Goal: Task Accomplishment & Management: Manage account settings

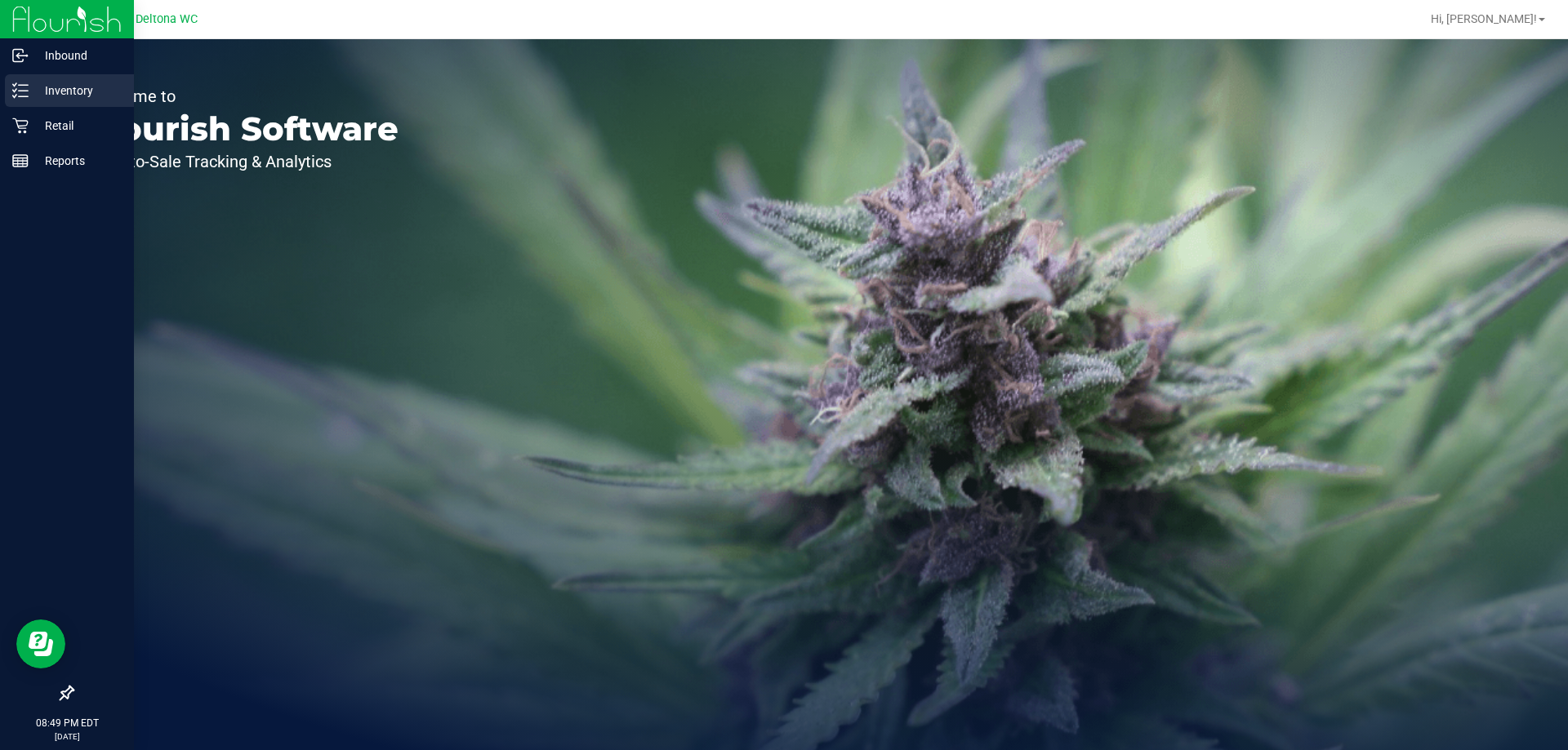
click at [43, 101] on div "Inventory" at bounding box center [69, 91] width 129 height 33
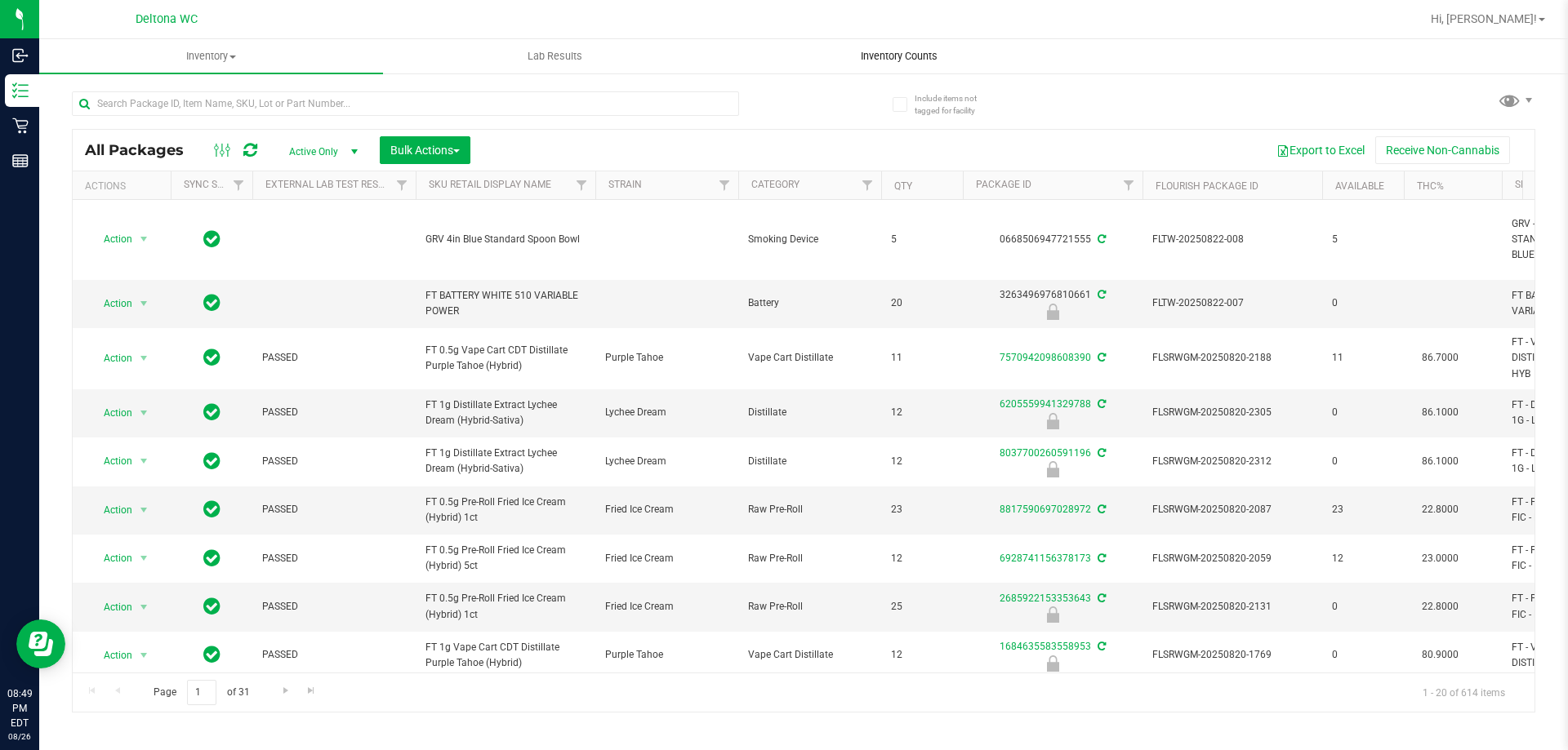
click at [912, 54] on span "Inventory Counts" at bounding box center [899, 56] width 121 height 15
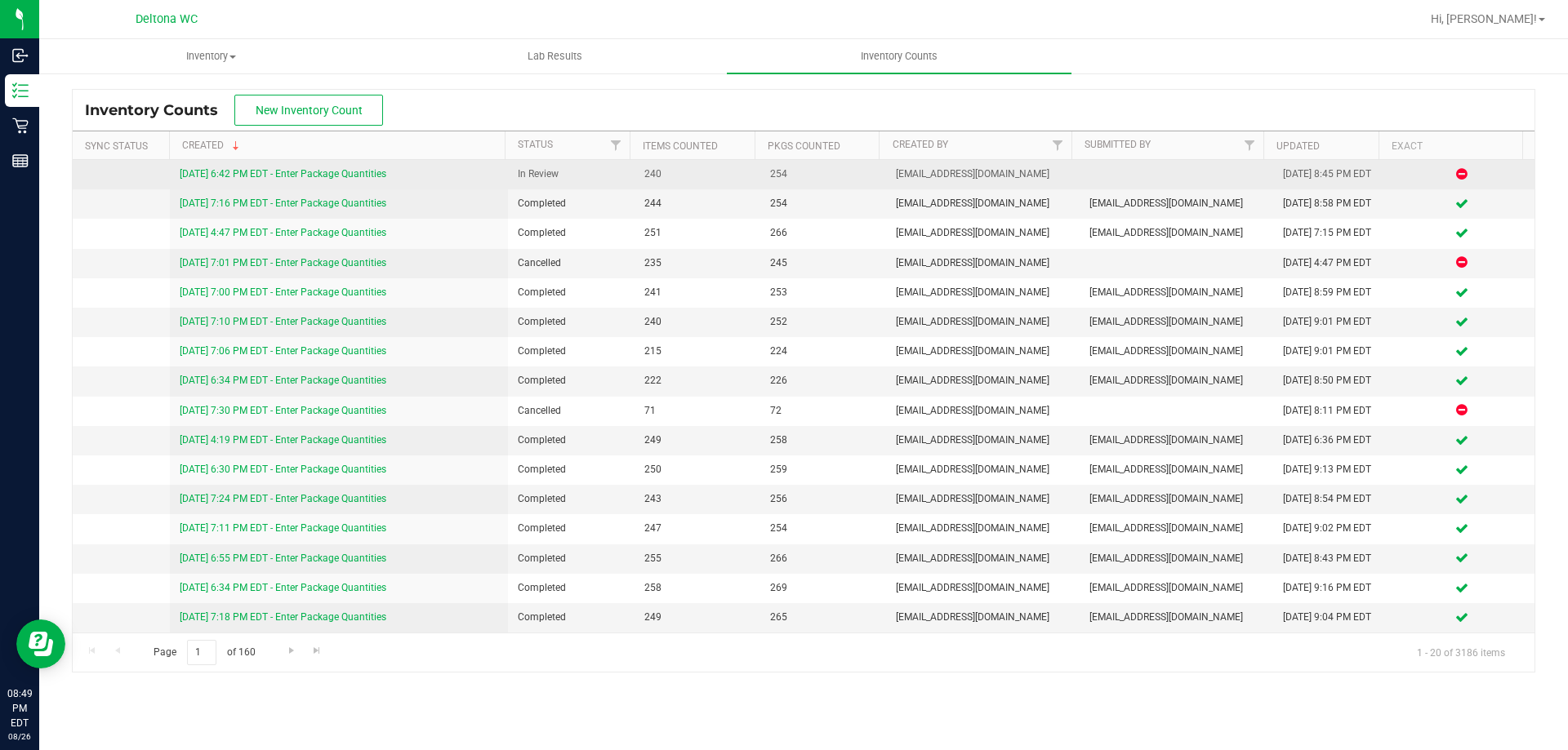
click at [378, 174] on link "8/26/25 6:42 PM EDT - Enter Package Quantities" at bounding box center [283, 174] width 207 height 11
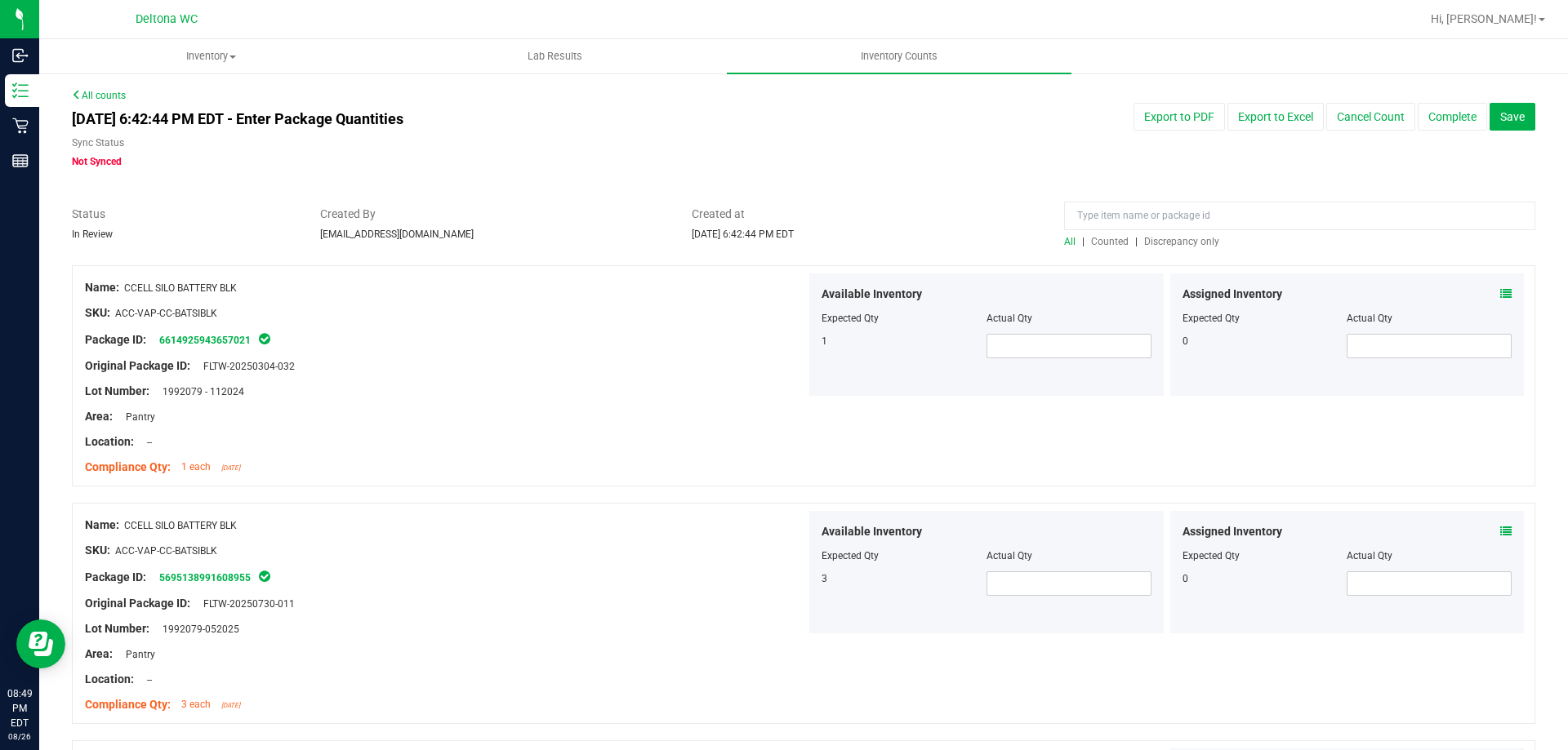
click at [1177, 234] on div "All | Counted | Discrepancy only" at bounding box center [1300, 241] width 471 height 15
click at [1180, 244] on span "Discrepancy only" at bounding box center [1182, 241] width 76 height 11
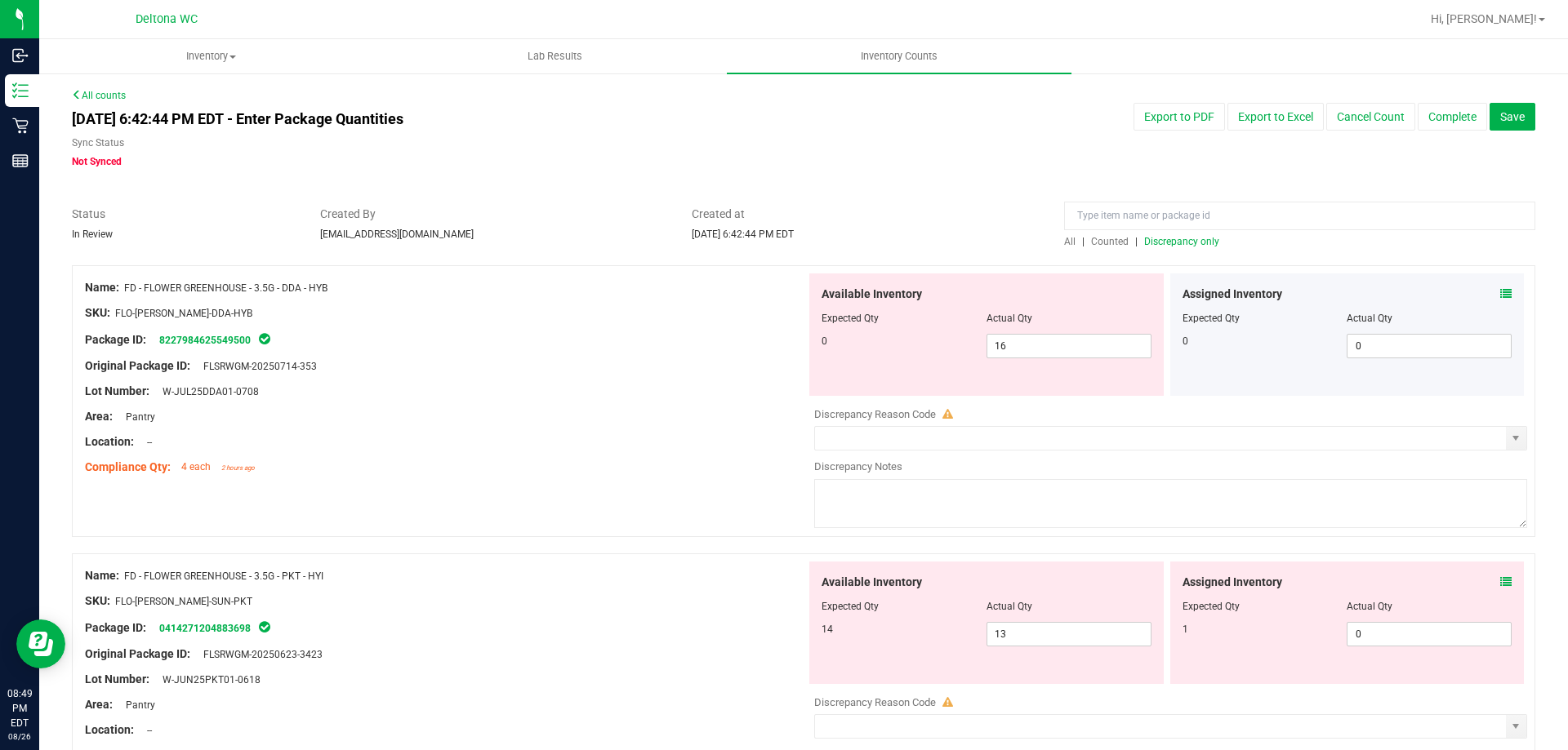
click at [1500, 298] on icon at bounding box center [1505, 293] width 11 height 11
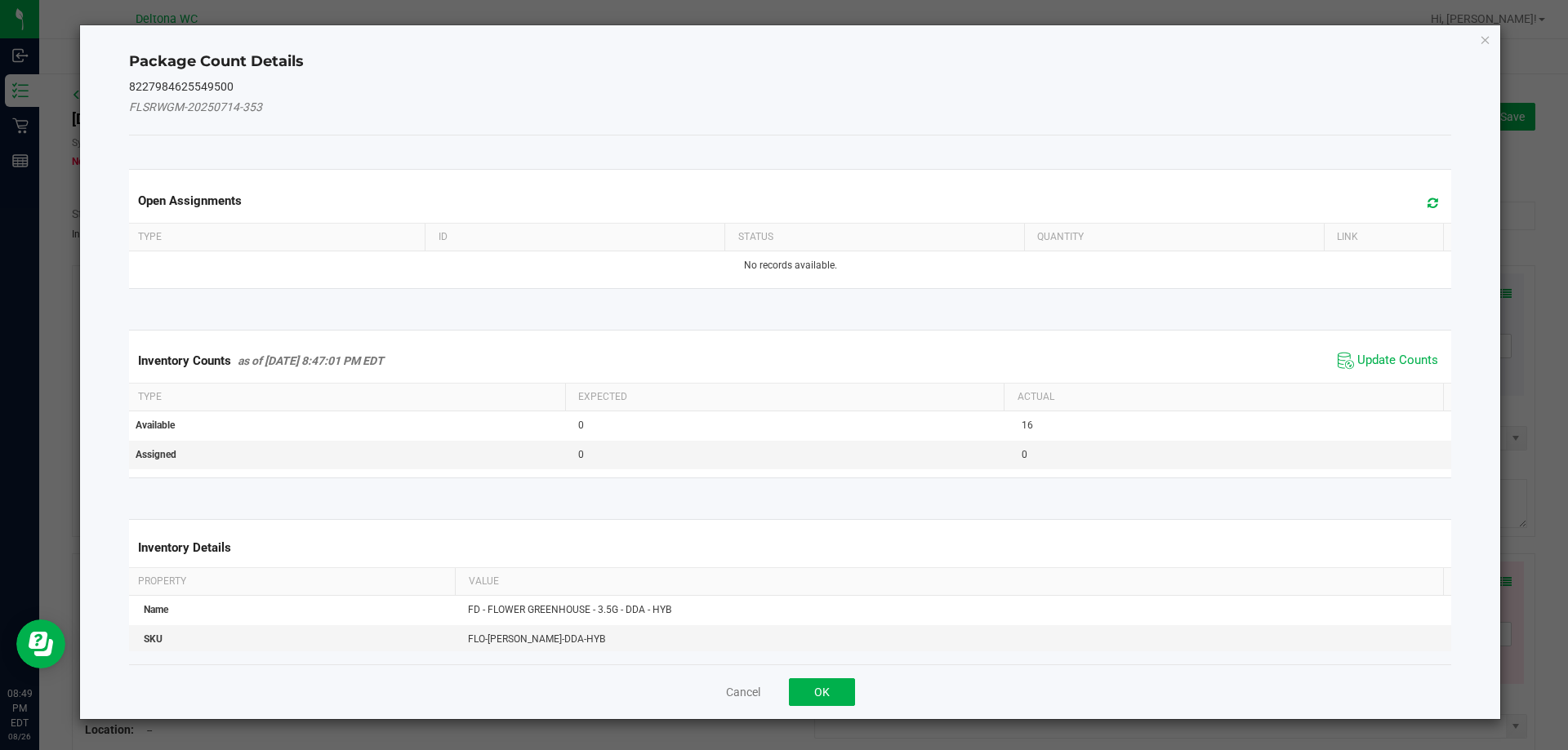
click at [1393, 369] on span "Update Counts" at bounding box center [1387, 361] width 109 height 24
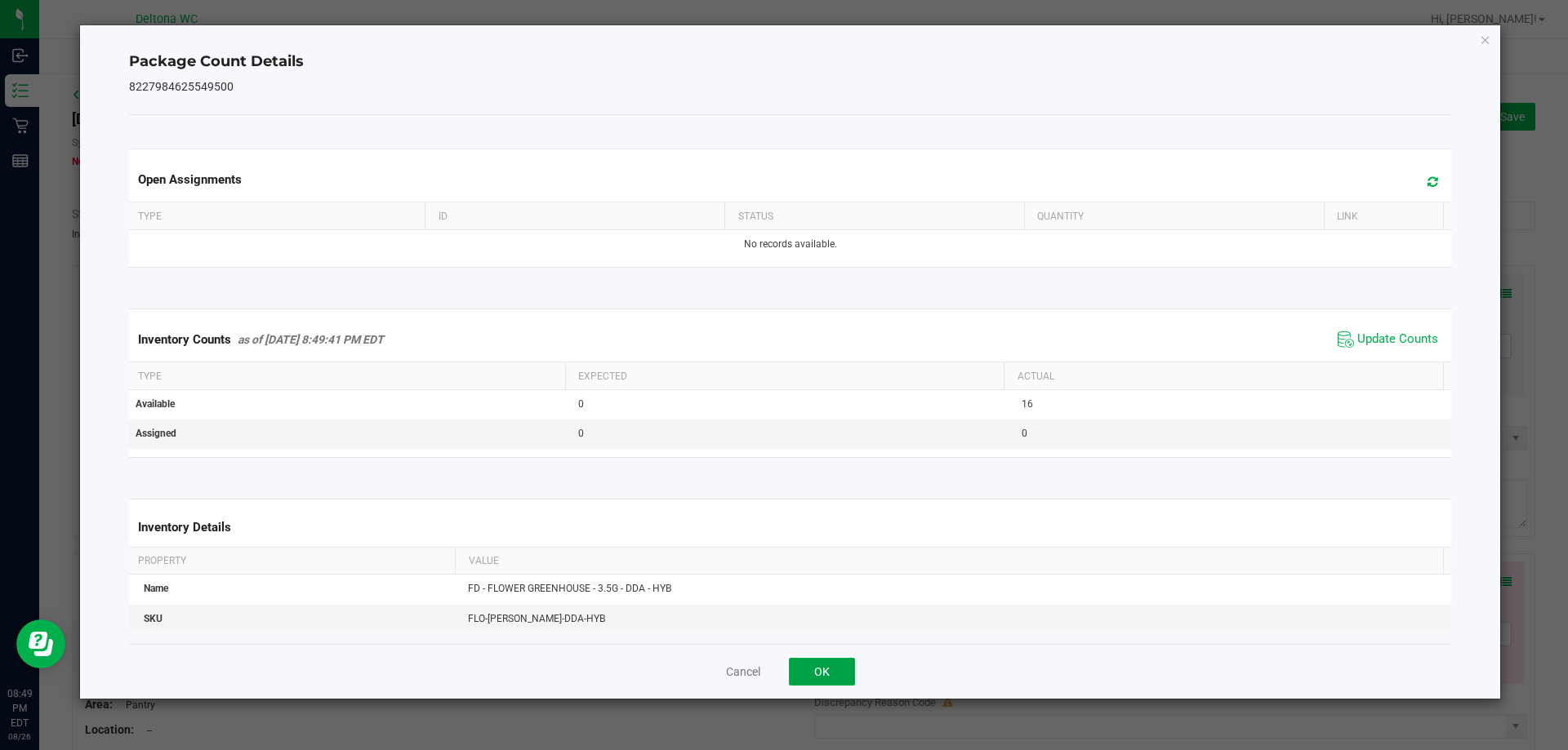
drag, startPoint x: 833, startPoint y: 657, endPoint x: 842, endPoint y: 648, distance: 12.7
click at [840, 650] on div "Cancel OK" at bounding box center [791, 671] width 1323 height 55
click at [830, 674] on button "OK" at bounding box center [822, 672] width 66 height 28
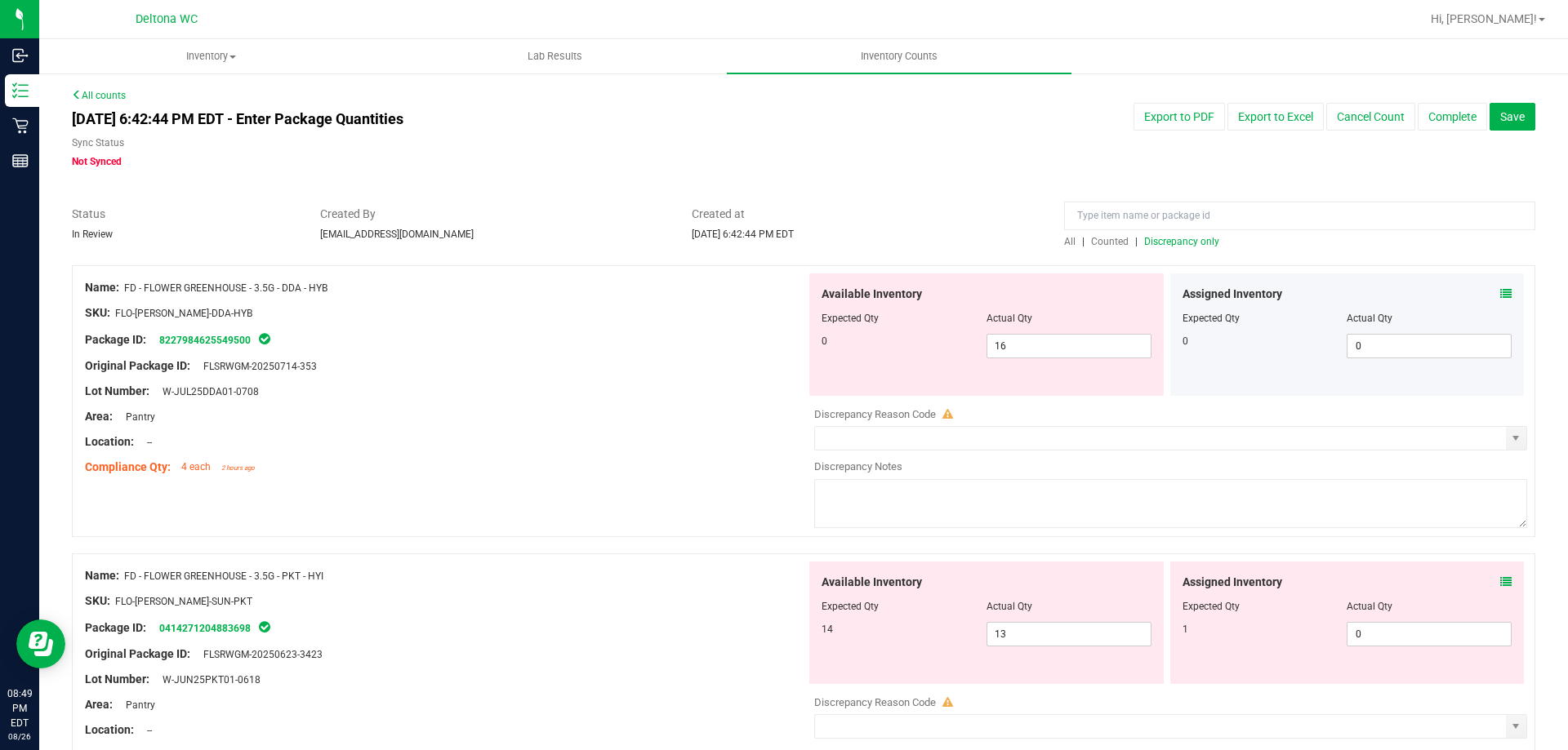
click at [1500, 296] on icon at bounding box center [1505, 293] width 11 height 11
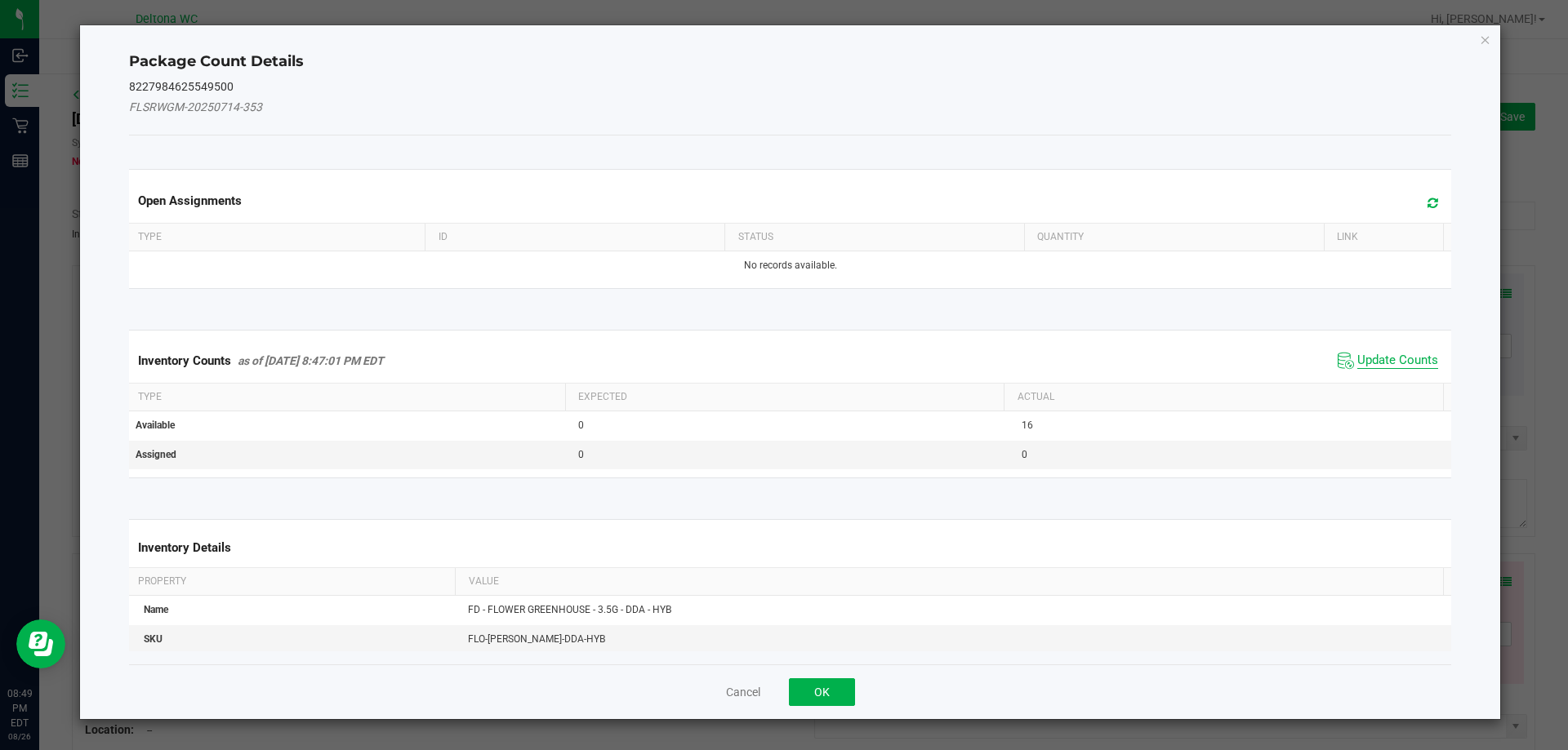
click at [1377, 365] on span "Update Counts" at bounding box center [1397, 360] width 81 height 16
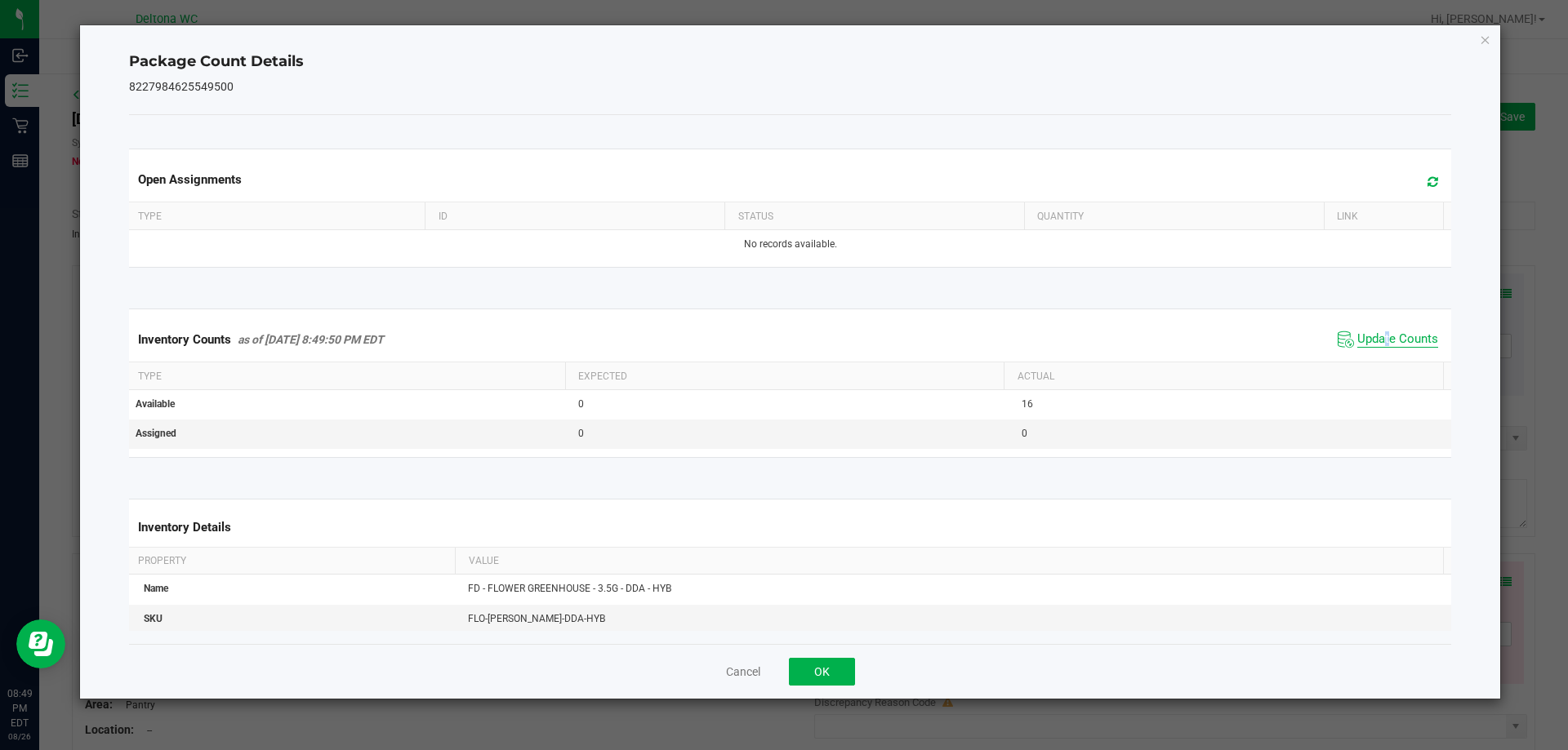
click at [1372, 339] on span "Update Counts" at bounding box center [1397, 339] width 81 height 16
click at [838, 669] on button "OK" at bounding box center [822, 672] width 66 height 28
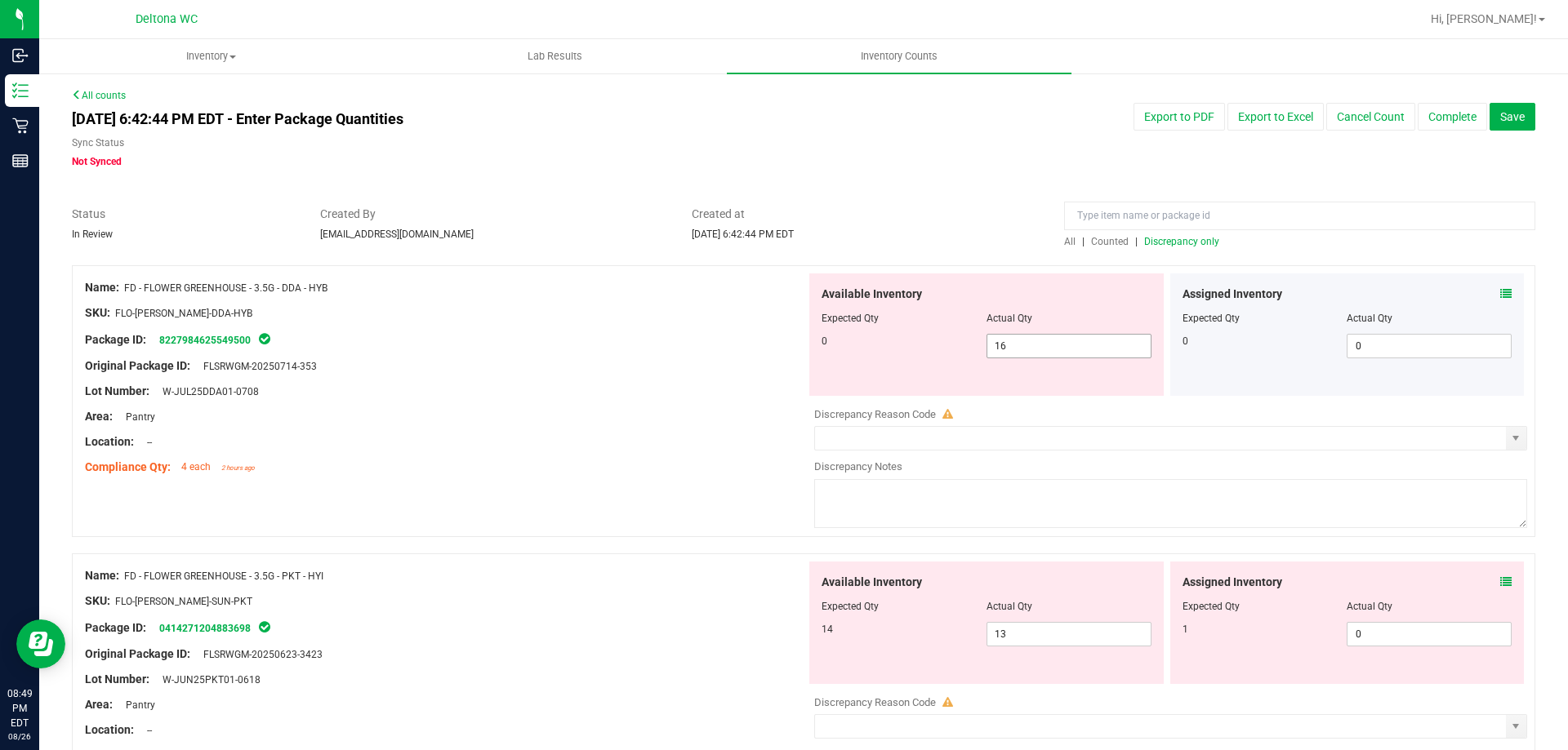
click at [1066, 341] on span "16 16" at bounding box center [1069, 346] width 165 height 24
type input "1"
type input "0"
click at [715, 394] on div "Lot Number: W-JUL25DDA01-0708" at bounding box center [445, 391] width 721 height 17
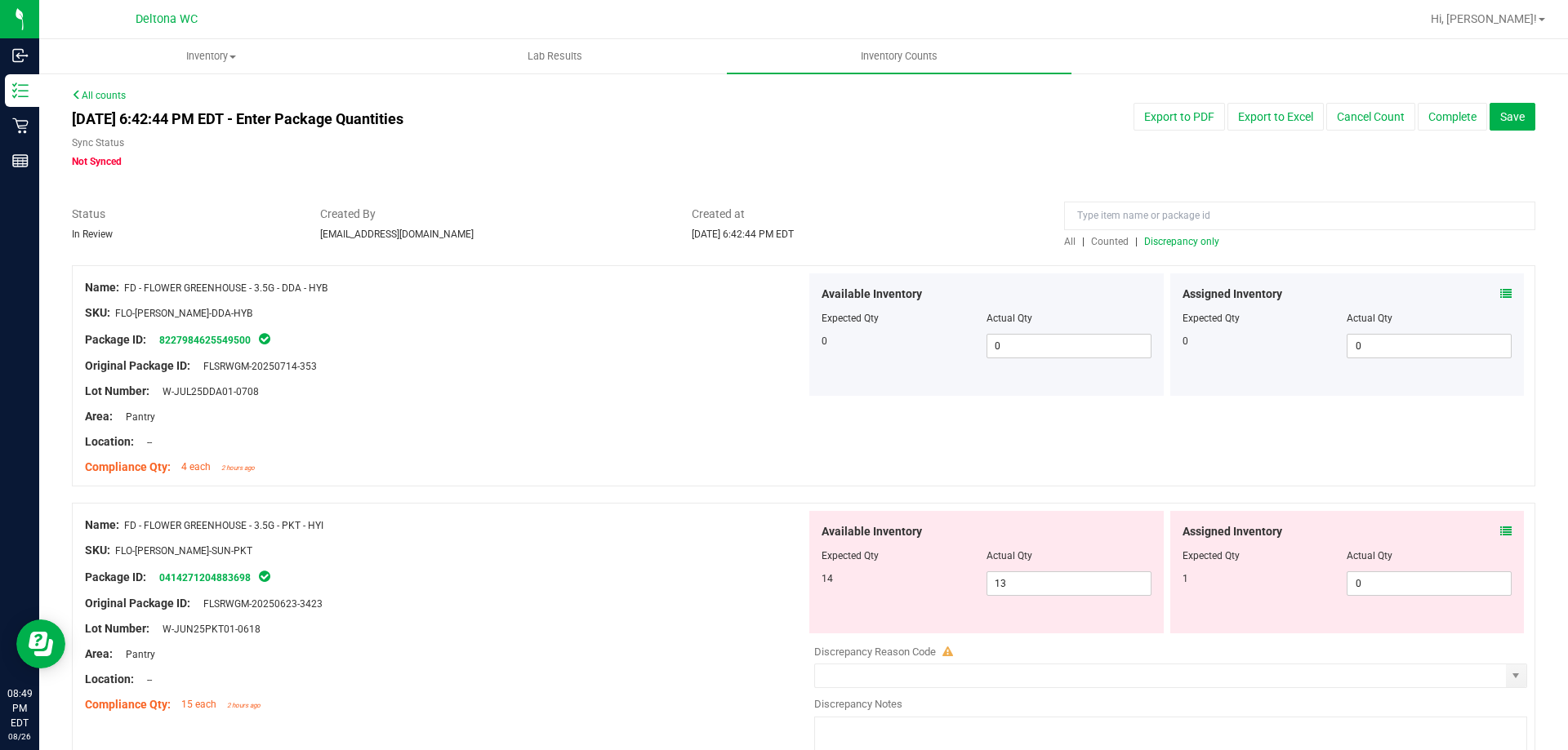
click at [1500, 530] on icon at bounding box center [1505, 531] width 11 height 11
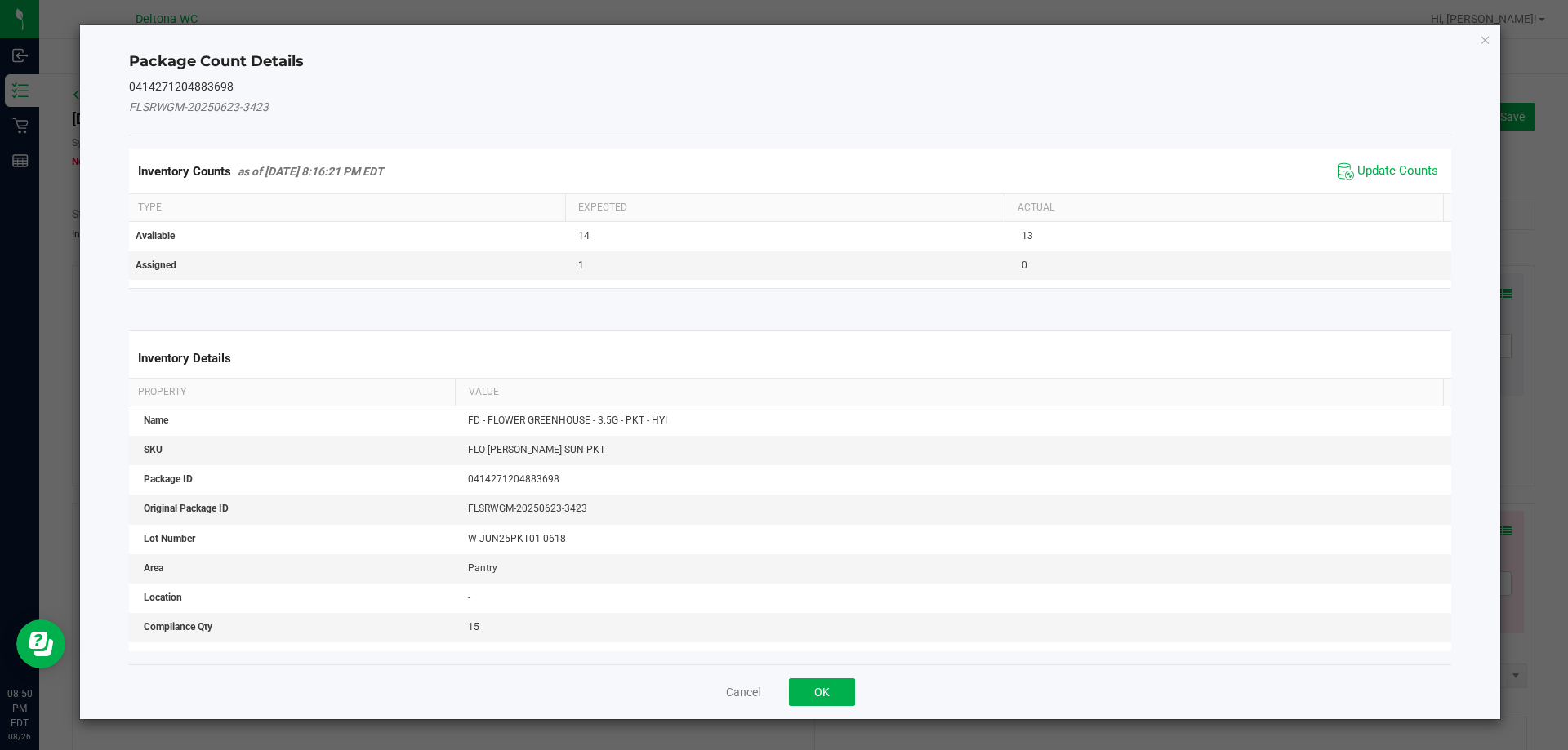
scroll to position [6, 0]
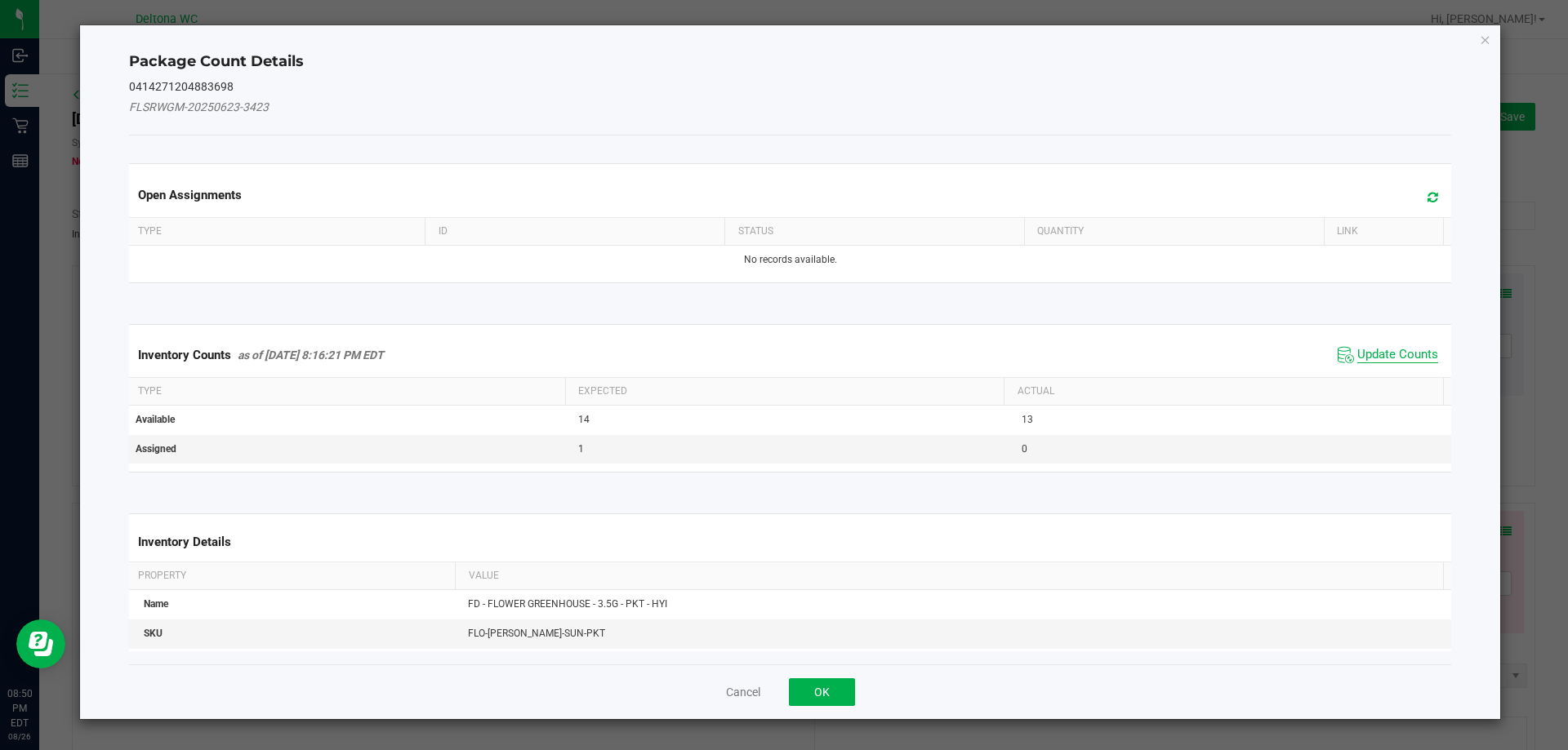
click at [1386, 351] on span "Update Counts" at bounding box center [1397, 355] width 81 height 16
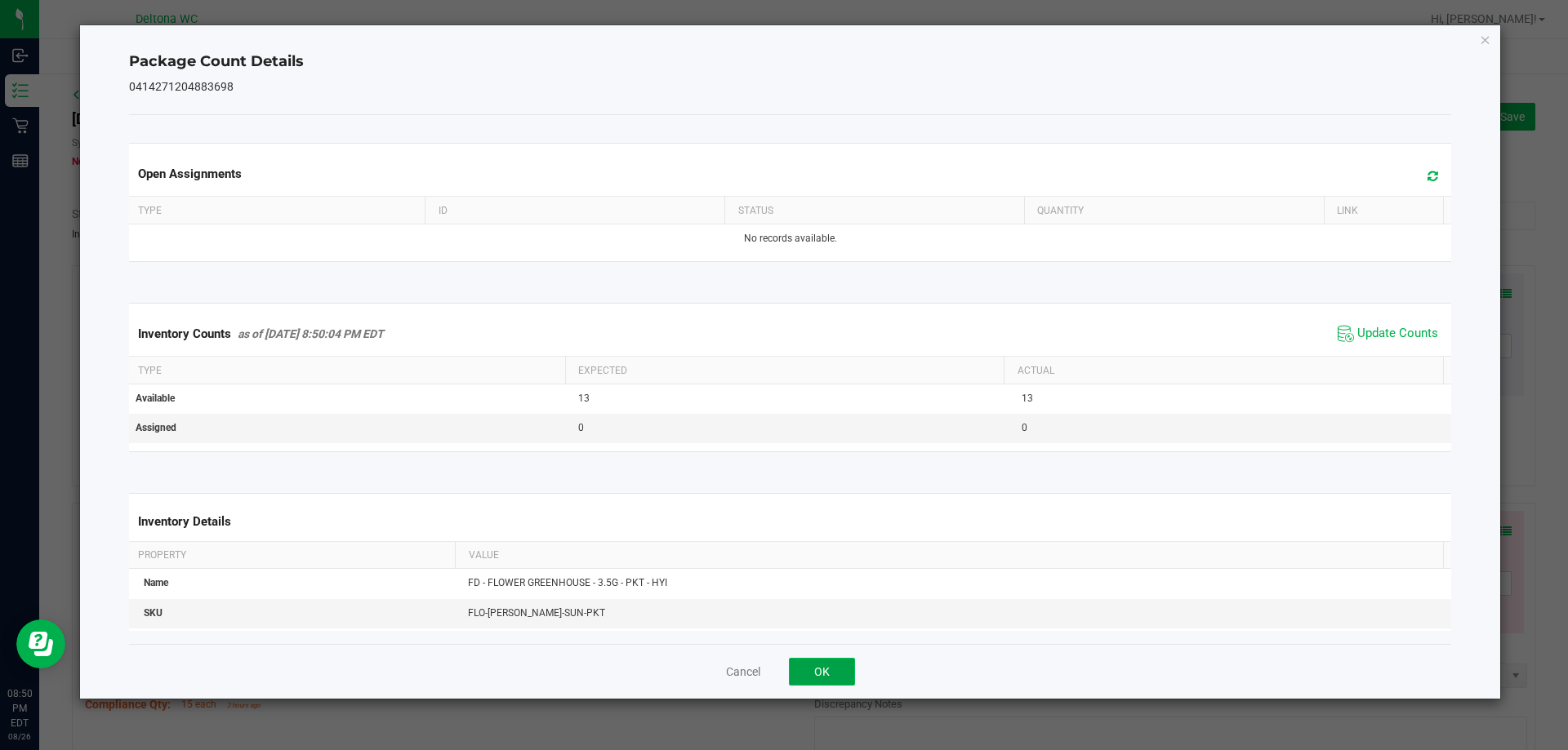
click at [829, 681] on button "OK" at bounding box center [822, 672] width 66 height 28
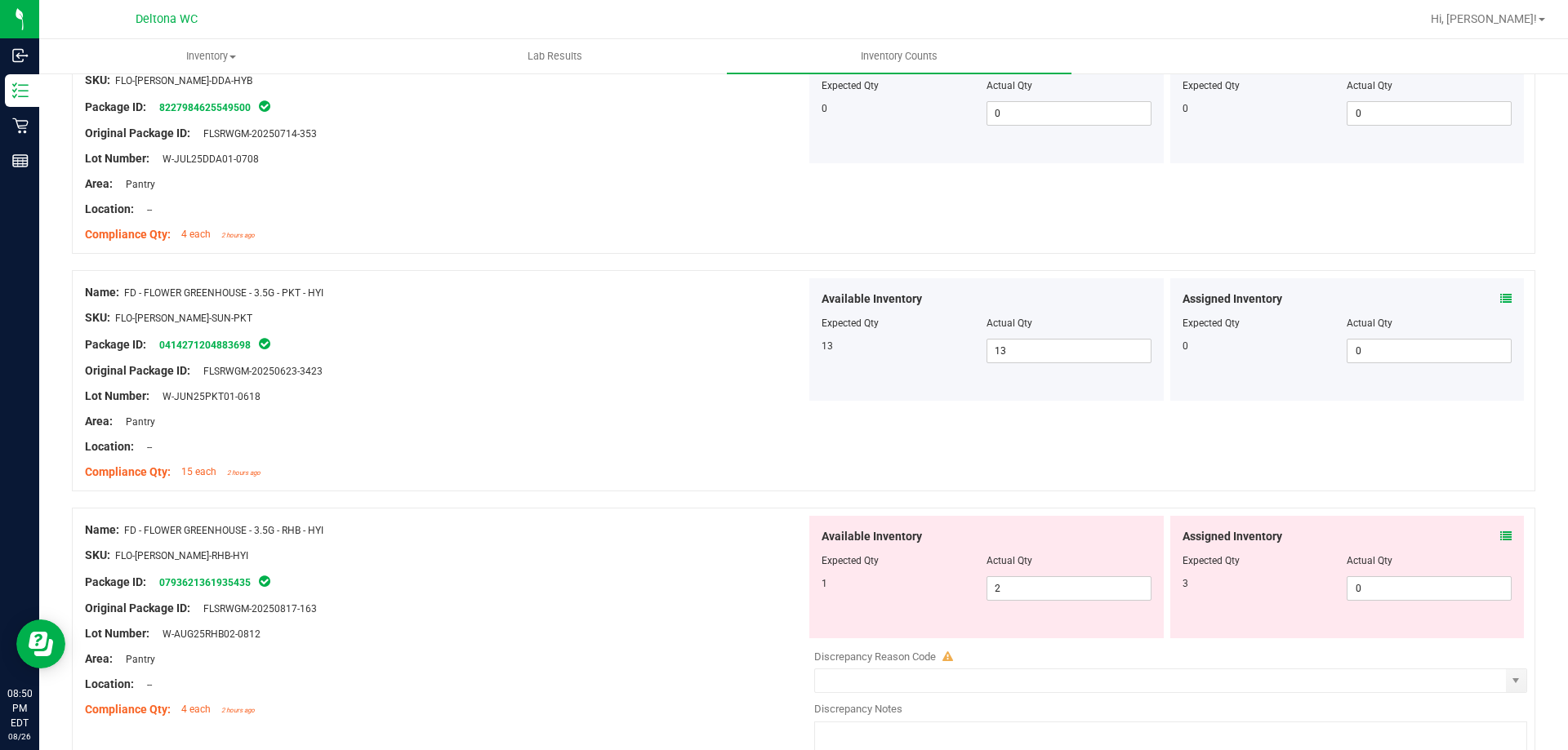
scroll to position [245, 0]
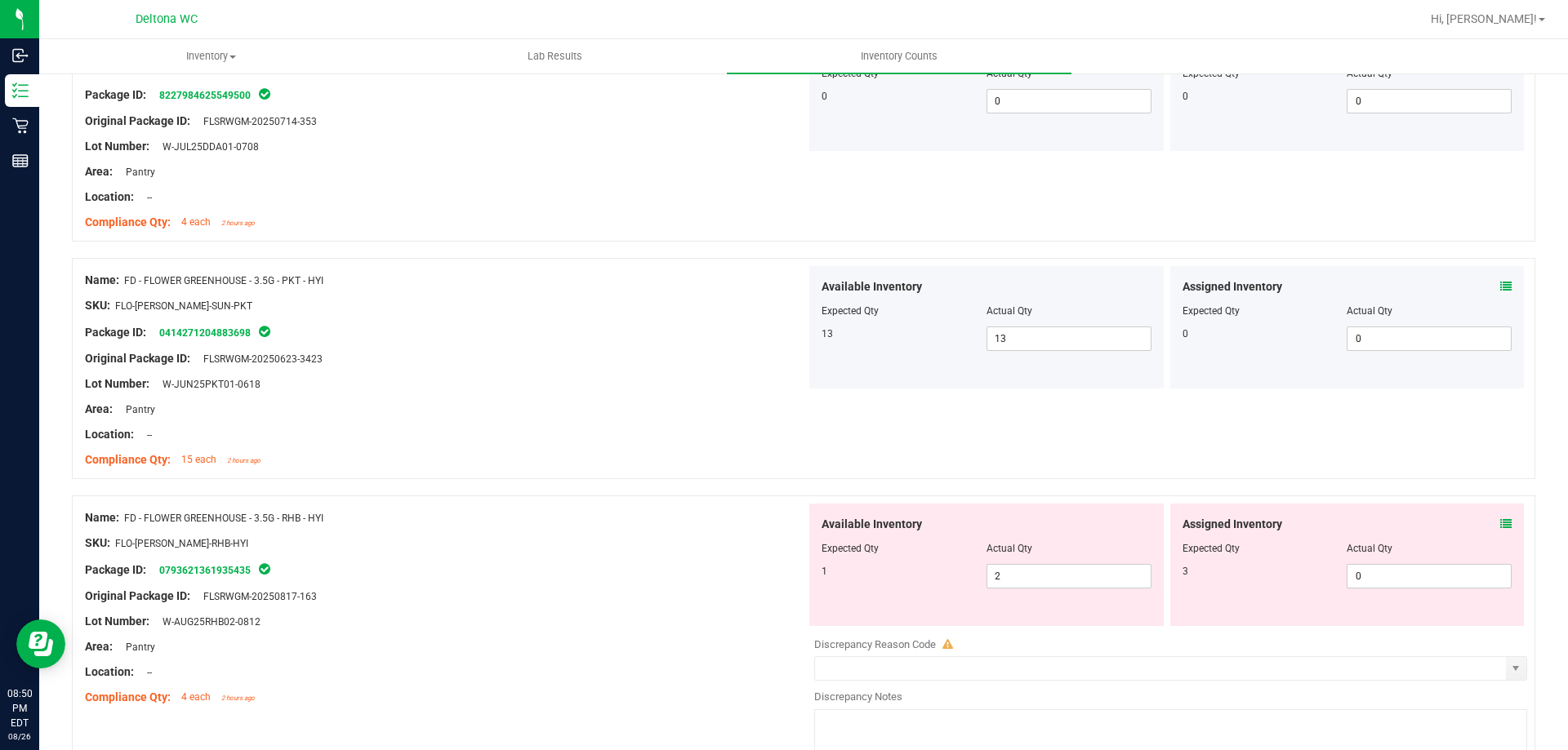
click at [1500, 524] on div "Assigned Inventory Expected Qty Actual Qty 3 0 0" at bounding box center [1347, 564] width 354 height 122
click at [1500, 523] on icon at bounding box center [1505, 523] width 11 height 11
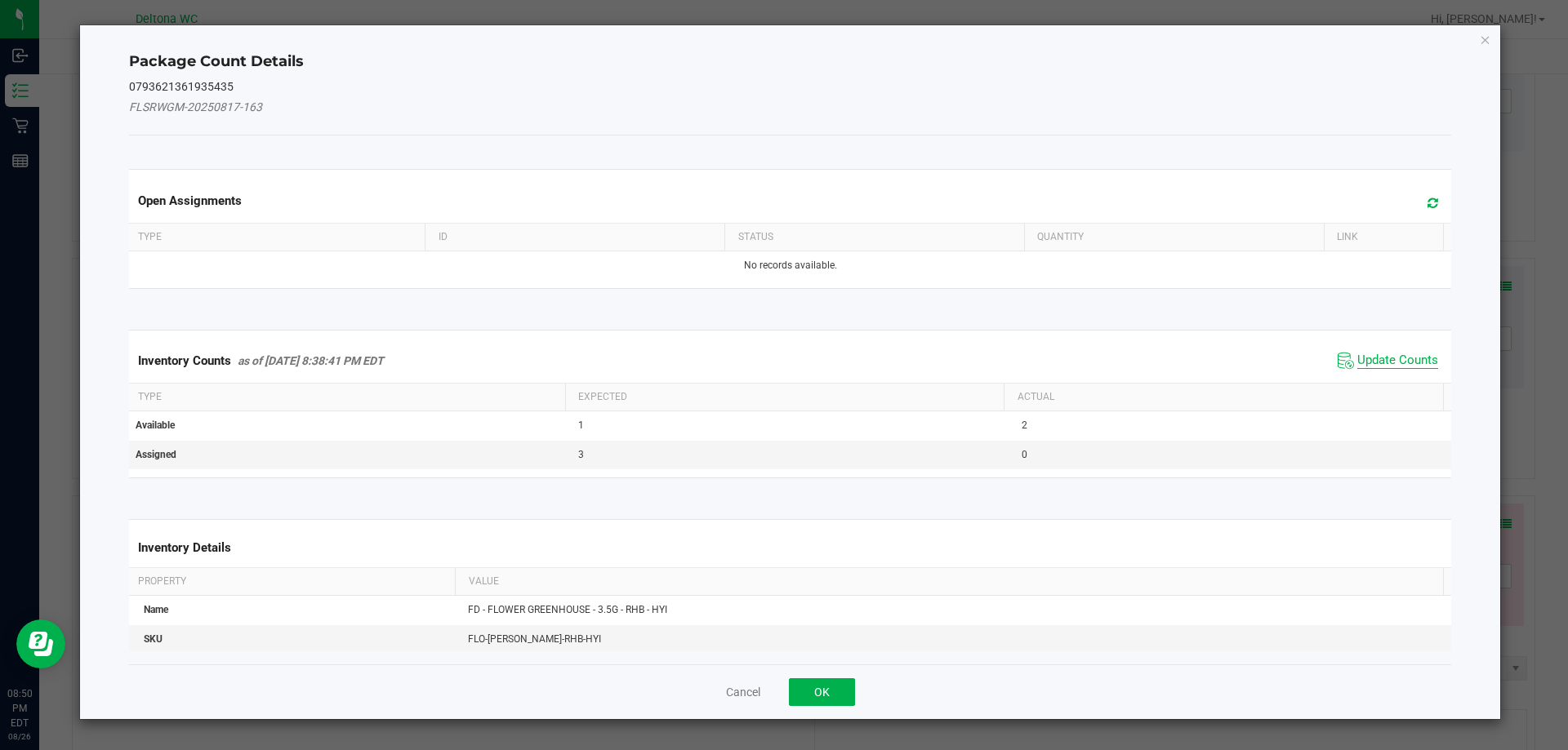
click at [1360, 365] on span "Update Counts" at bounding box center [1397, 360] width 81 height 16
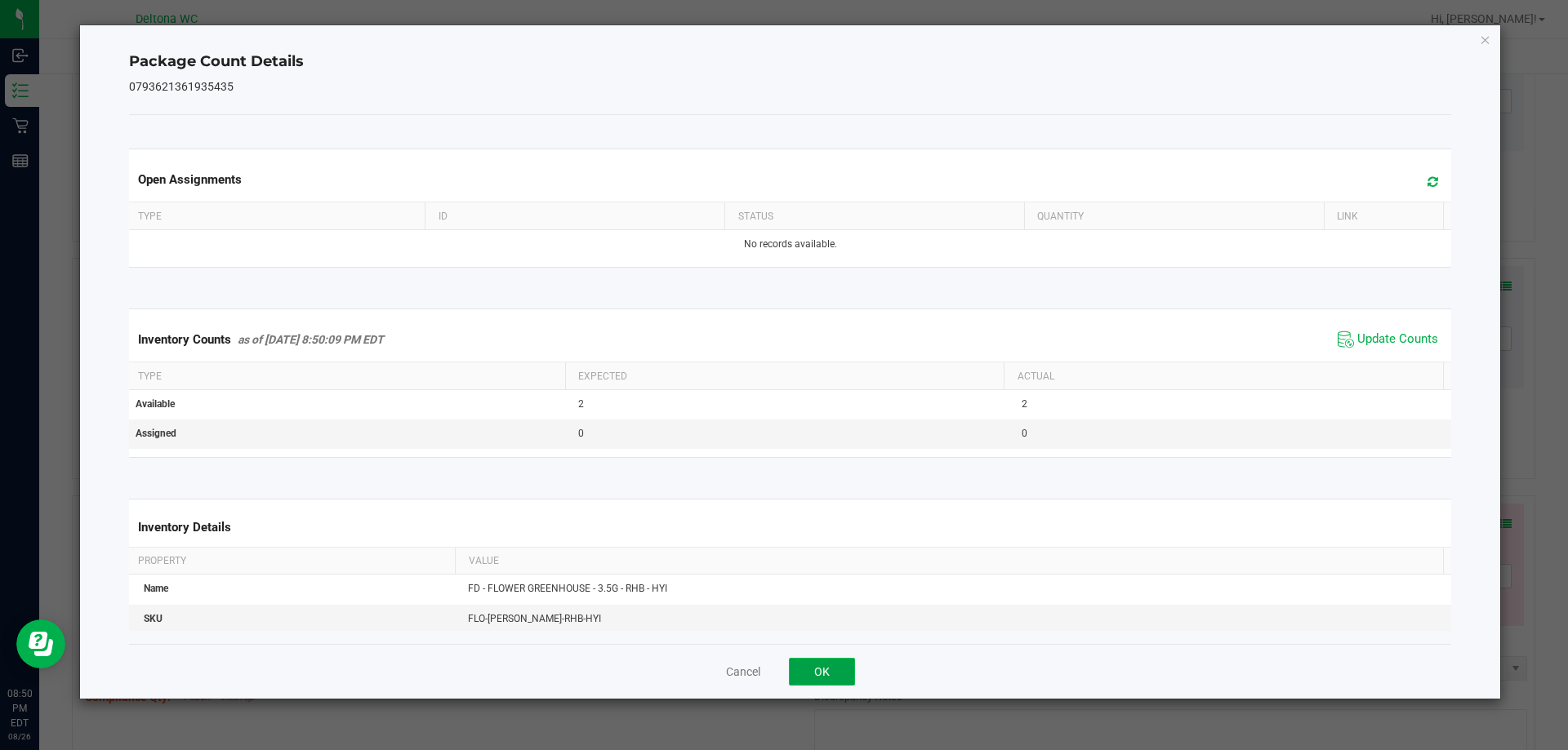
click at [833, 666] on button "OK" at bounding box center [822, 672] width 66 height 28
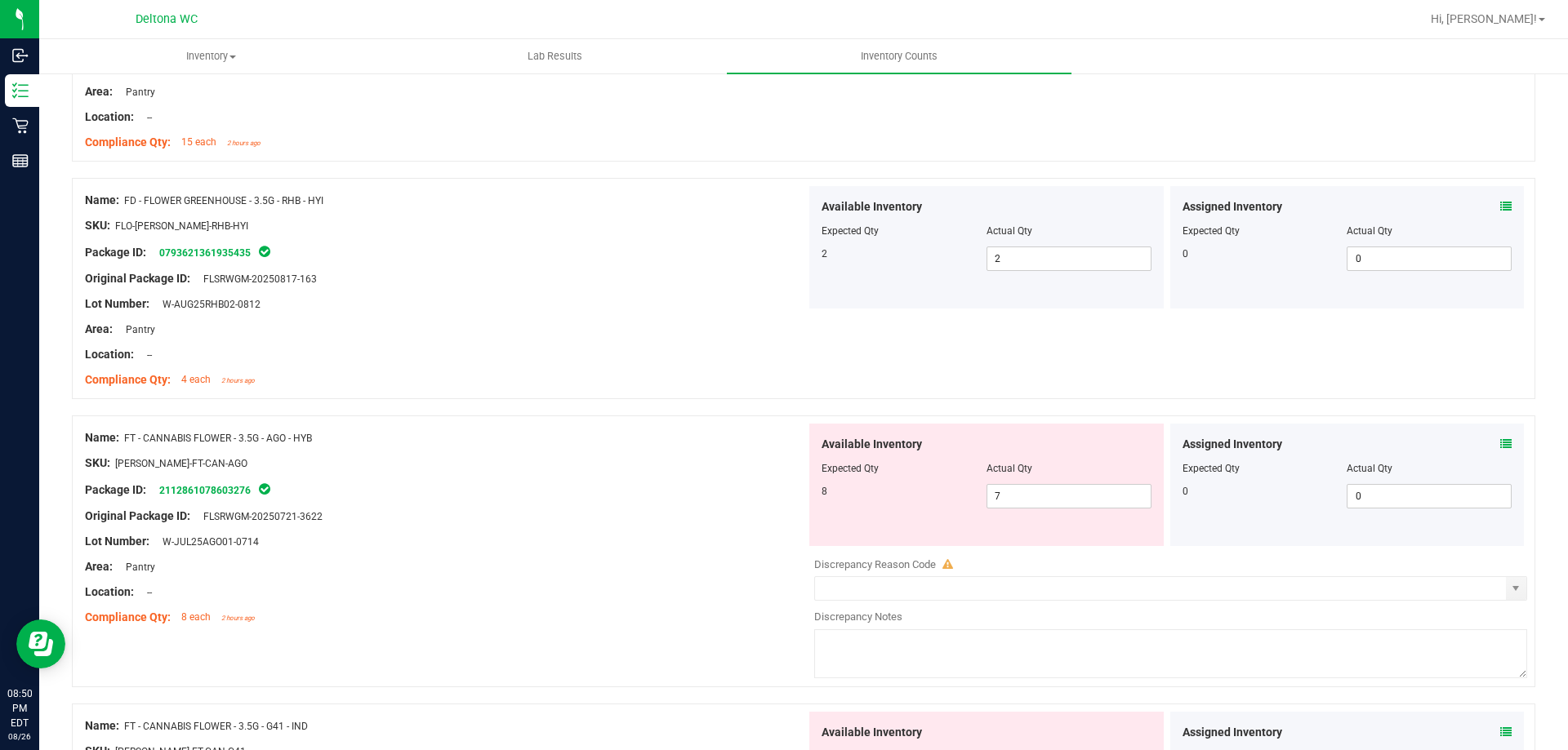
scroll to position [571, 0]
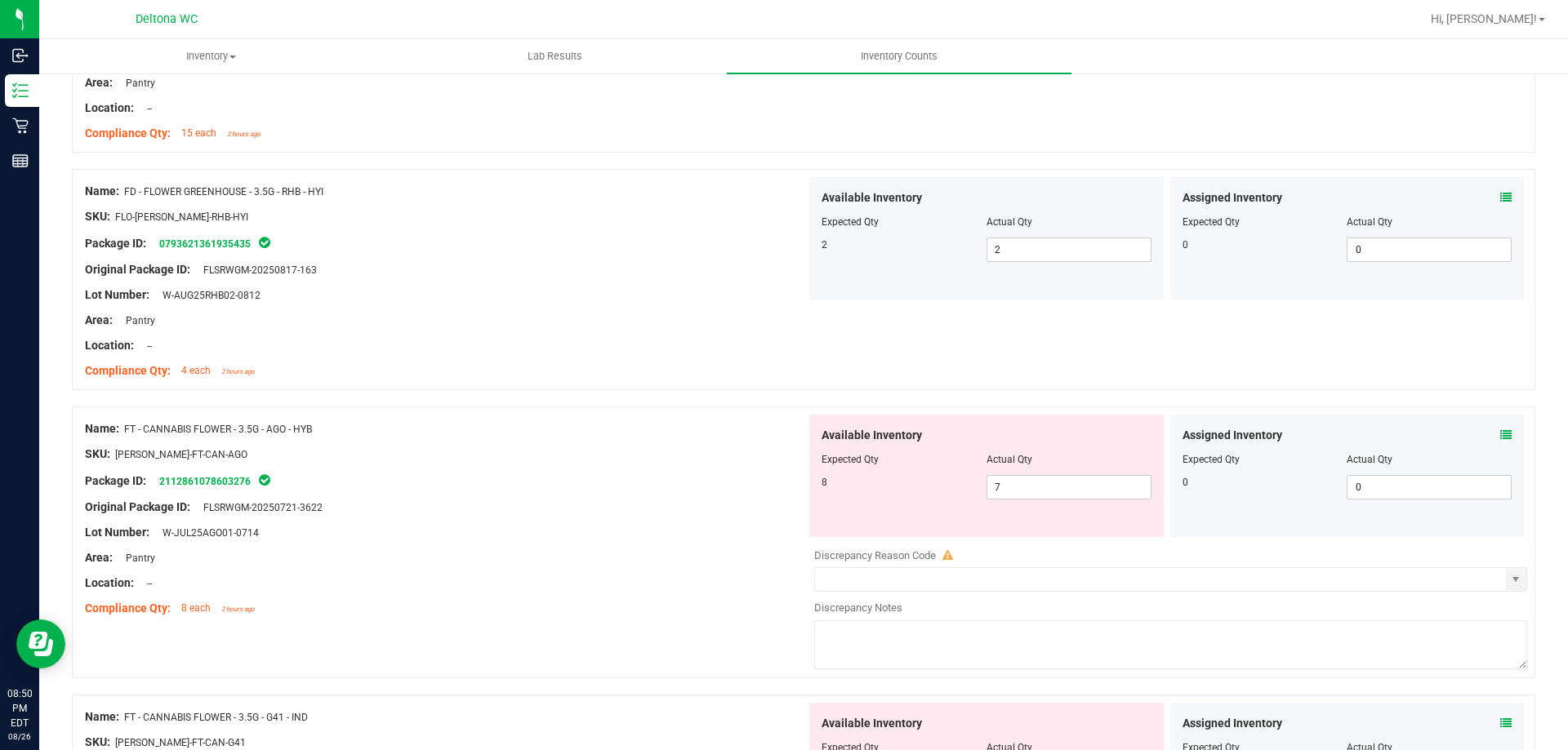
click at [1506, 430] on div "Assigned Inventory Expected Qty Actual Qty 0 0 0" at bounding box center [1347, 476] width 354 height 122
click at [1500, 432] on icon at bounding box center [1505, 435] width 11 height 11
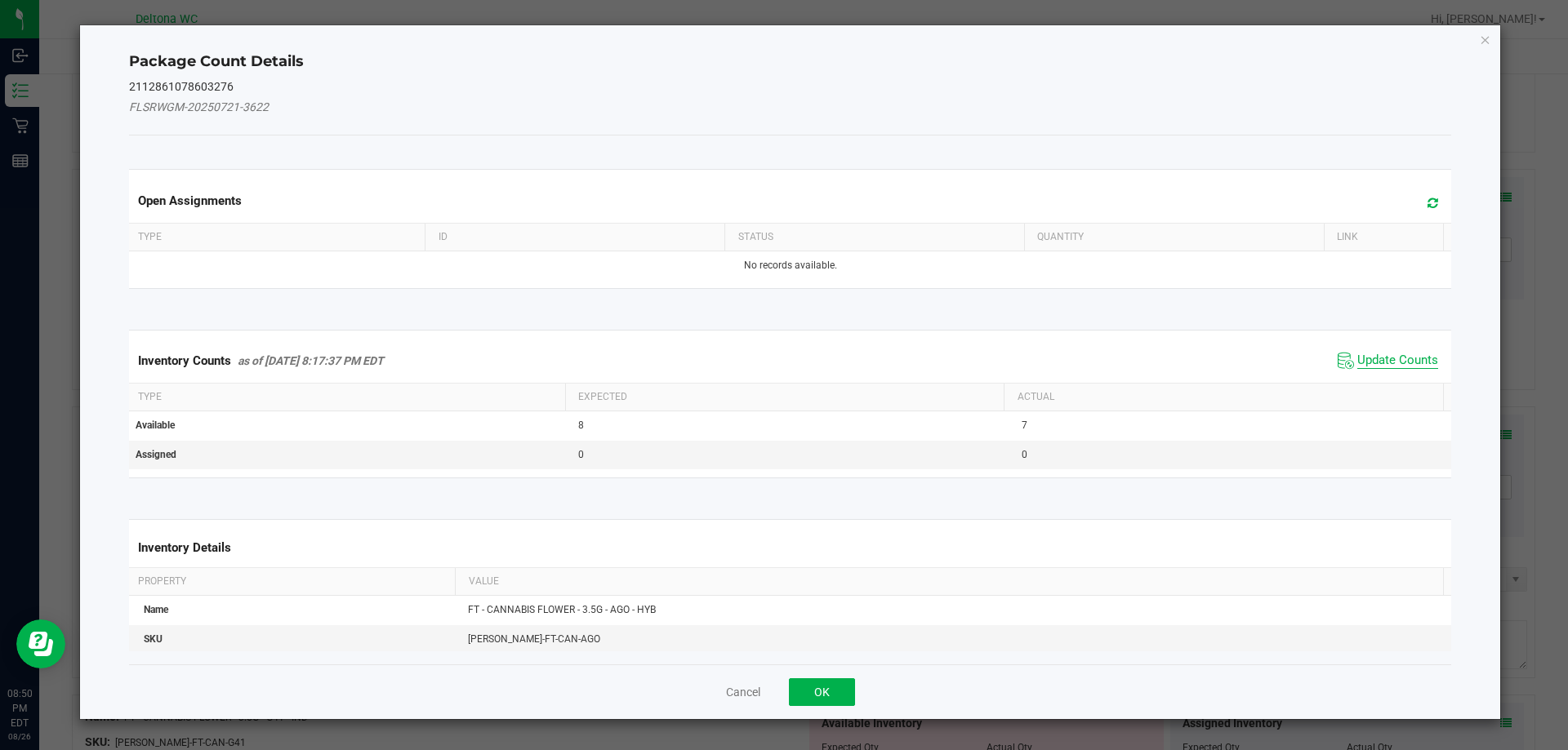
click at [1366, 365] on span "Update Counts" at bounding box center [1397, 360] width 81 height 16
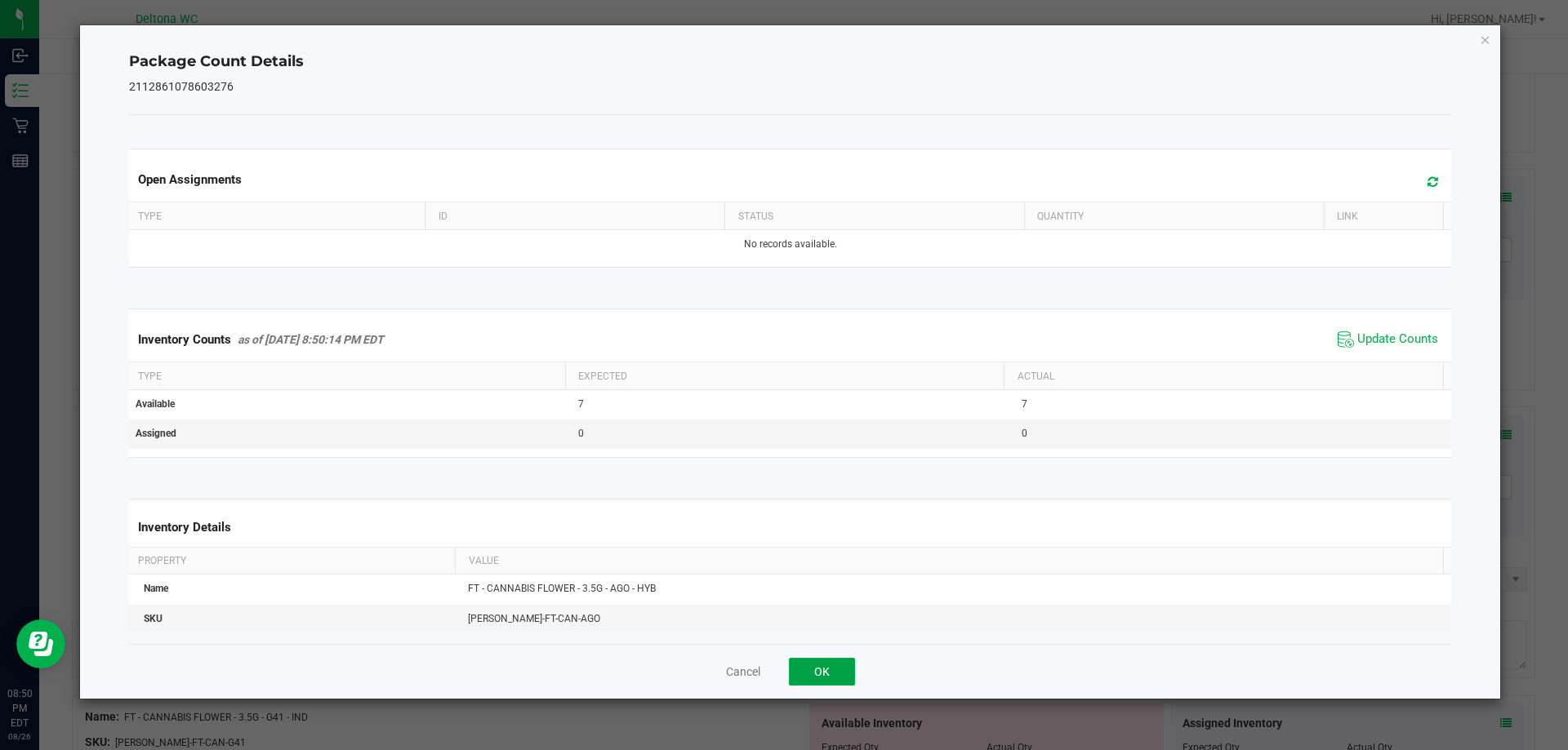
click at [839, 679] on button "OK" at bounding box center [822, 672] width 66 height 28
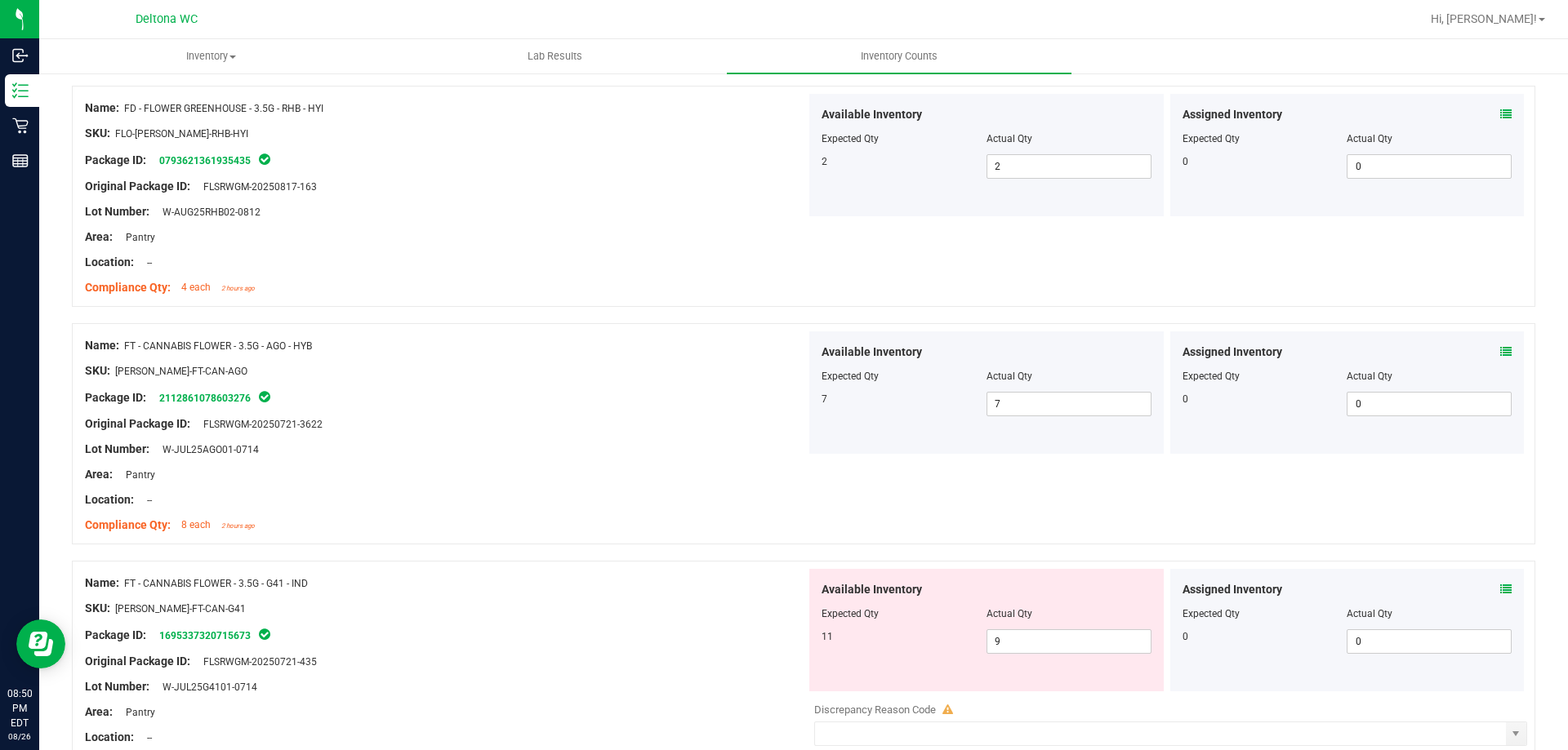
scroll to position [735, 0]
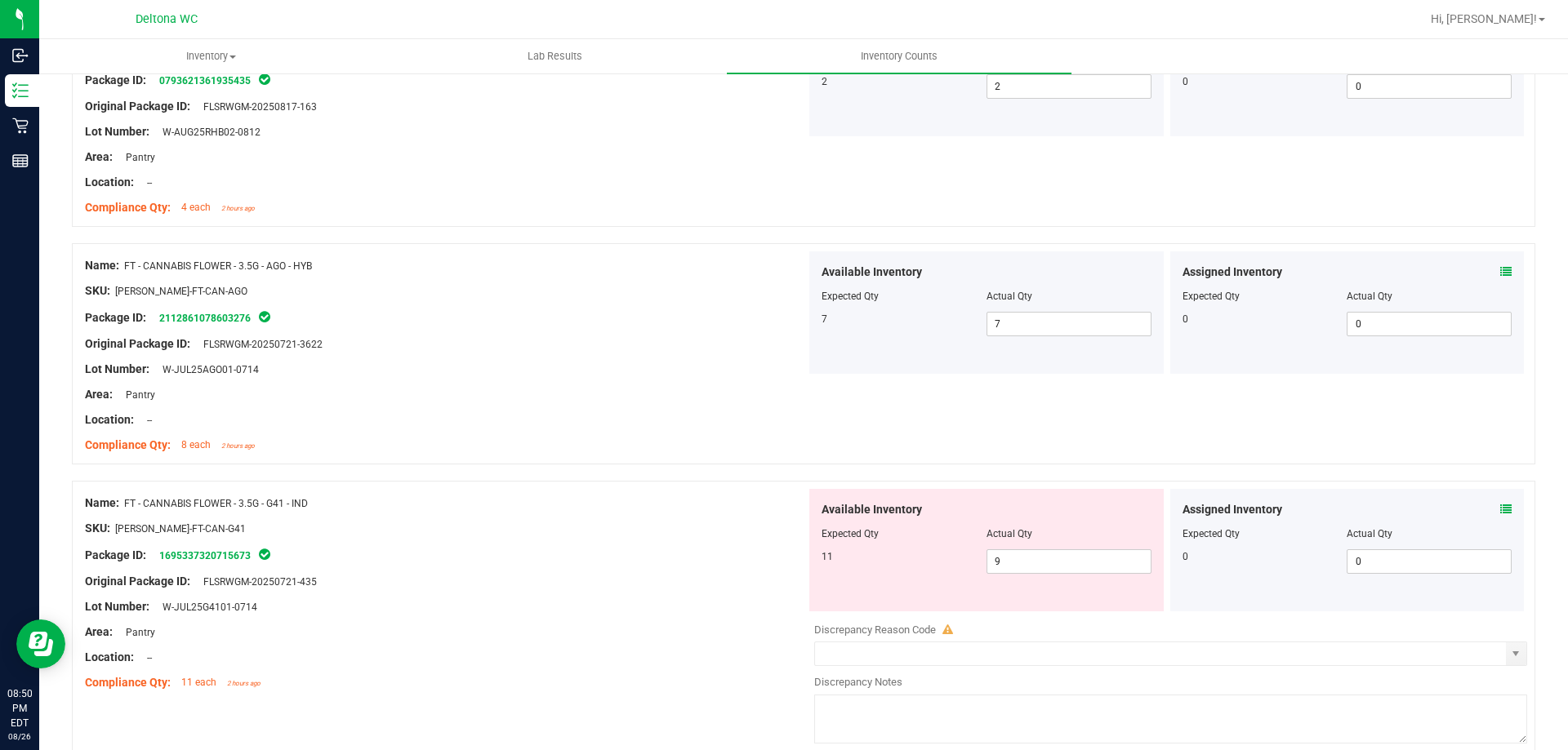
click at [1500, 503] on span at bounding box center [1505, 510] width 11 height 17
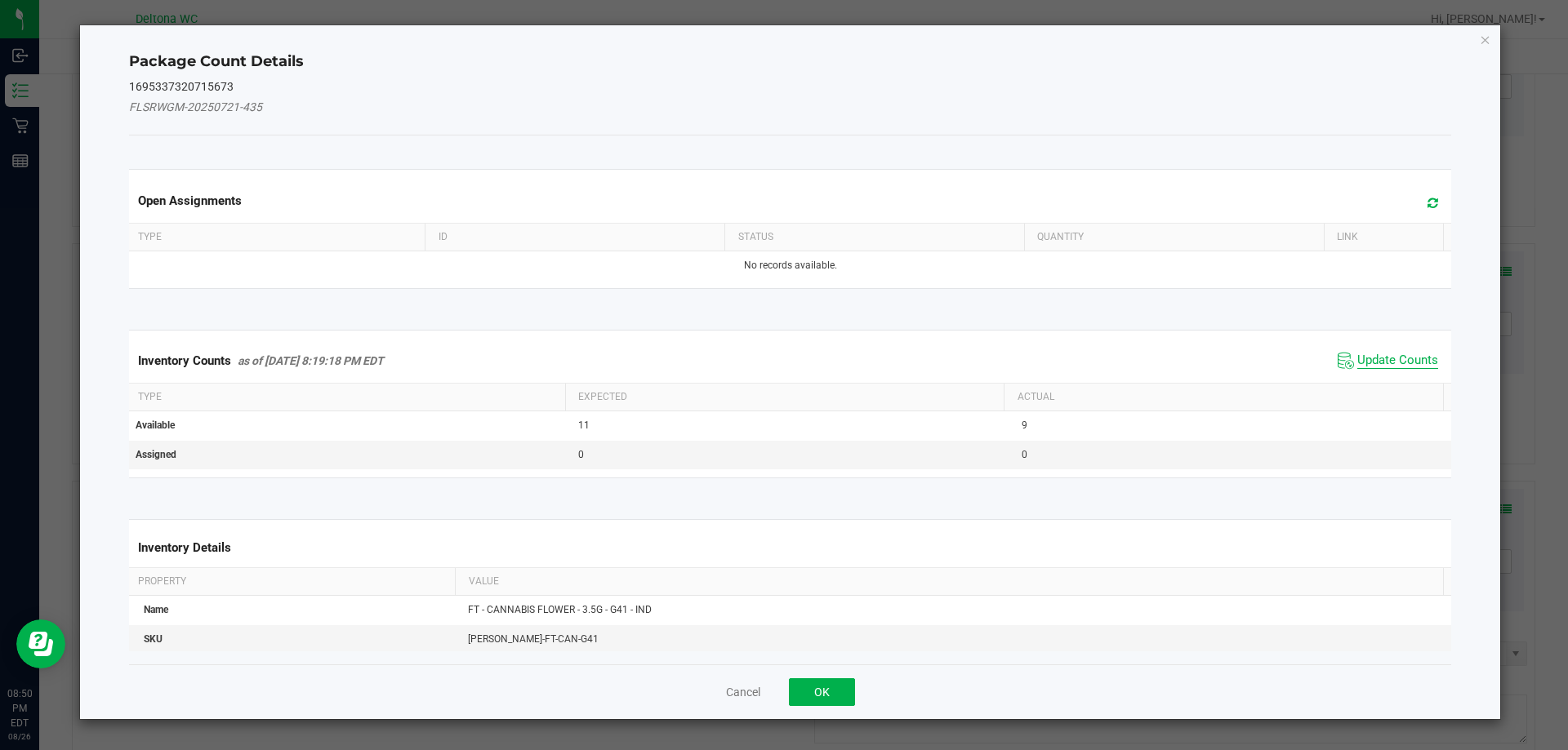
click at [1383, 356] on span "Update Counts" at bounding box center [1397, 360] width 81 height 16
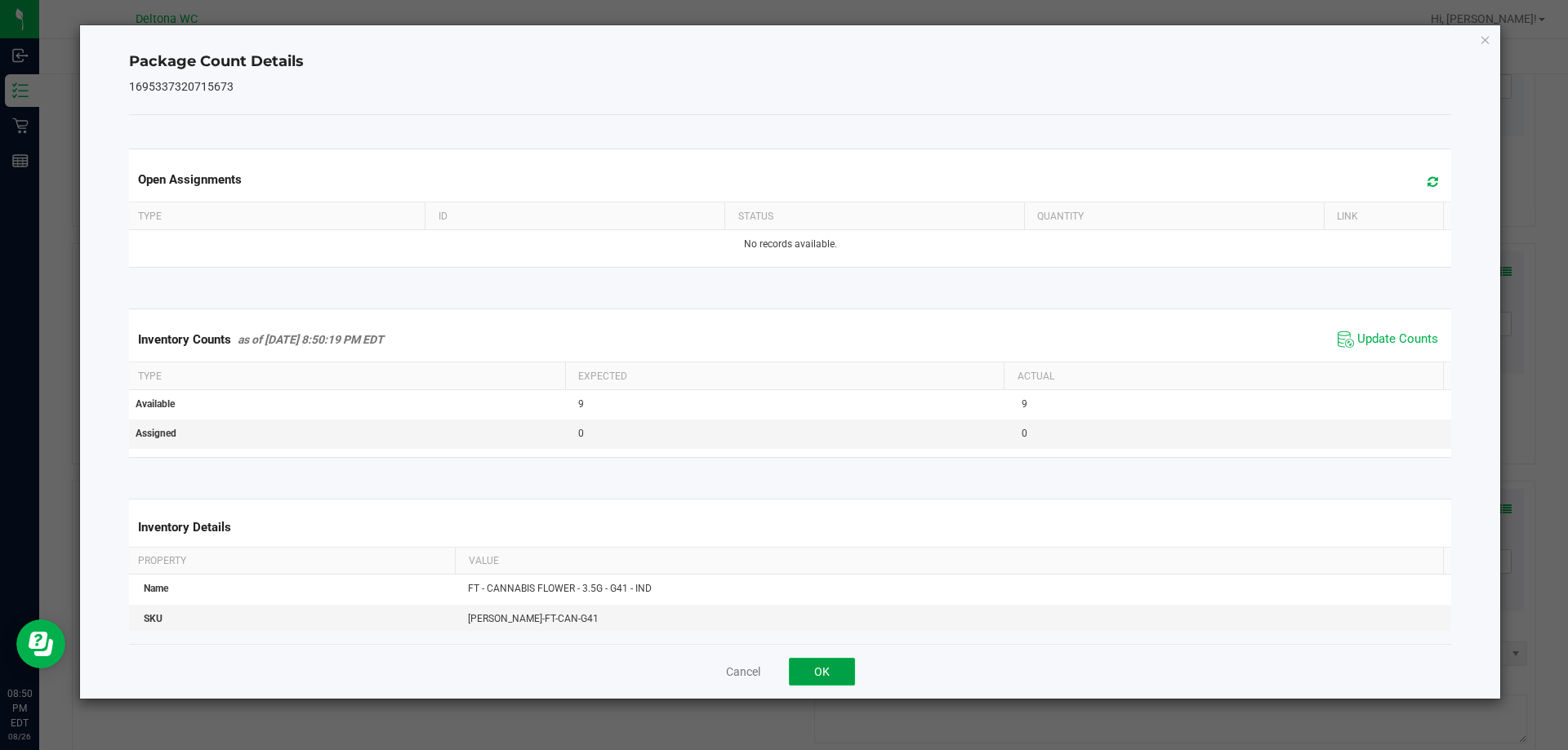
click at [807, 667] on button "OK" at bounding box center [822, 672] width 66 height 28
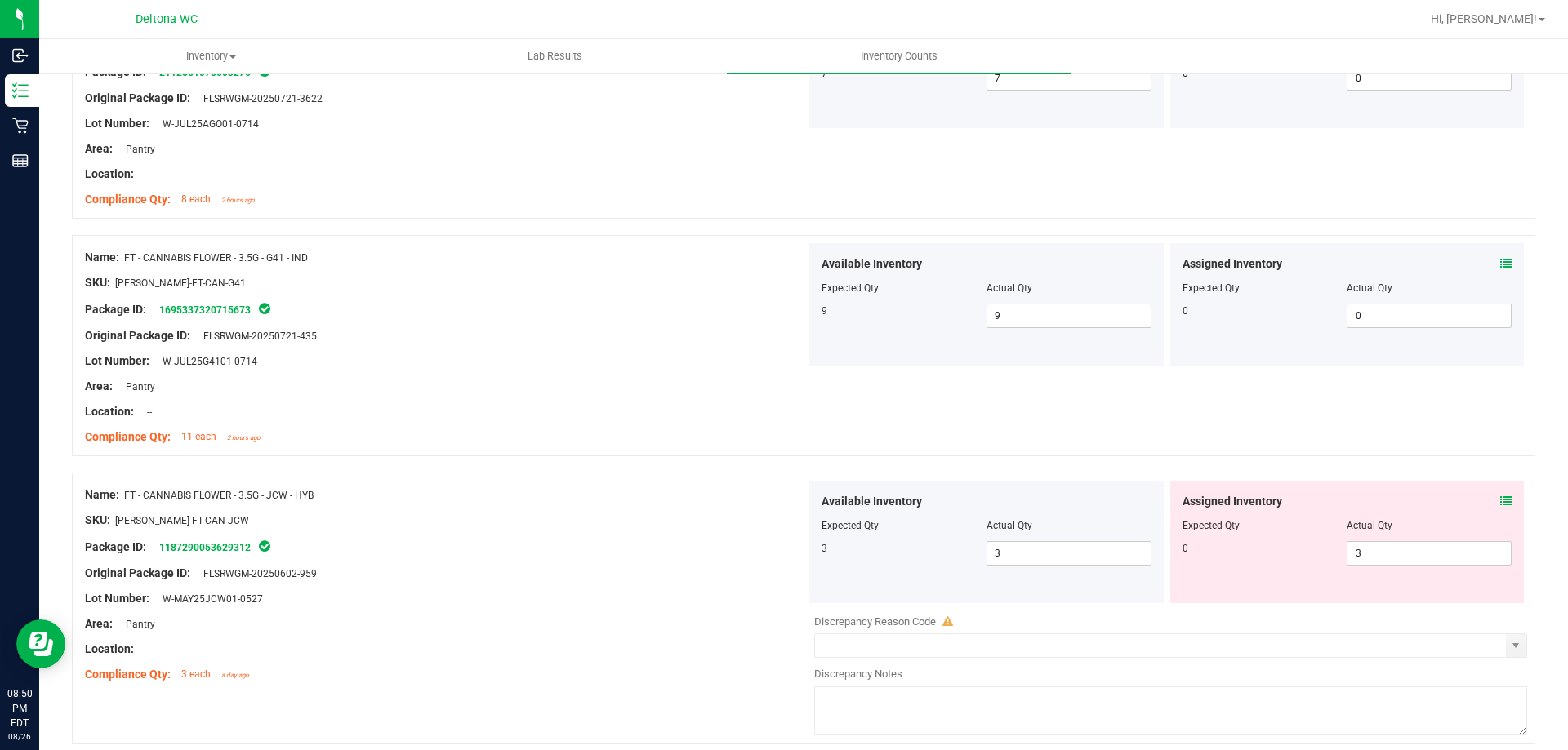
scroll to position [1143, 0]
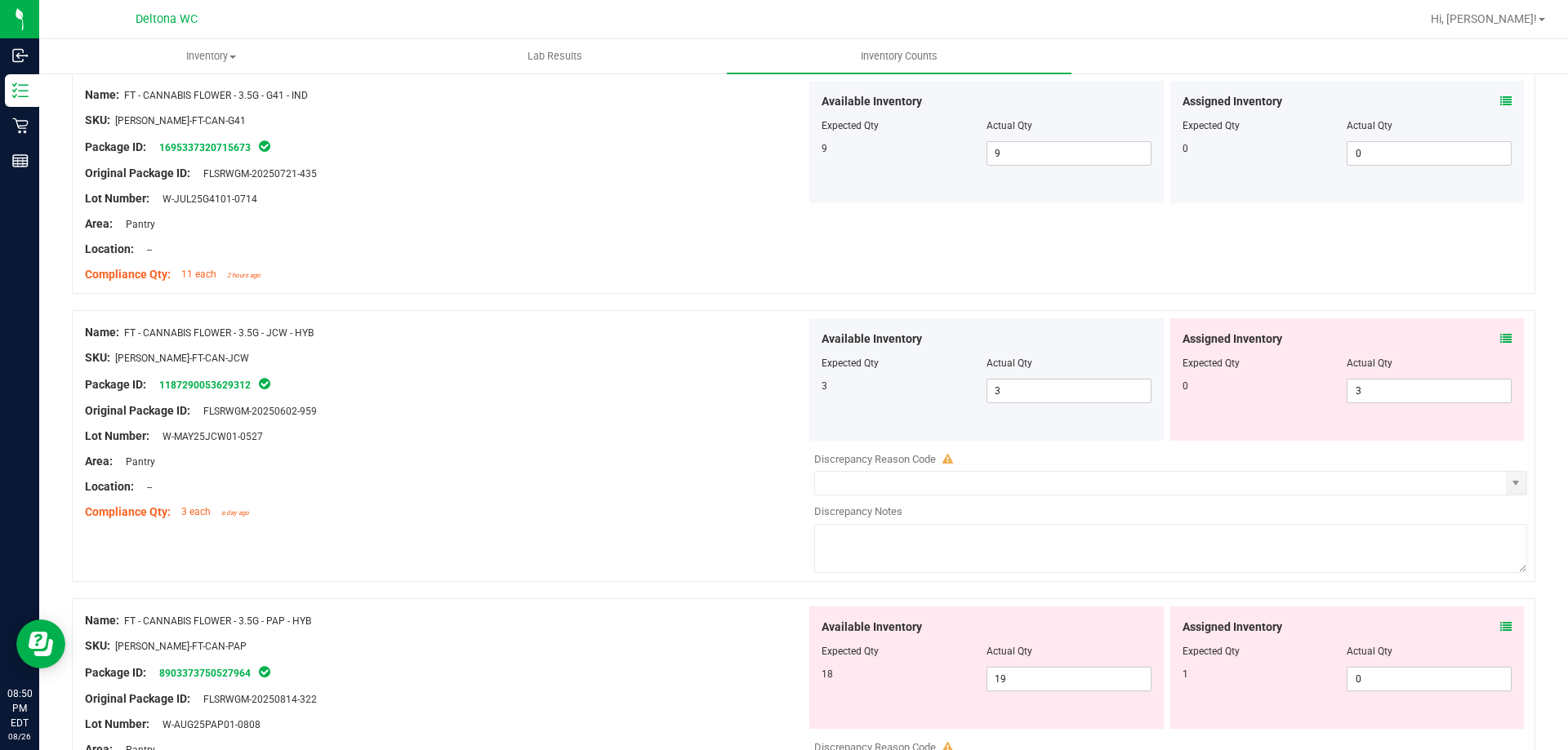
click at [1500, 337] on icon at bounding box center [1505, 339] width 11 height 11
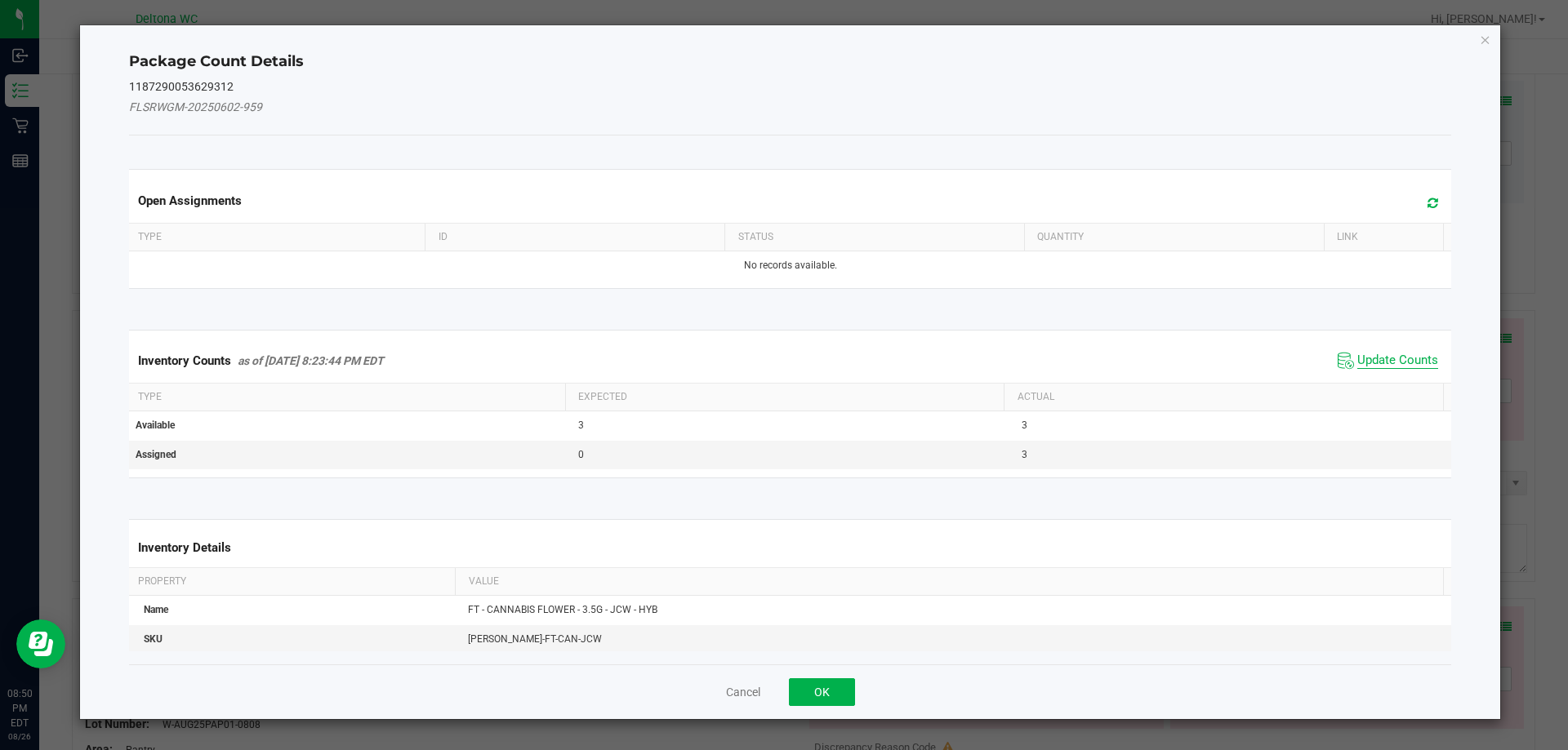
click at [1389, 365] on span "Update Counts" at bounding box center [1397, 360] width 81 height 16
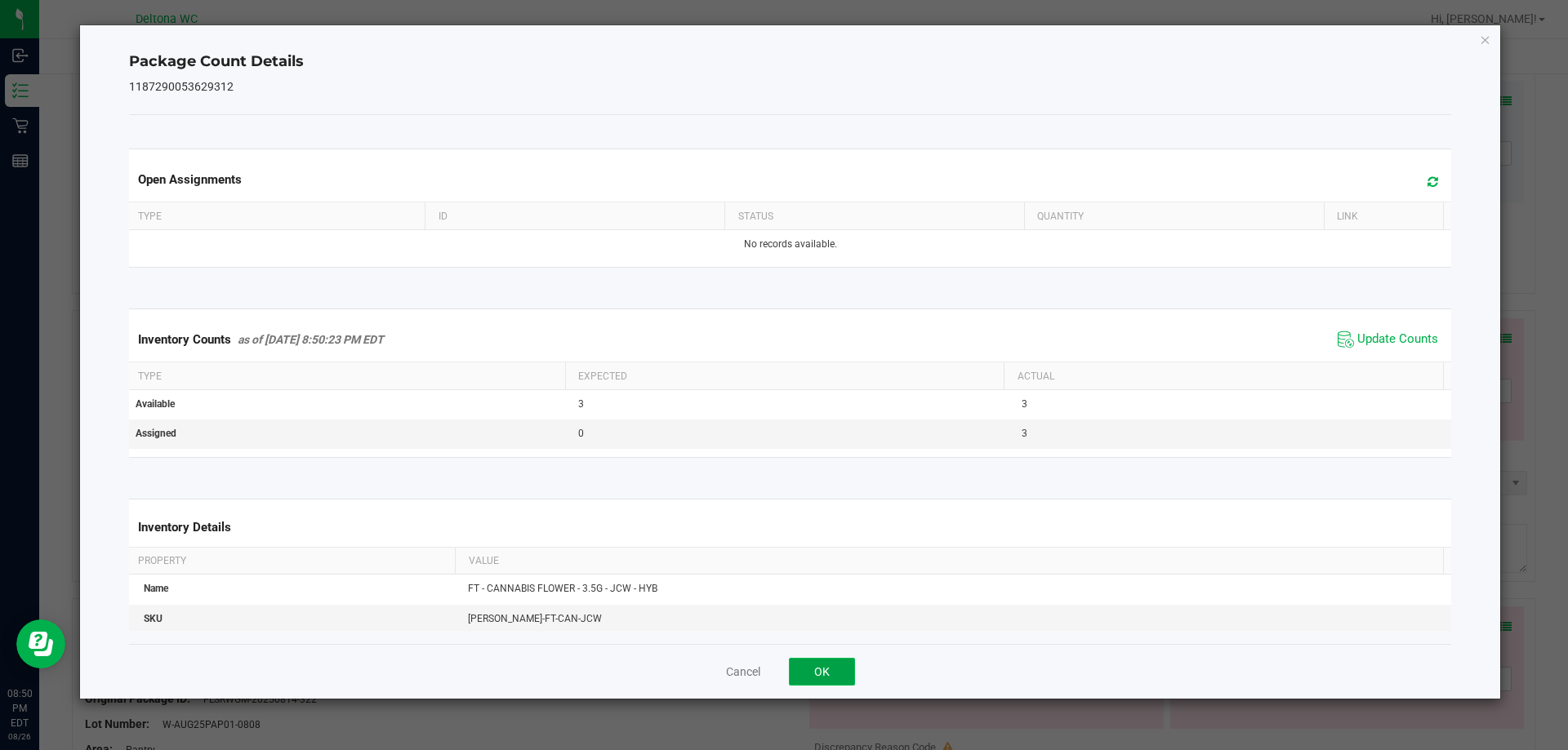
click at [815, 668] on button "OK" at bounding box center [822, 672] width 66 height 28
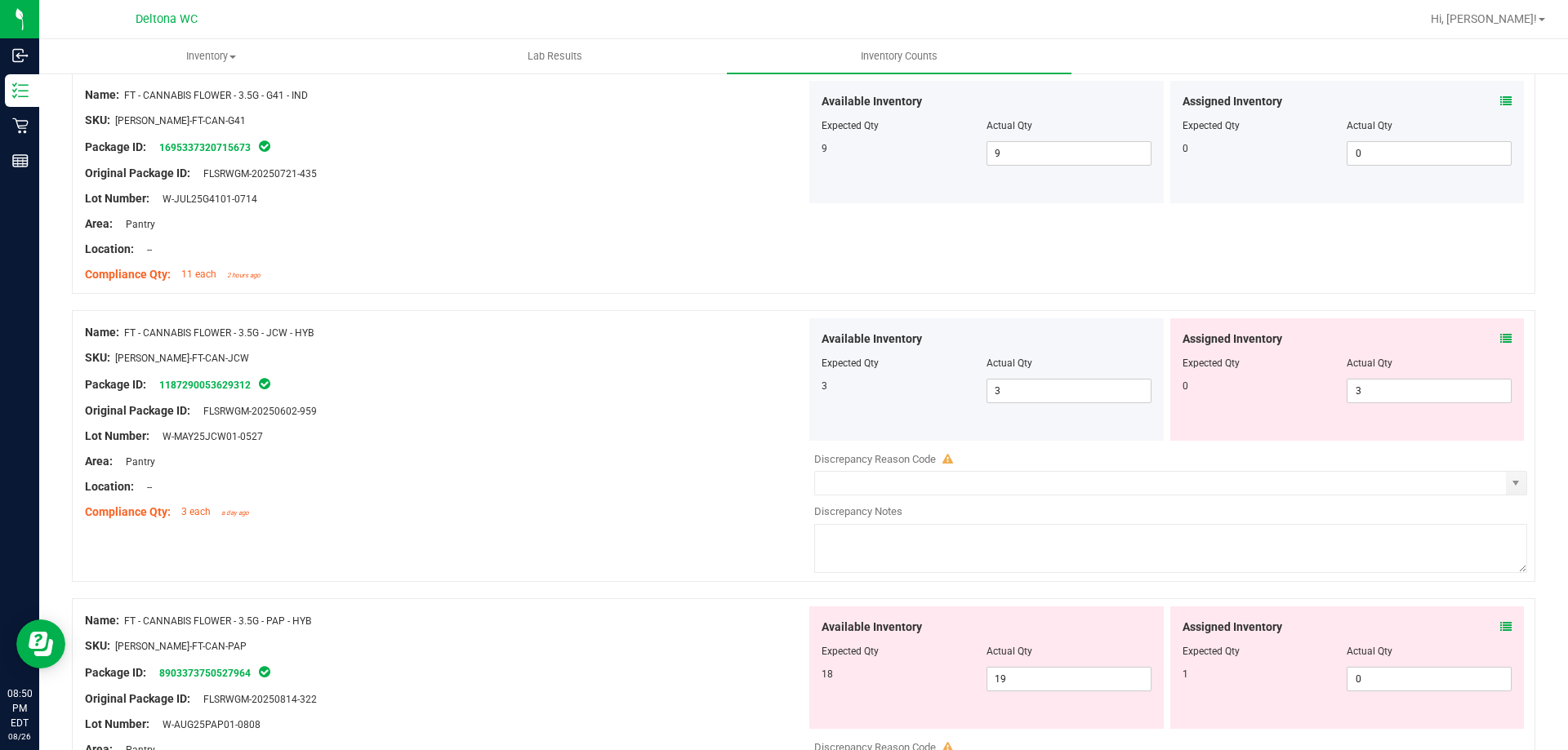
click at [1500, 330] on div "Assigned Inventory Expected Qty Actual Qty 0 3 3" at bounding box center [1347, 379] width 354 height 122
click at [1500, 337] on icon at bounding box center [1505, 339] width 11 height 11
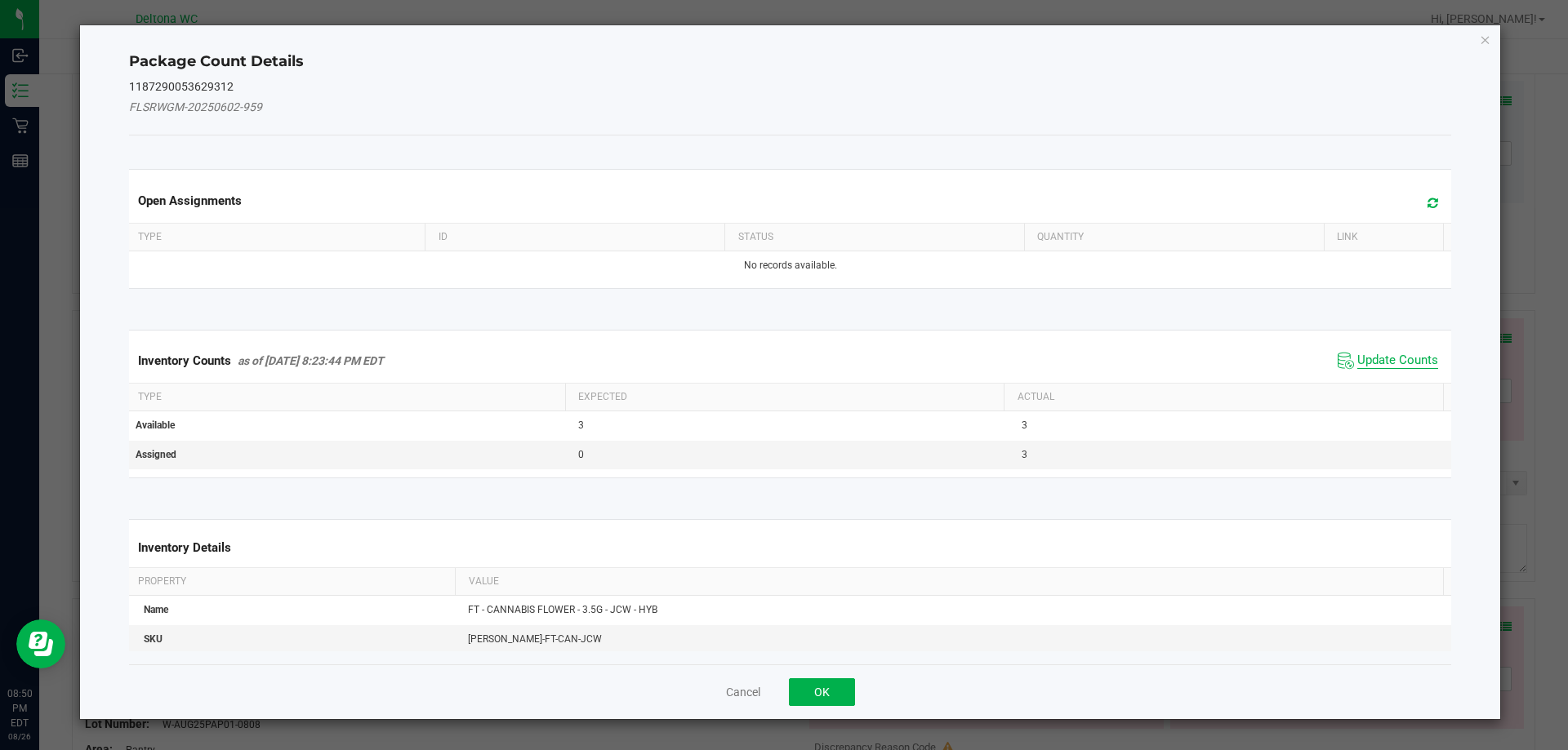
click at [1357, 361] on span "Update Counts" at bounding box center [1397, 360] width 81 height 16
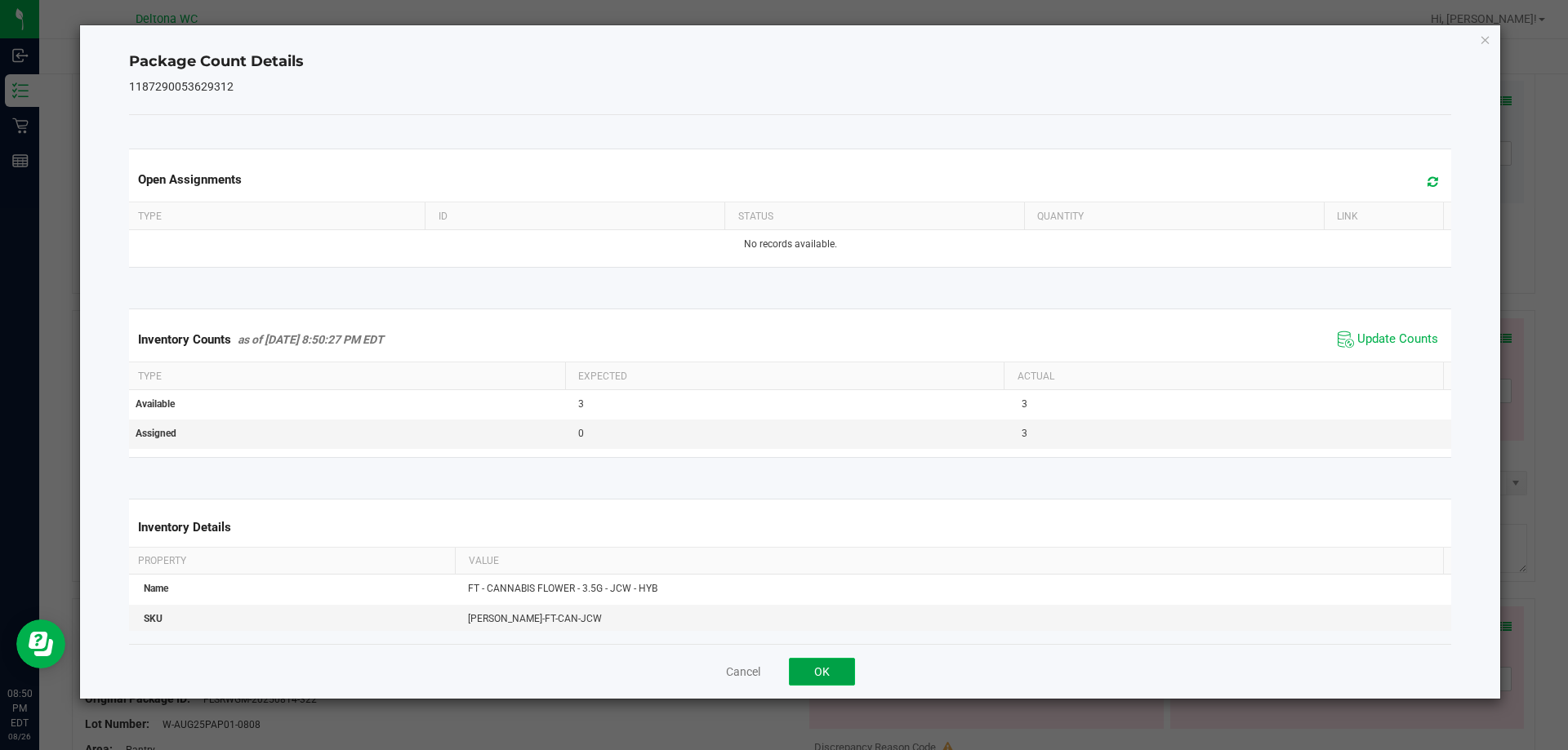
click at [836, 680] on button "OK" at bounding box center [822, 672] width 66 height 28
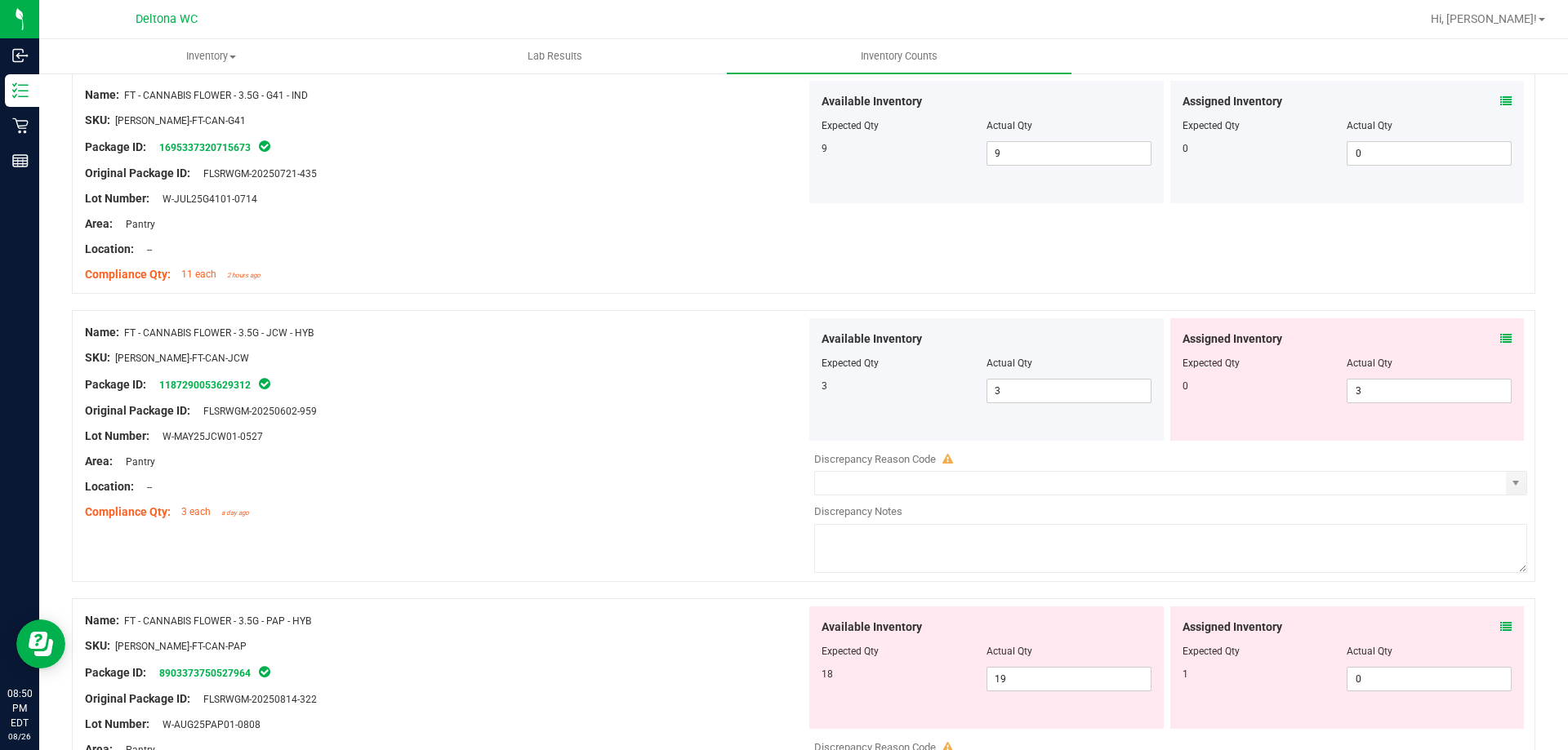
click at [1500, 341] on icon at bounding box center [1505, 339] width 11 height 11
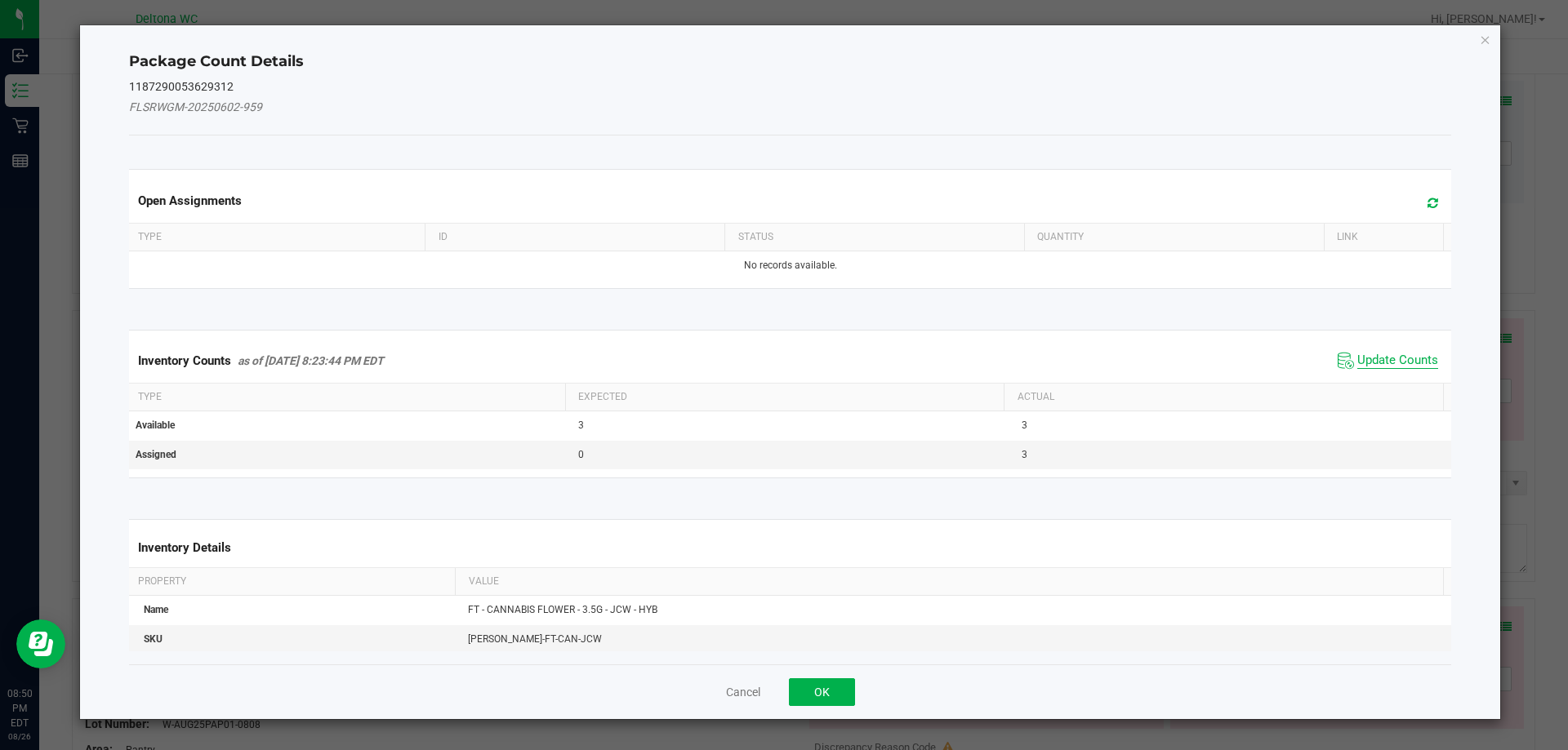
click at [1360, 364] on span "Update Counts" at bounding box center [1397, 360] width 81 height 16
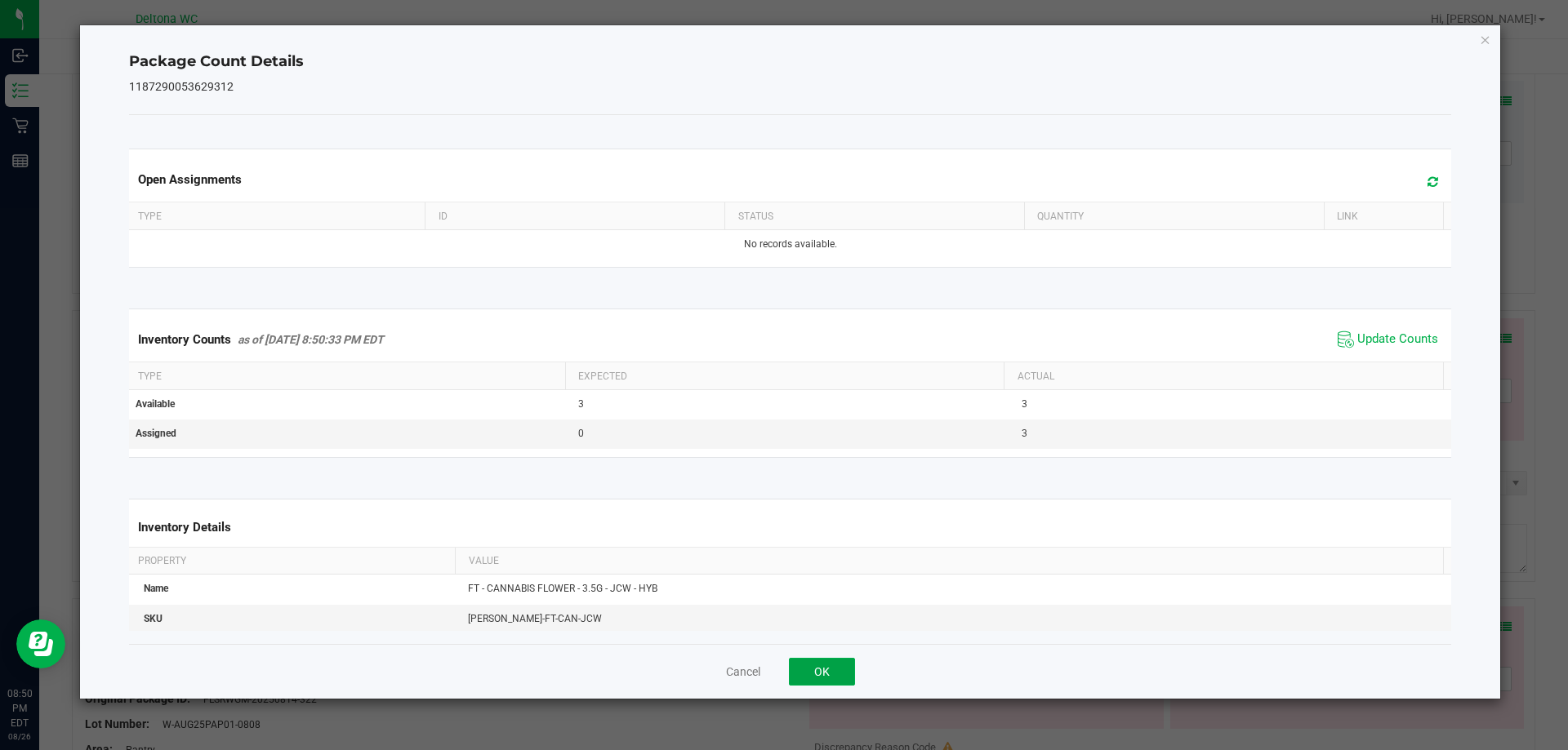
click at [819, 673] on button "OK" at bounding box center [822, 672] width 66 height 28
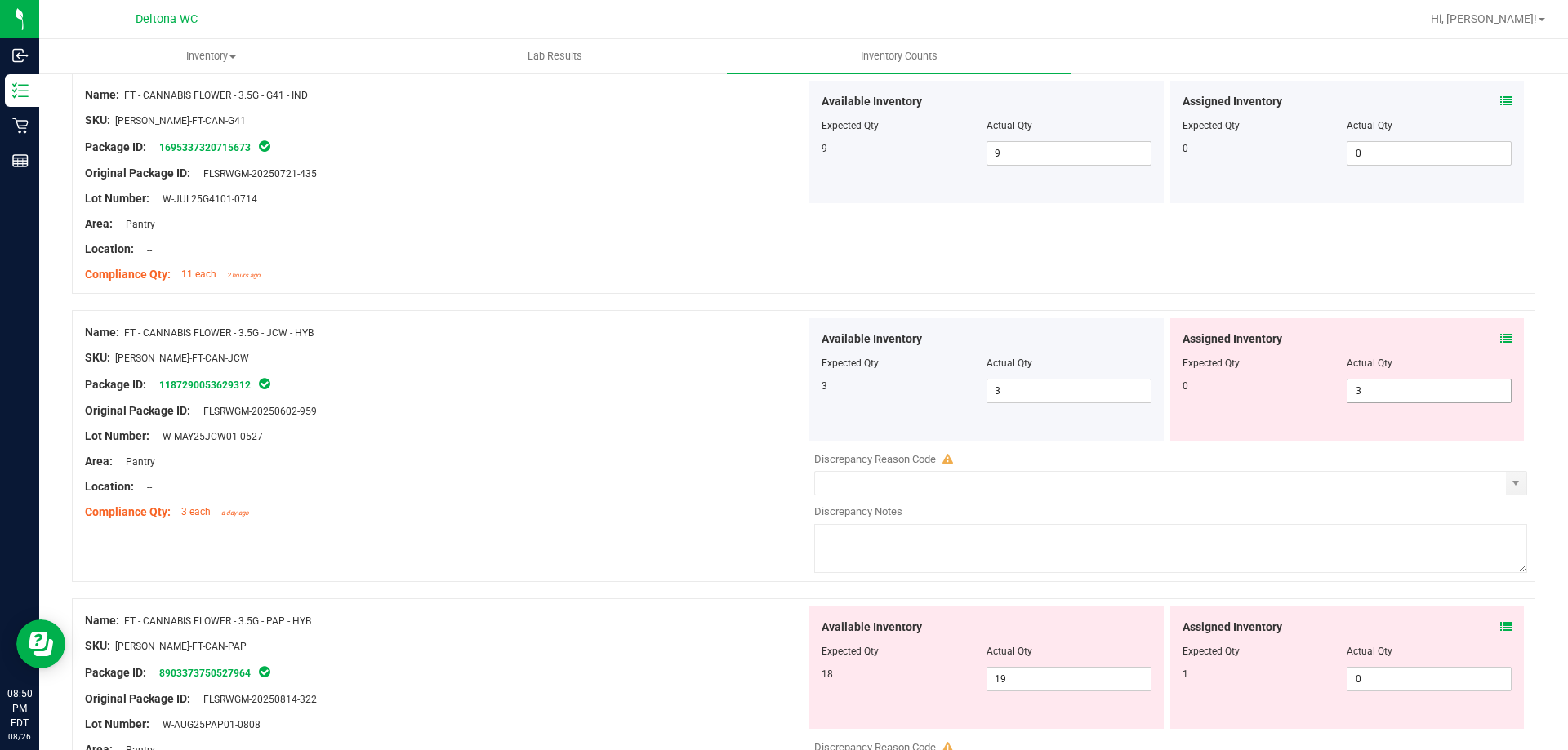
click at [1370, 379] on span "3 3" at bounding box center [1429, 391] width 165 height 24
type input "0"
click at [1232, 423] on div "Assigned Inventory Expected Qty Actual Qty 0 0 0" at bounding box center [1347, 379] width 354 height 122
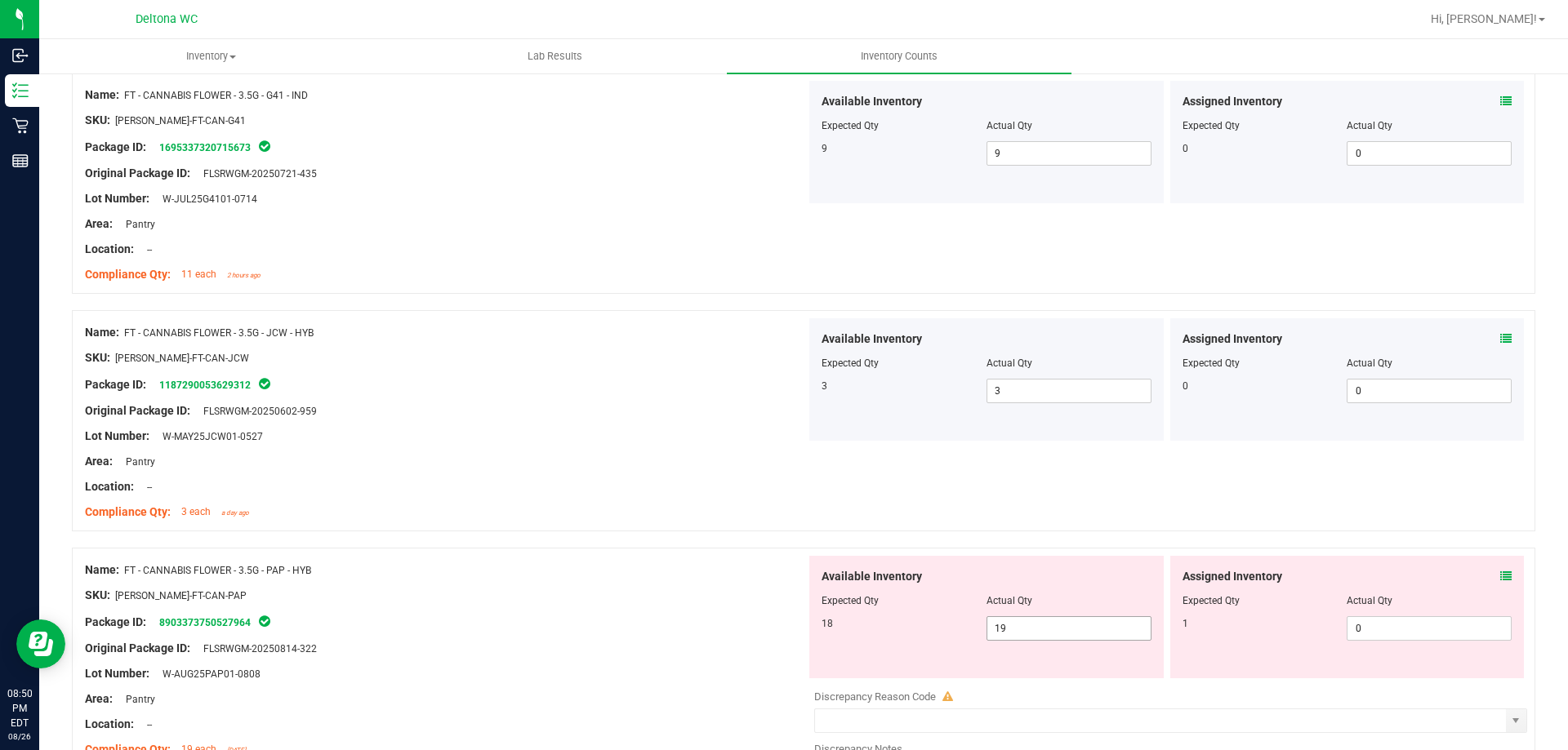
scroll to position [1225, 0]
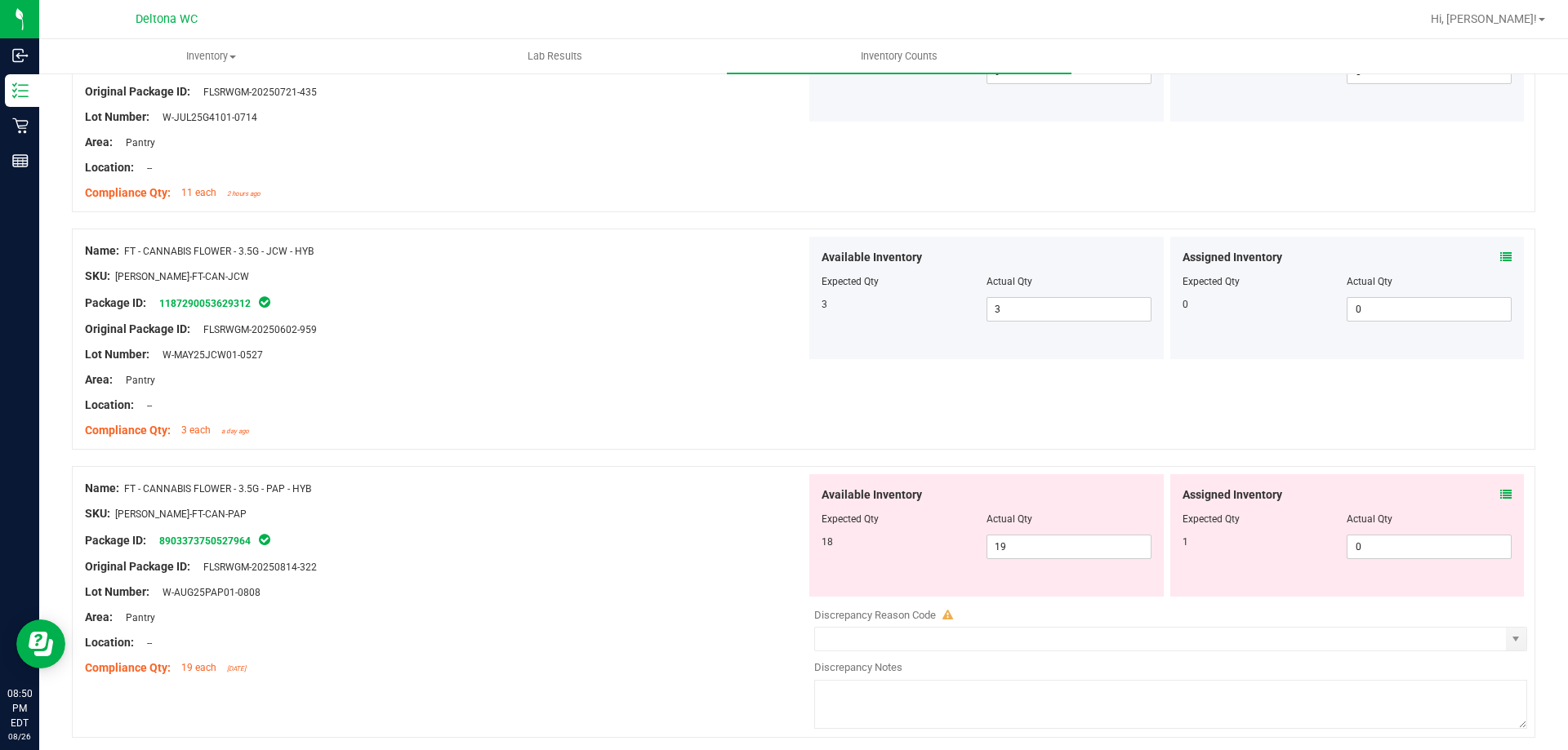
click at [1500, 495] on icon at bounding box center [1505, 494] width 11 height 11
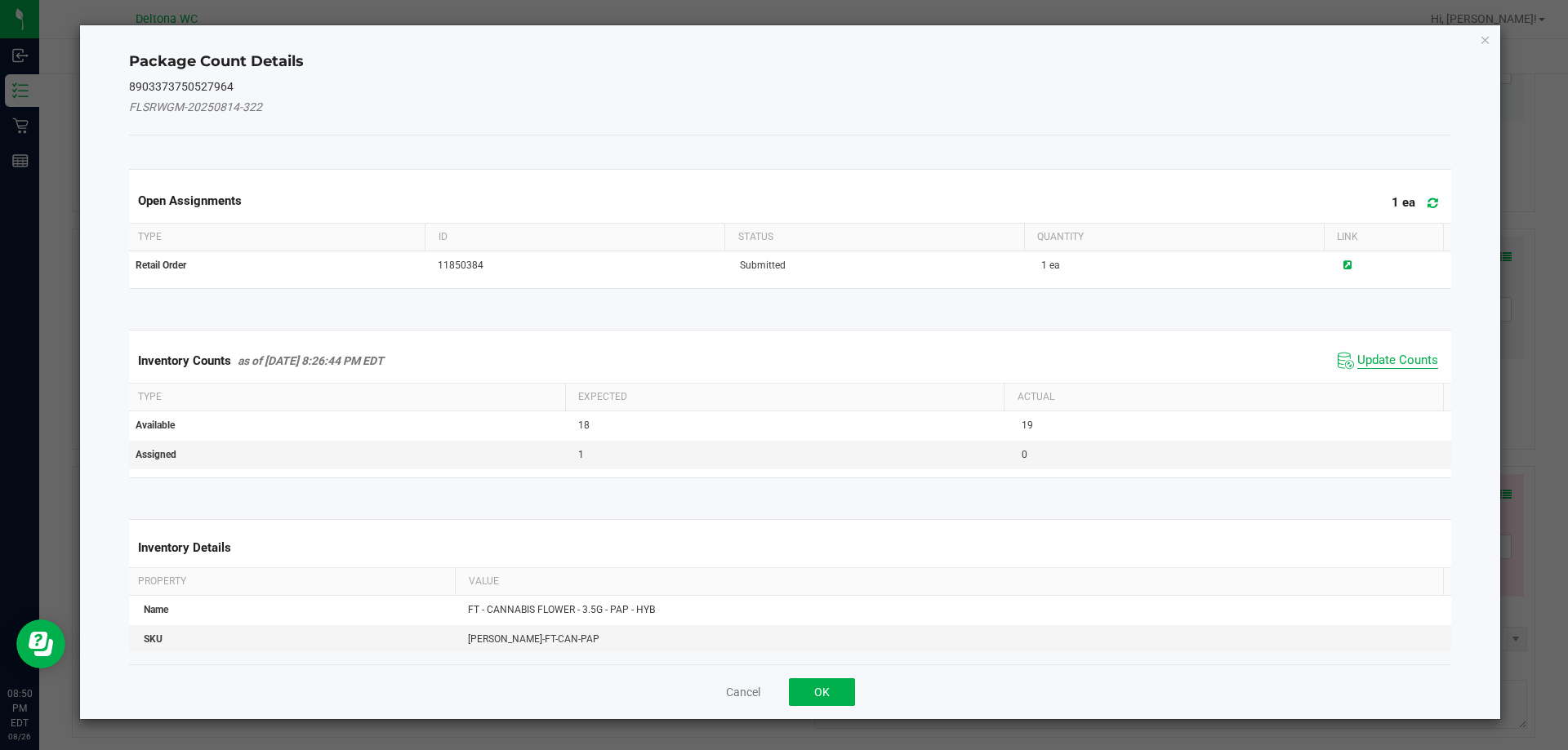
click at [1370, 360] on span "Update Counts" at bounding box center [1397, 360] width 81 height 16
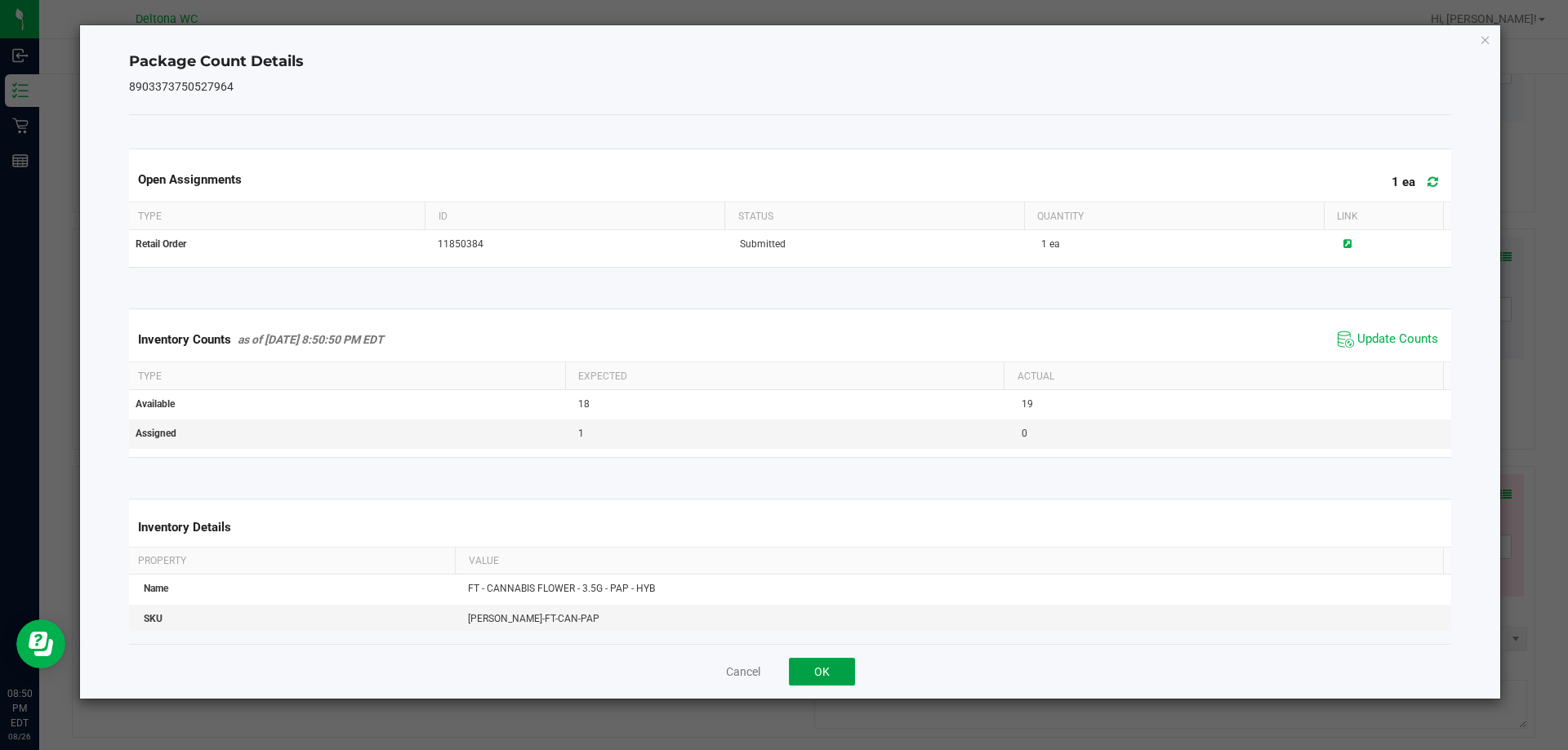
click at [835, 662] on button "OK" at bounding box center [822, 672] width 66 height 28
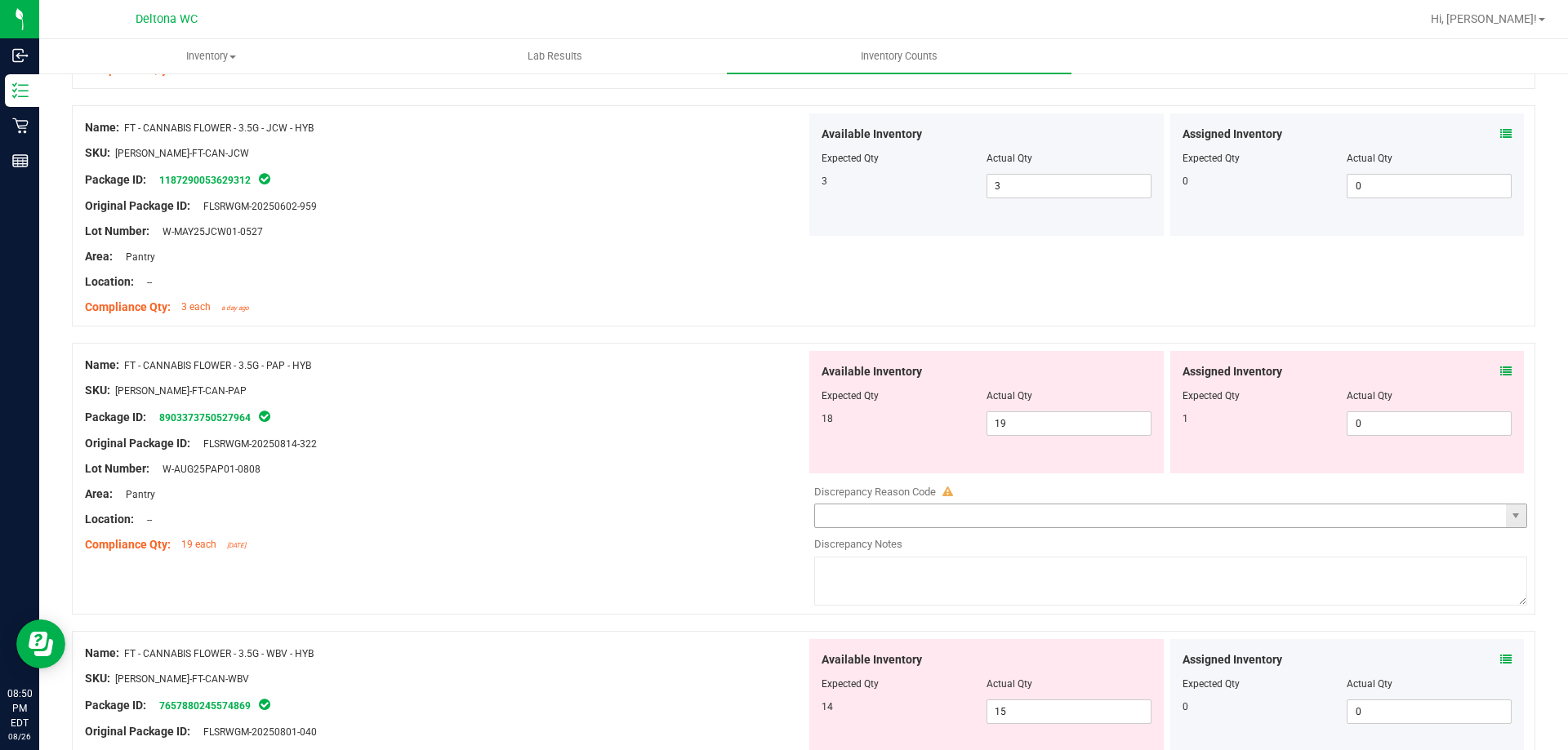
scroll to position [1388, 0]
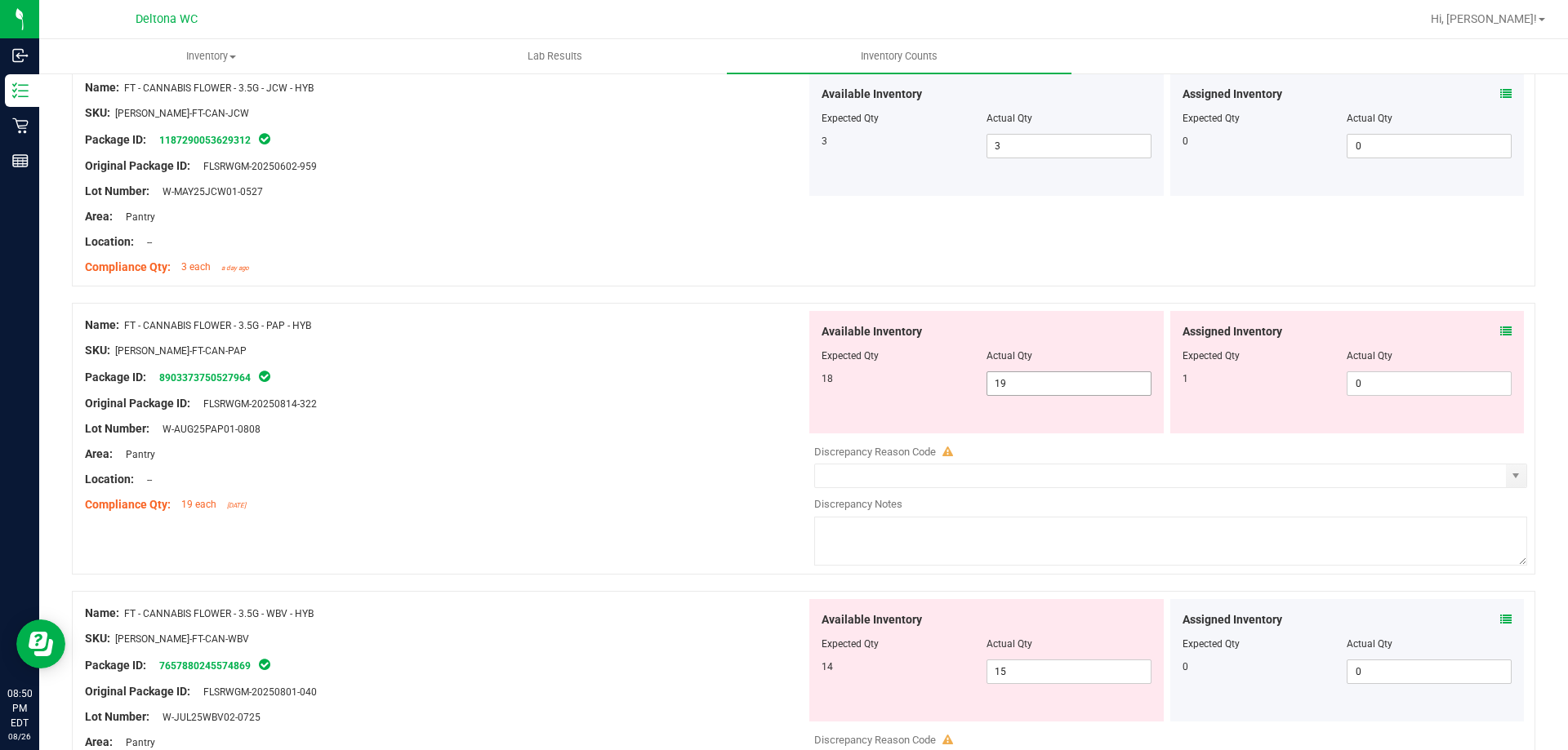
click at [1009, 388] on span "19 19" at bounding box center [1069, 384] width 165 height 24
click at [882, 476] on input "text" at bounding box center [1161, 476] width 691 height 23
click at [1514, 472] on span at bounding box center [1170, 476] width 713 height 24
click at [1509, 474] on span "select" at bounding box center [1515, 476] width 13 height 13
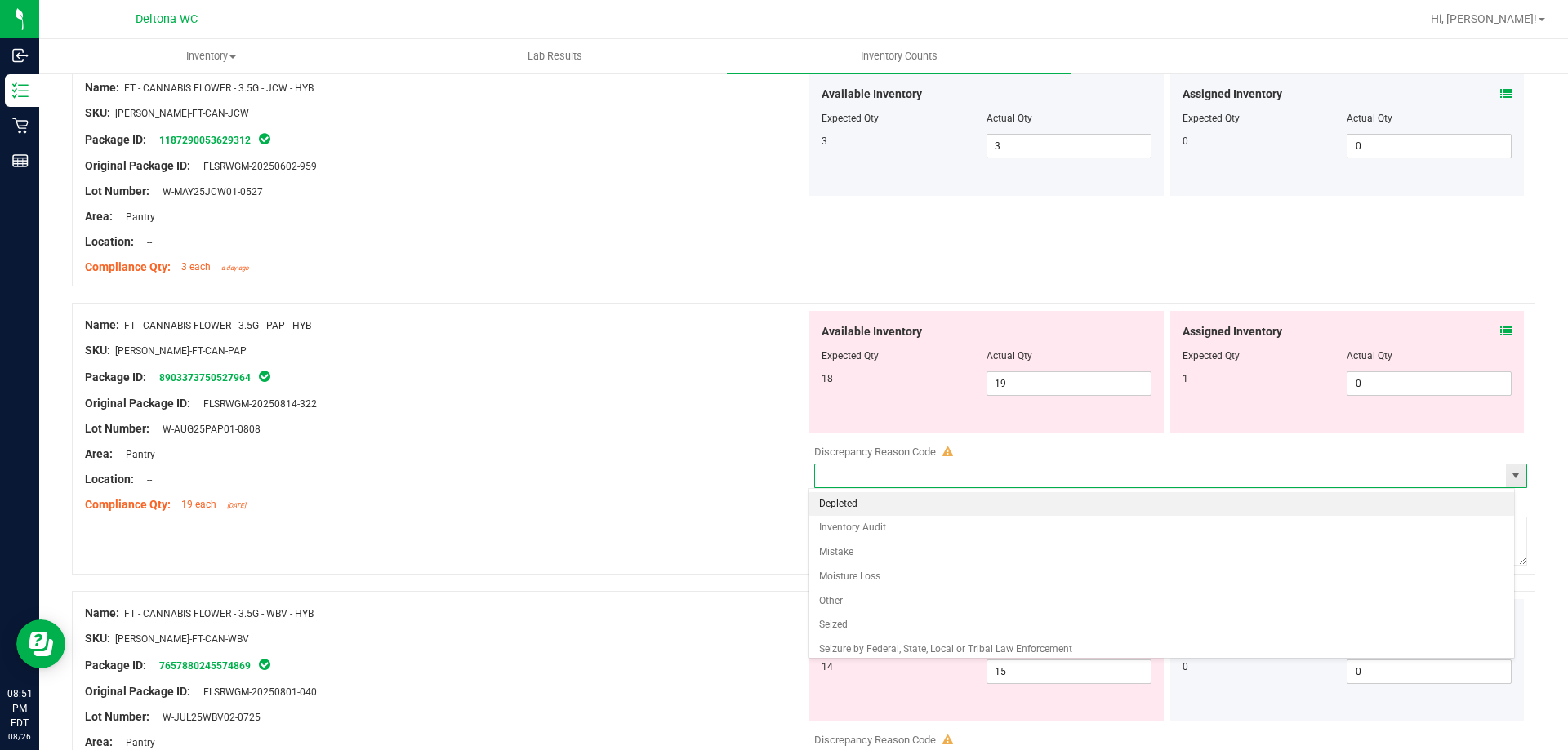
click at [1509, 474] on span "select" at bounding box center [1515, 476] width 13 height 13
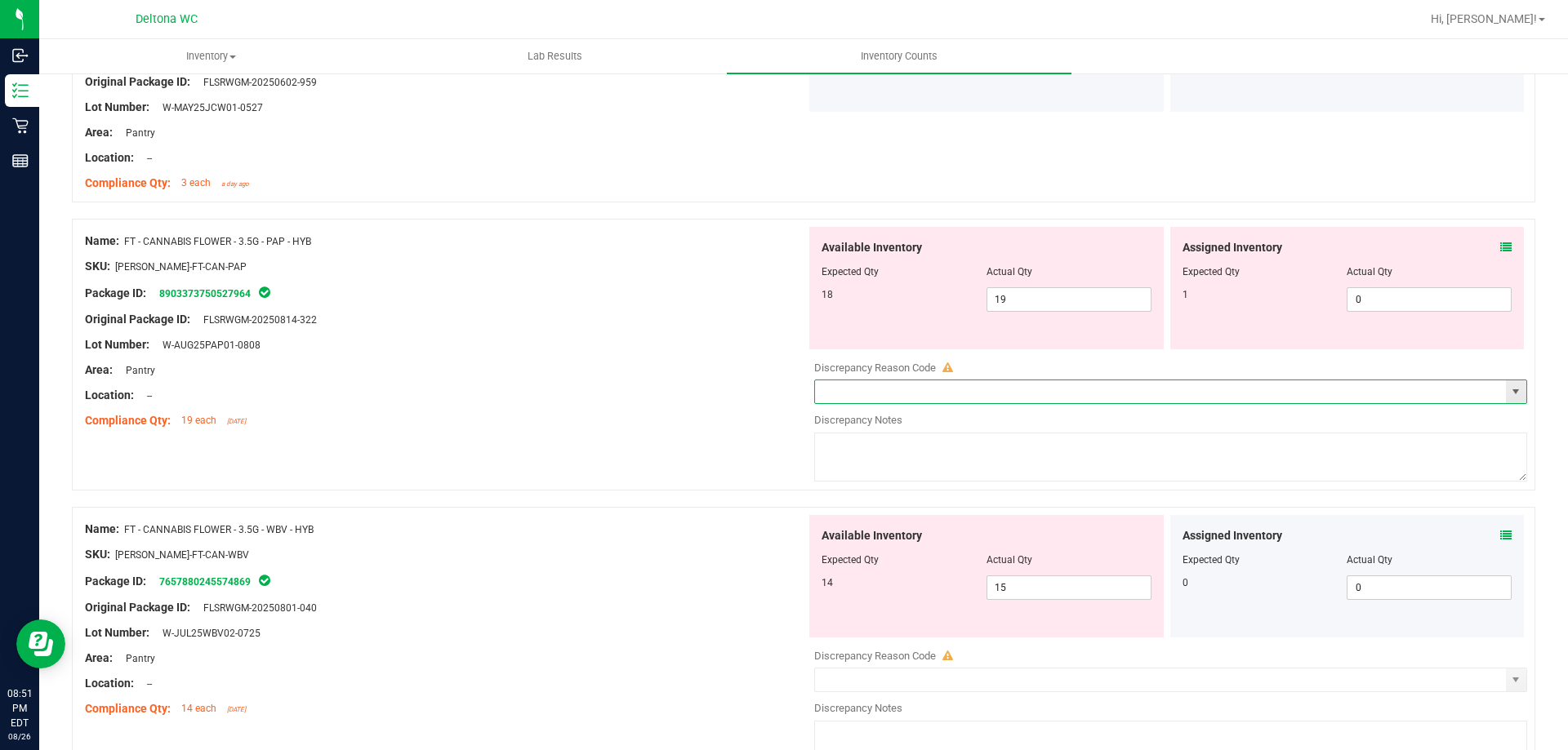
scroll to position [1551, 0]
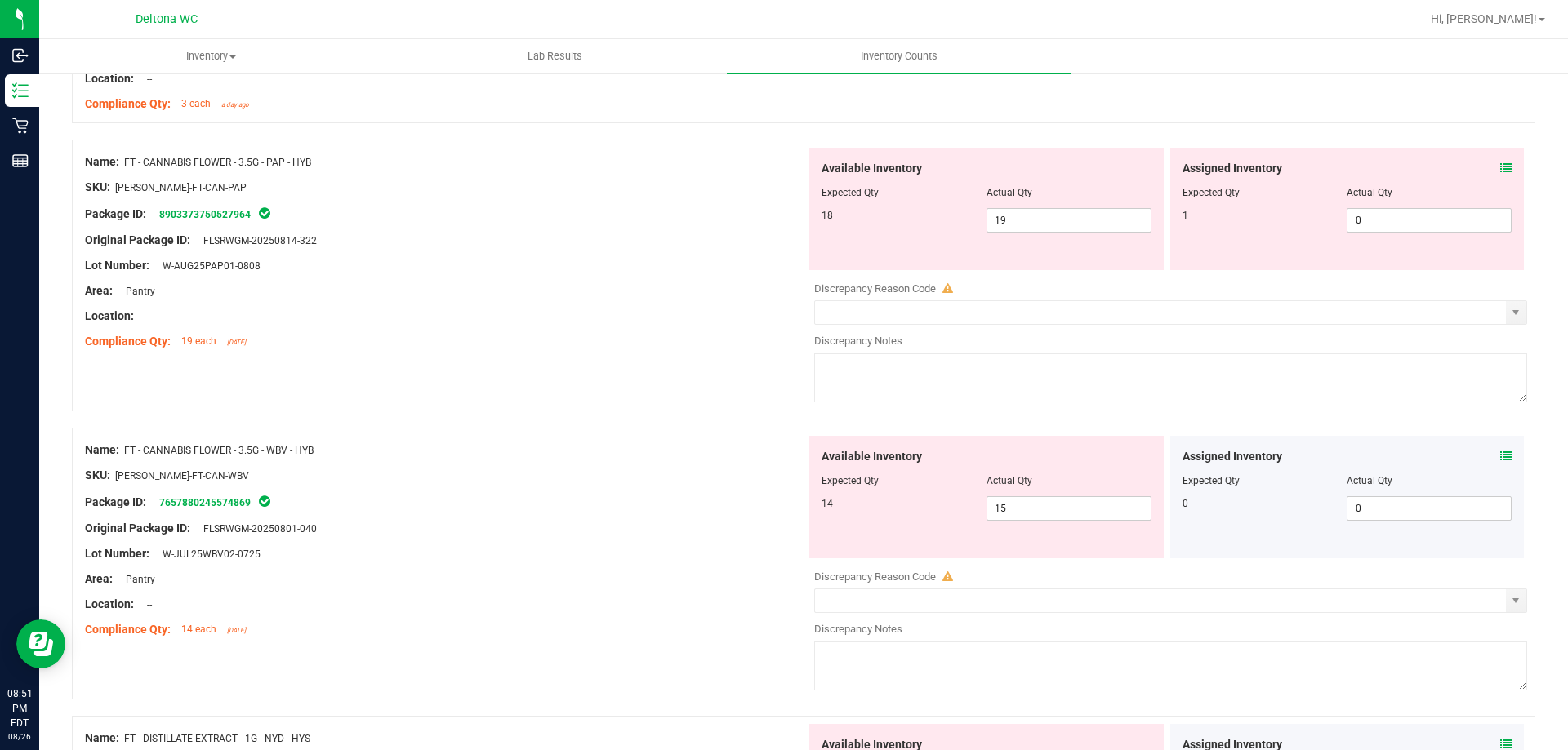
click at [1500, 456] on icon at bounding box center [1505, 456] width 11 height 11
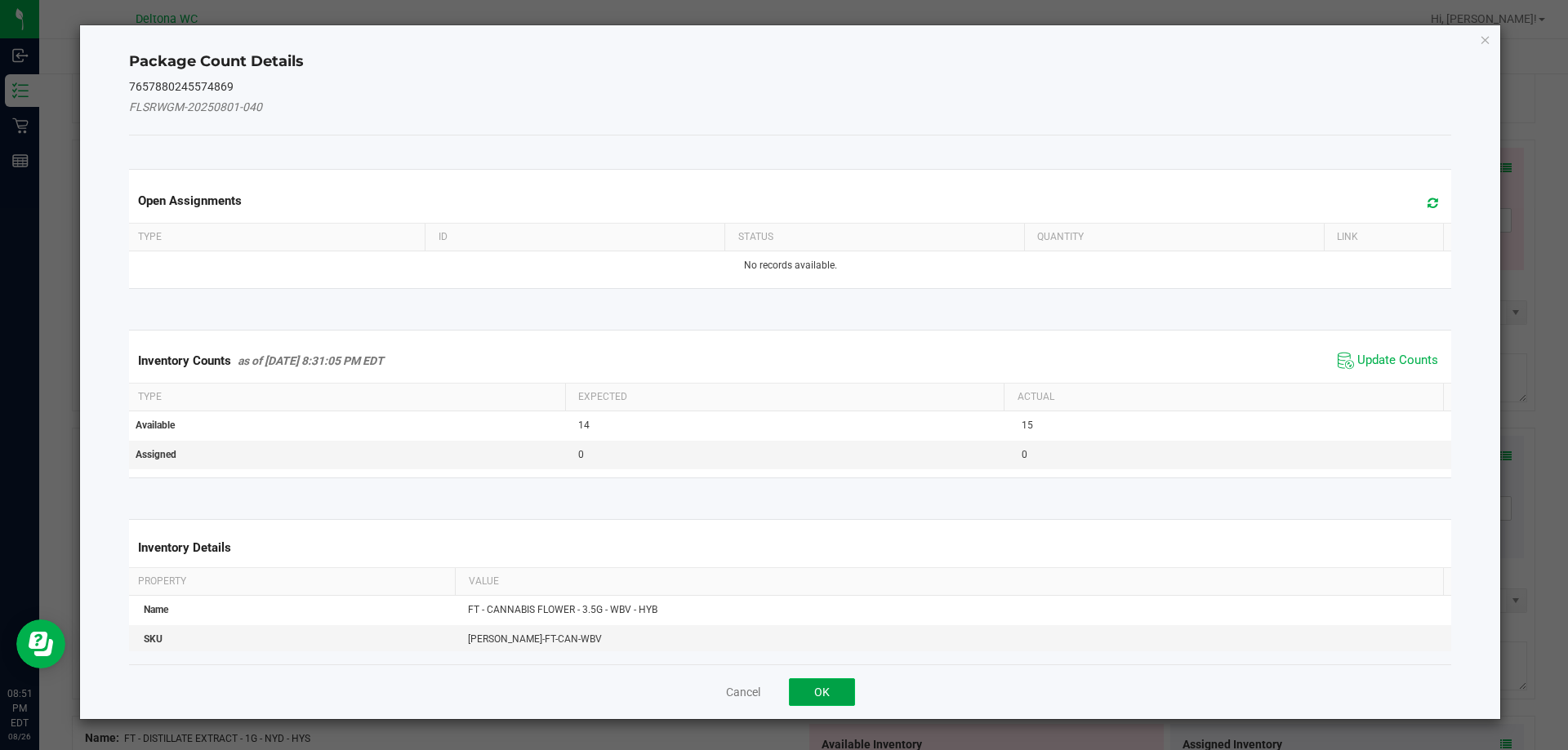
click at [827, 696] on button "OK" at bounding box center [822, 693] width 66 height 28
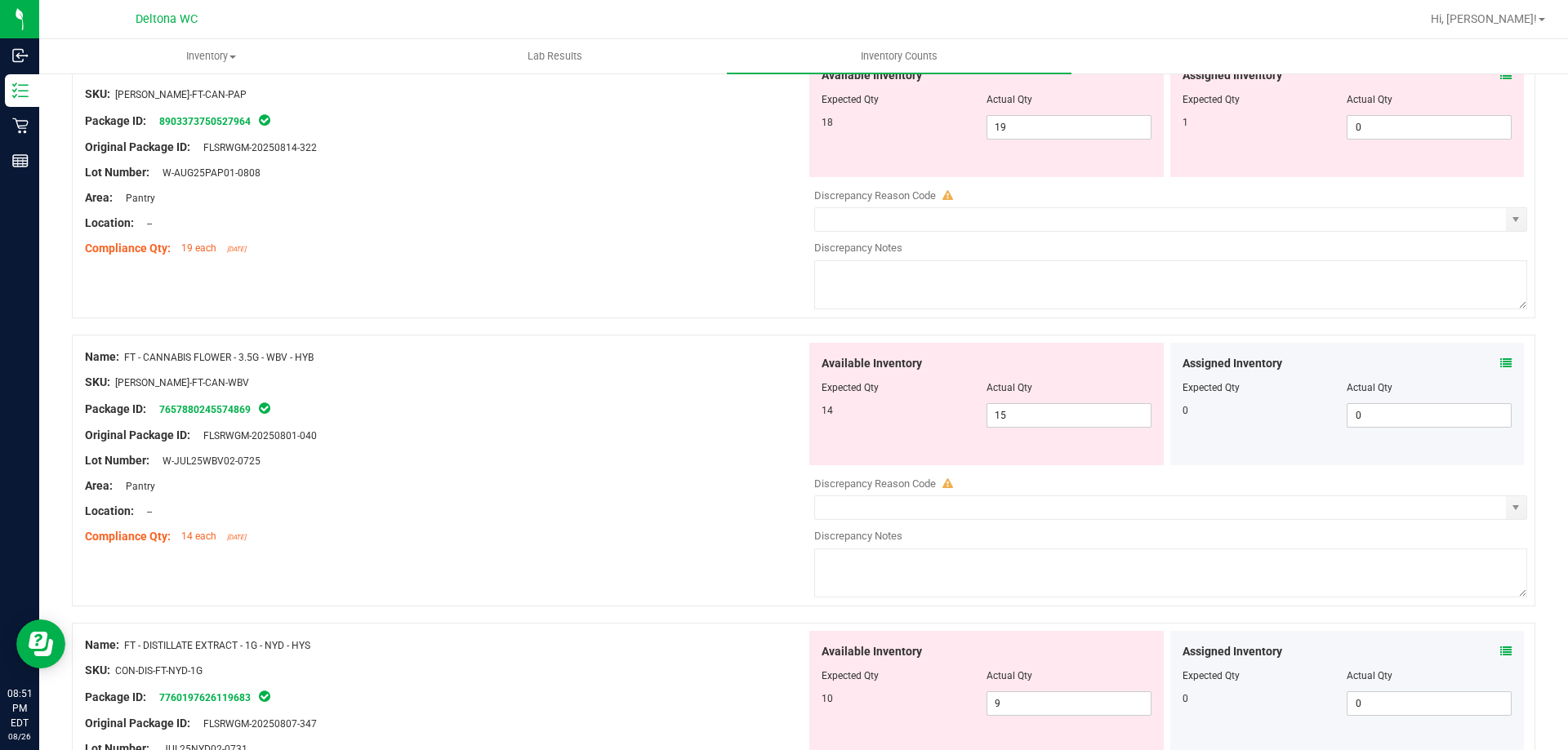
scroll to position [1878, 0]
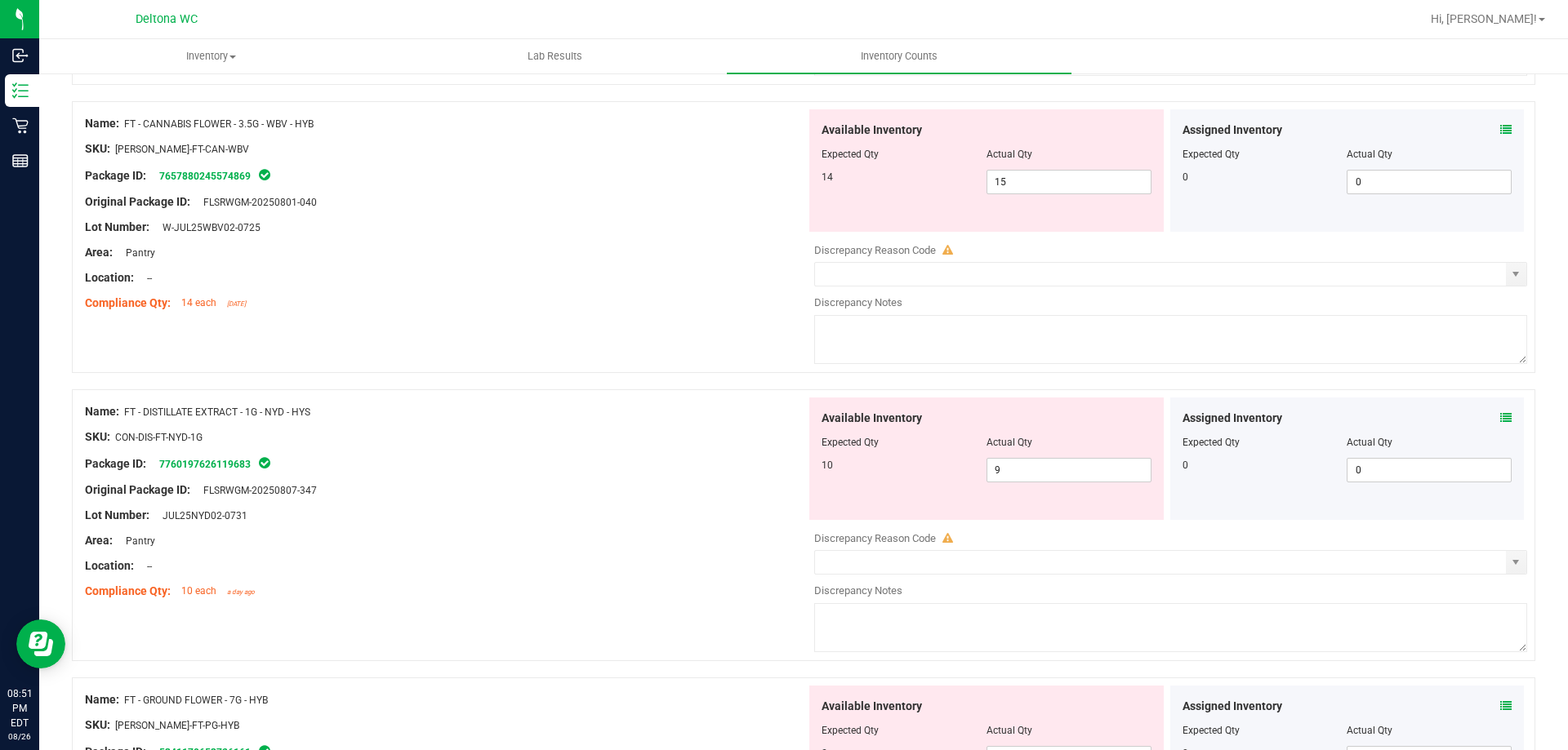
click at [1500, 122] on span at bounding box center [1505, 130] width 11 height 17
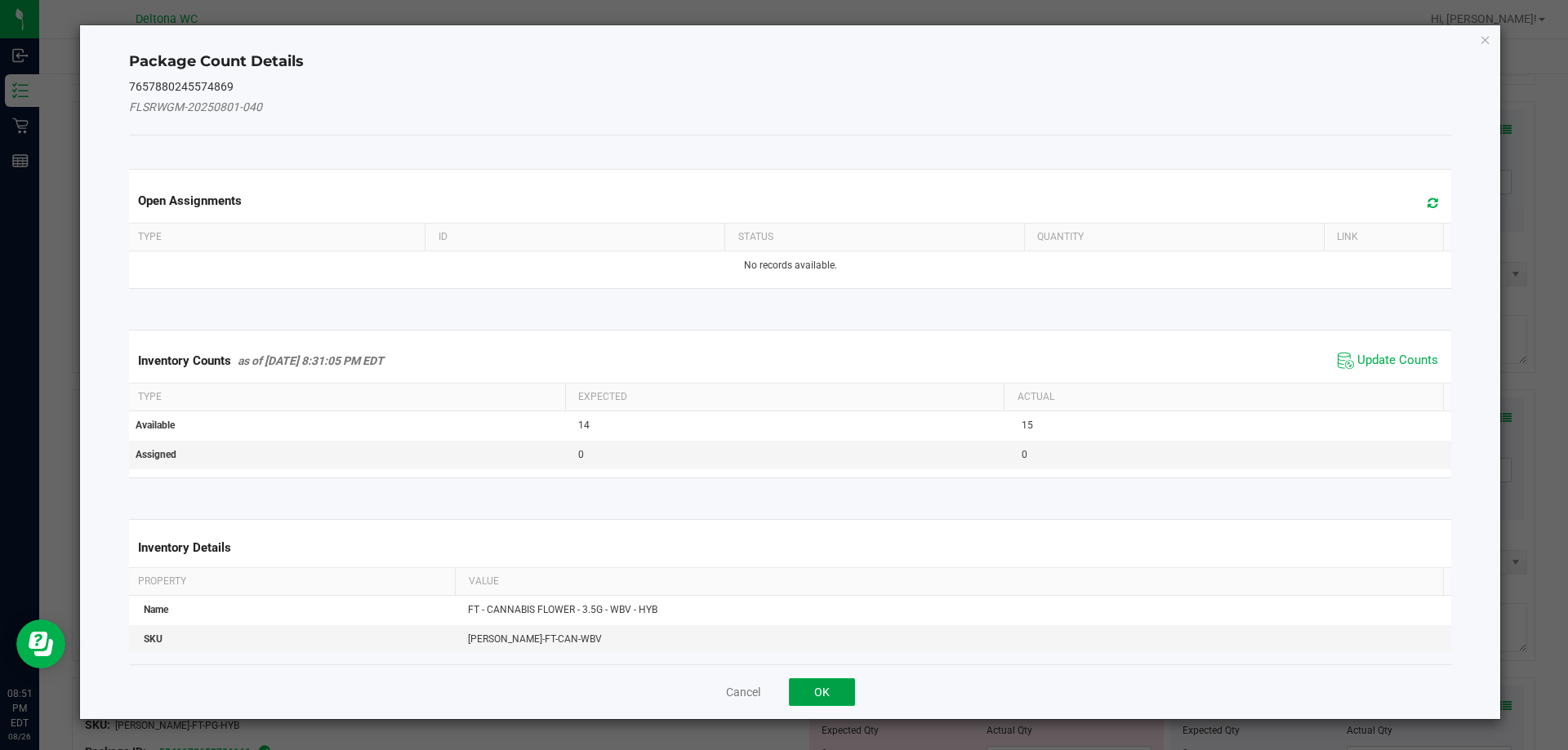
click at [811, 685] on button "OK" at bounding box center [822, 693] width 66 height 28
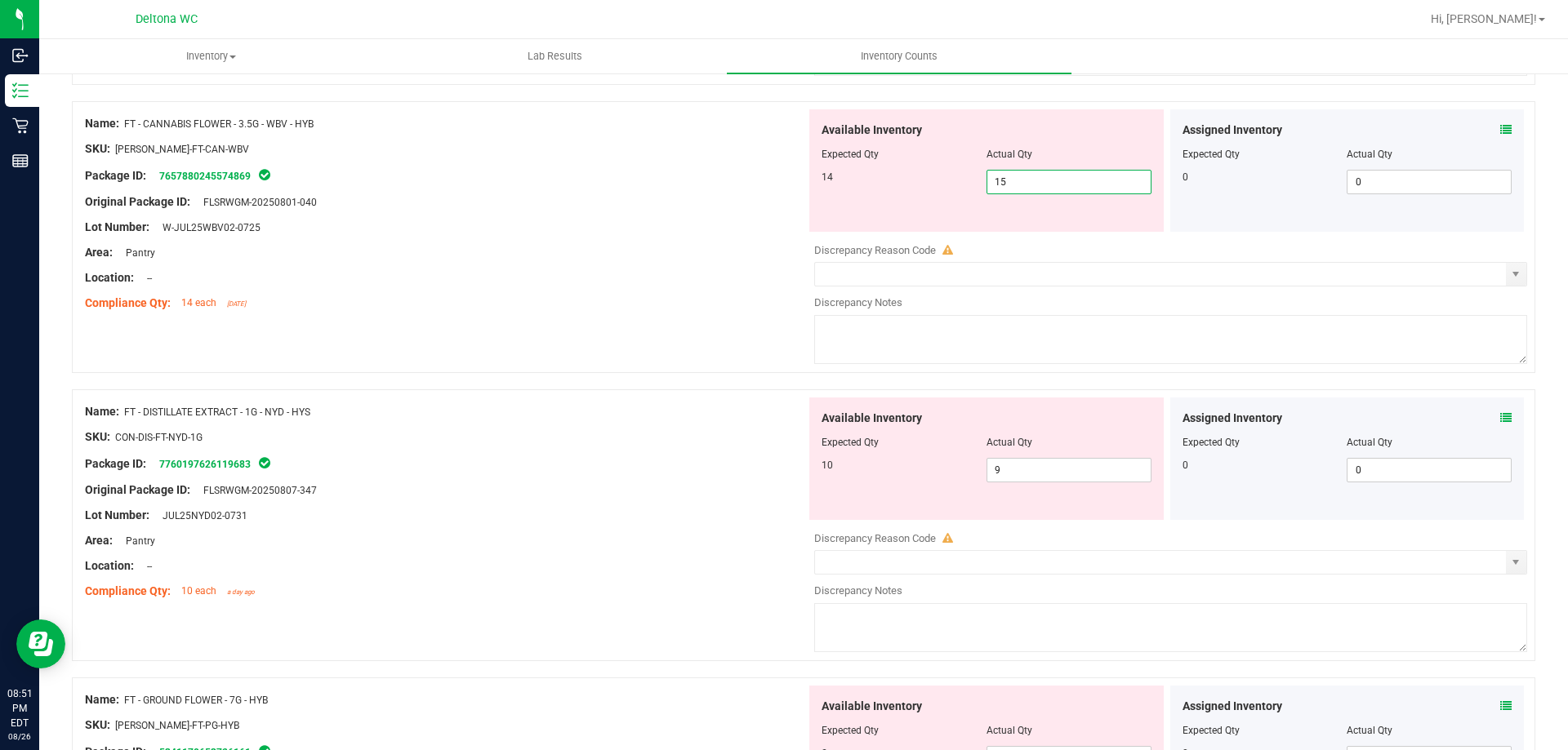
click at [1001, 182] on span "15 15" at bounding box center [1069, 182] width 165 height 24
type input "14"
click at [707, 304] on div "Compliance Qty: 14 each 2 days ago" at bounding box center [445, 304] width 721 height 17
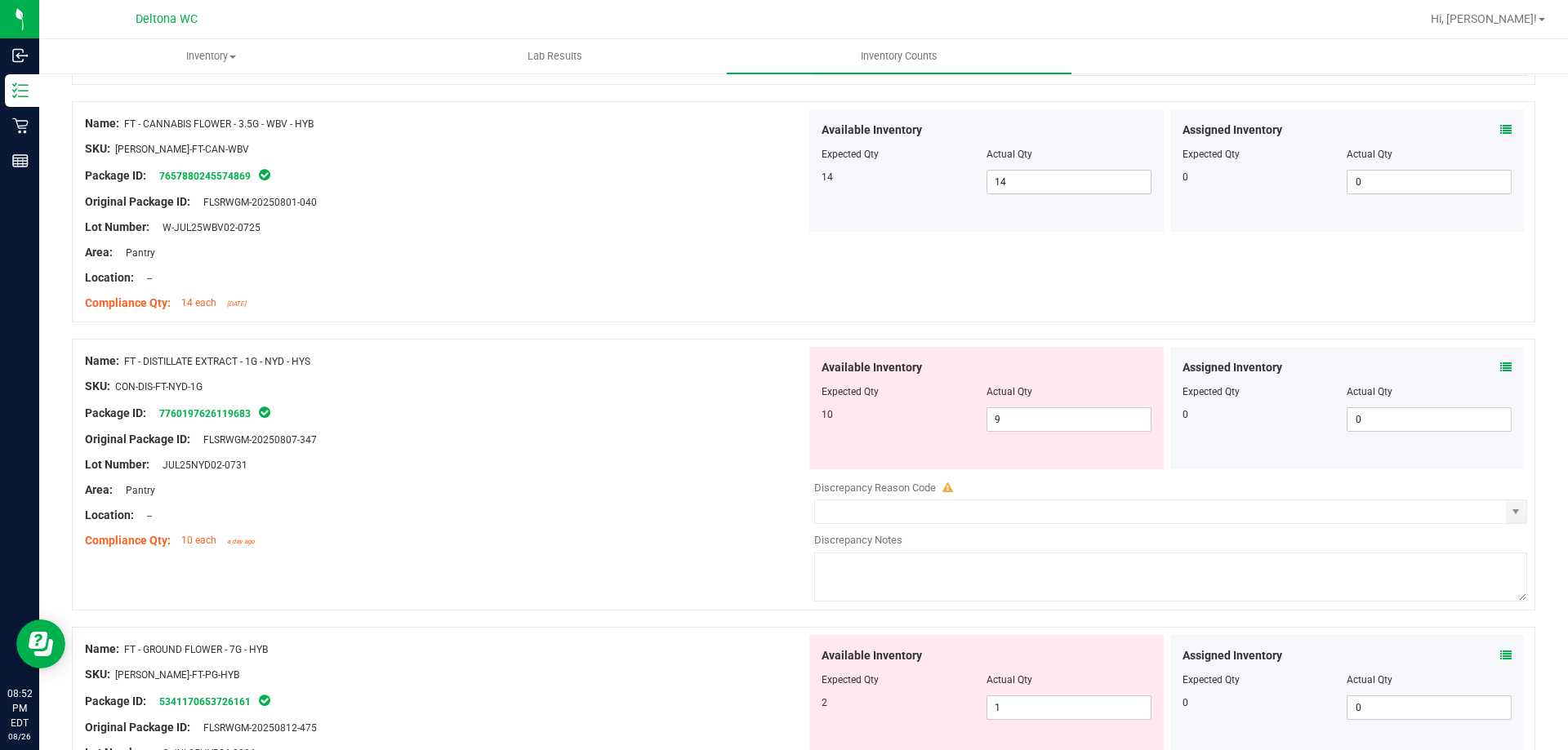
click at [1500, 372] on icon at bounding box center [1505, 367] width 11 height 11
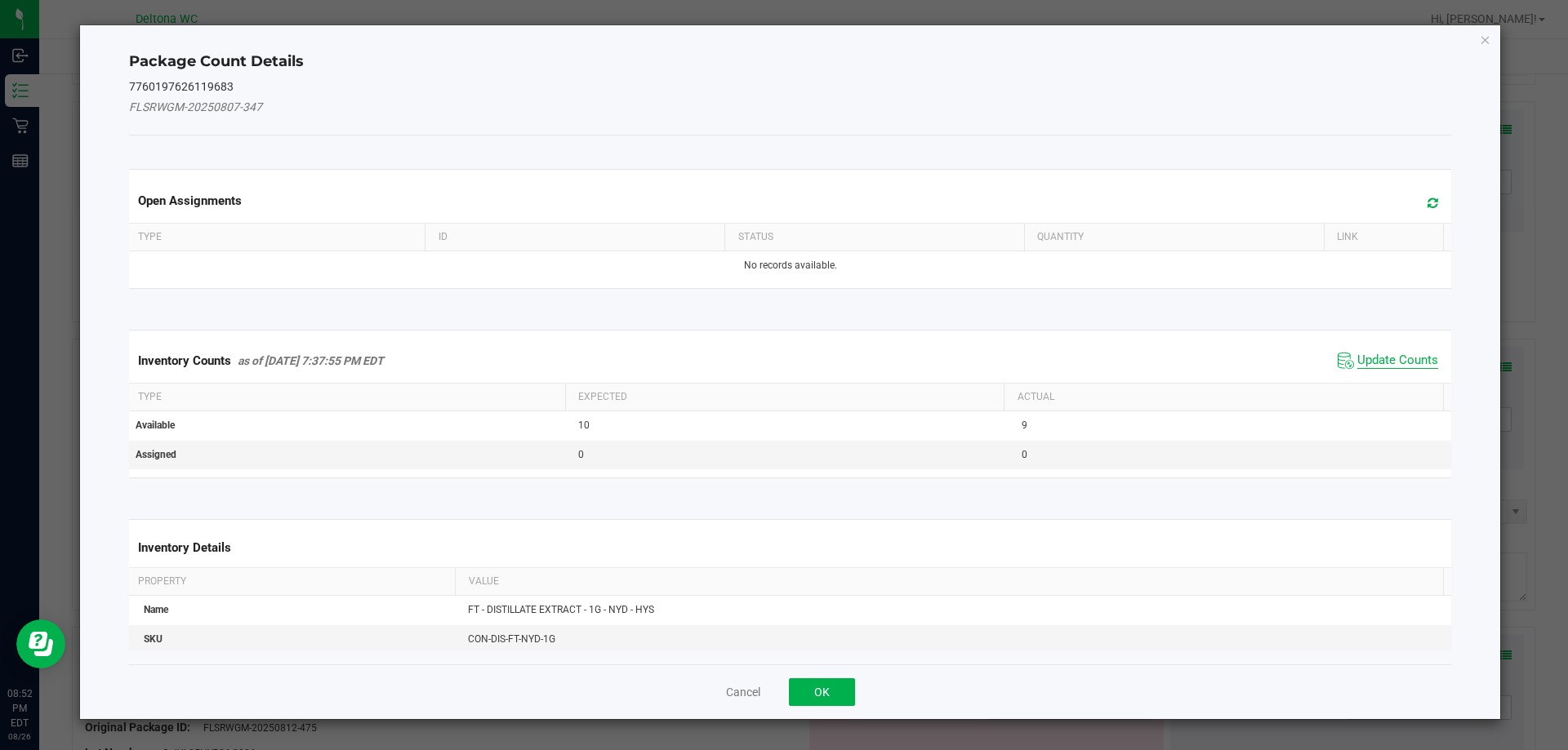
click at [1397, 359] on span "Update Counts" at bounding box center [1397, 360] width 81 height 16
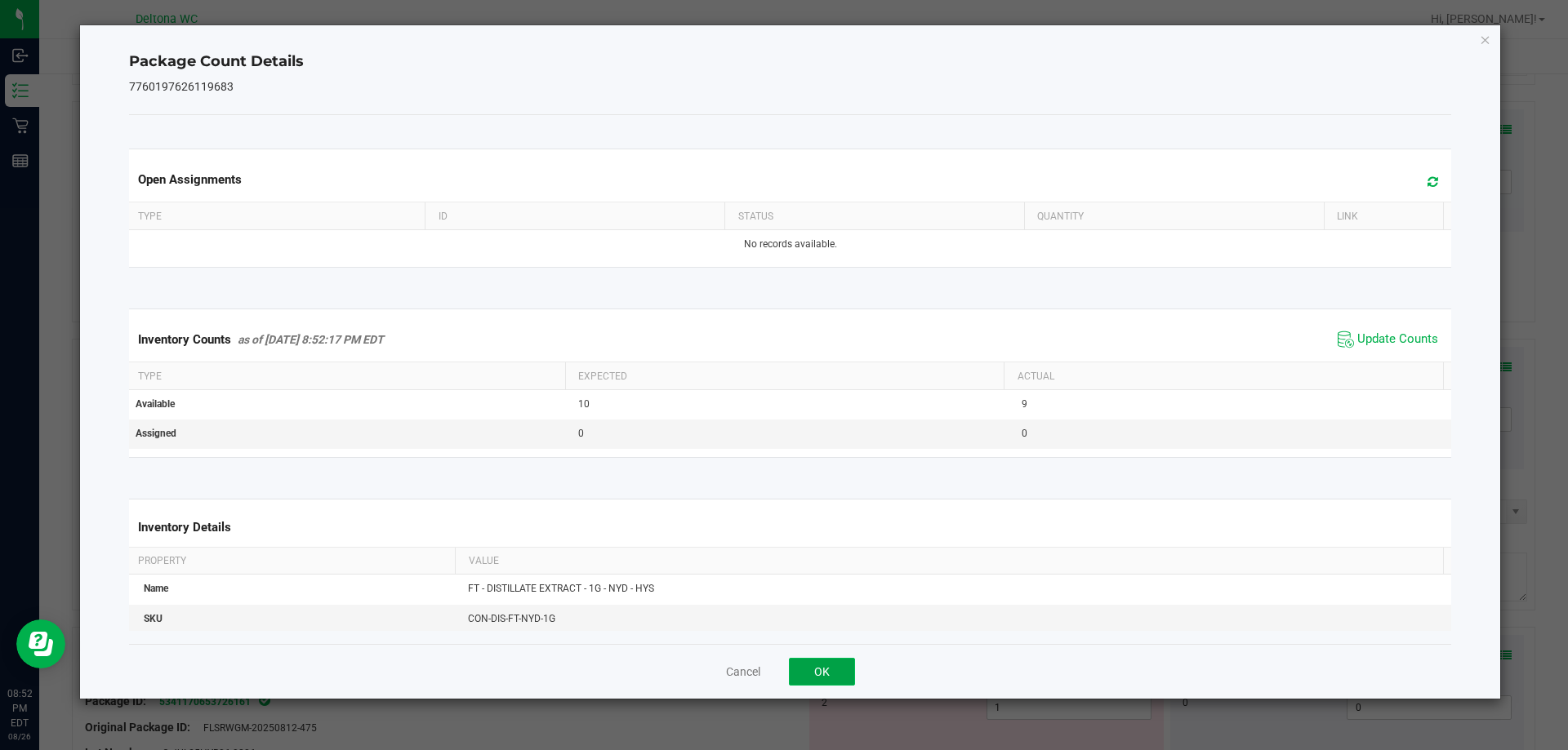
click at [789, 683] on button "OK" at bounding box center [822, 672] width 66 height 28
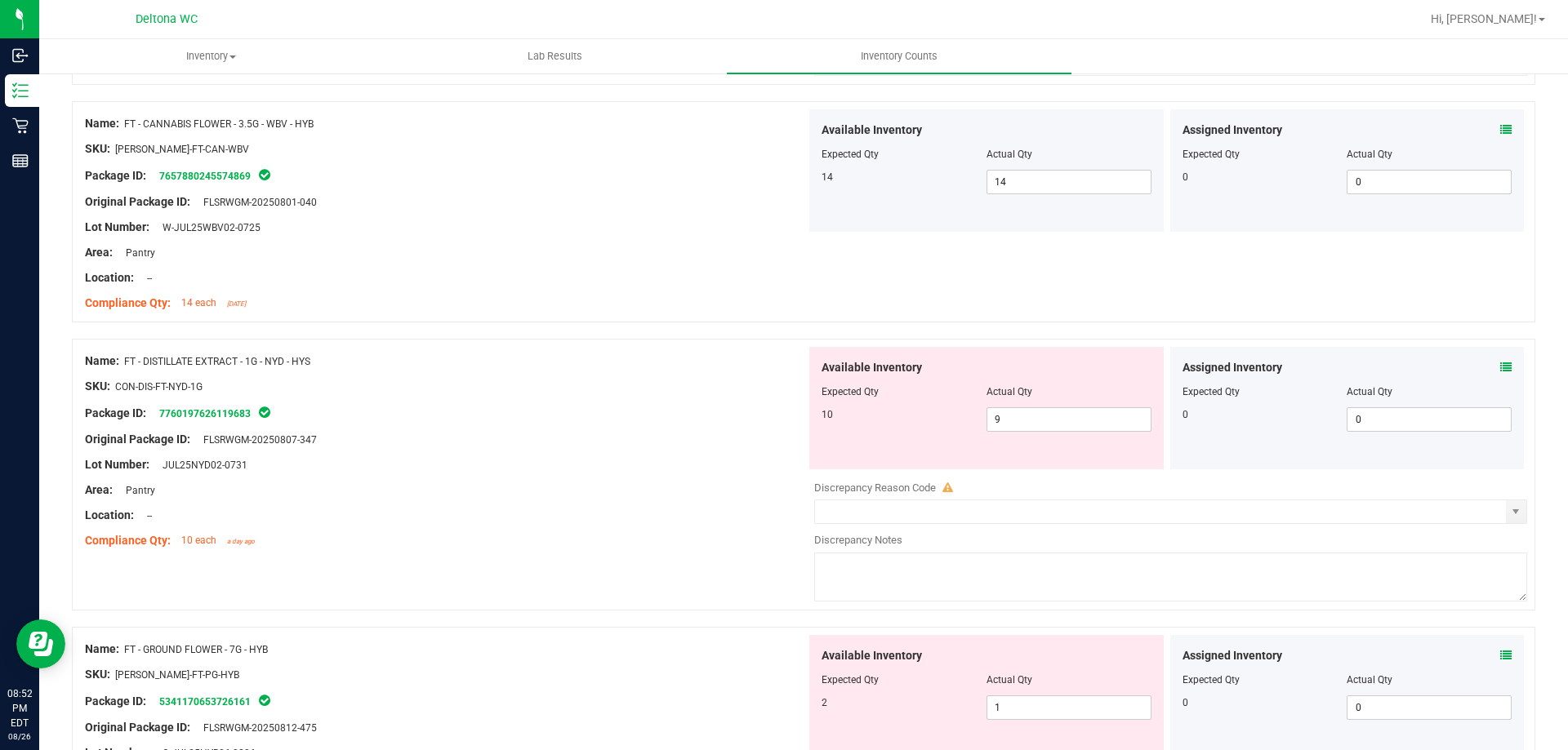
scroll to position [1960, 0]
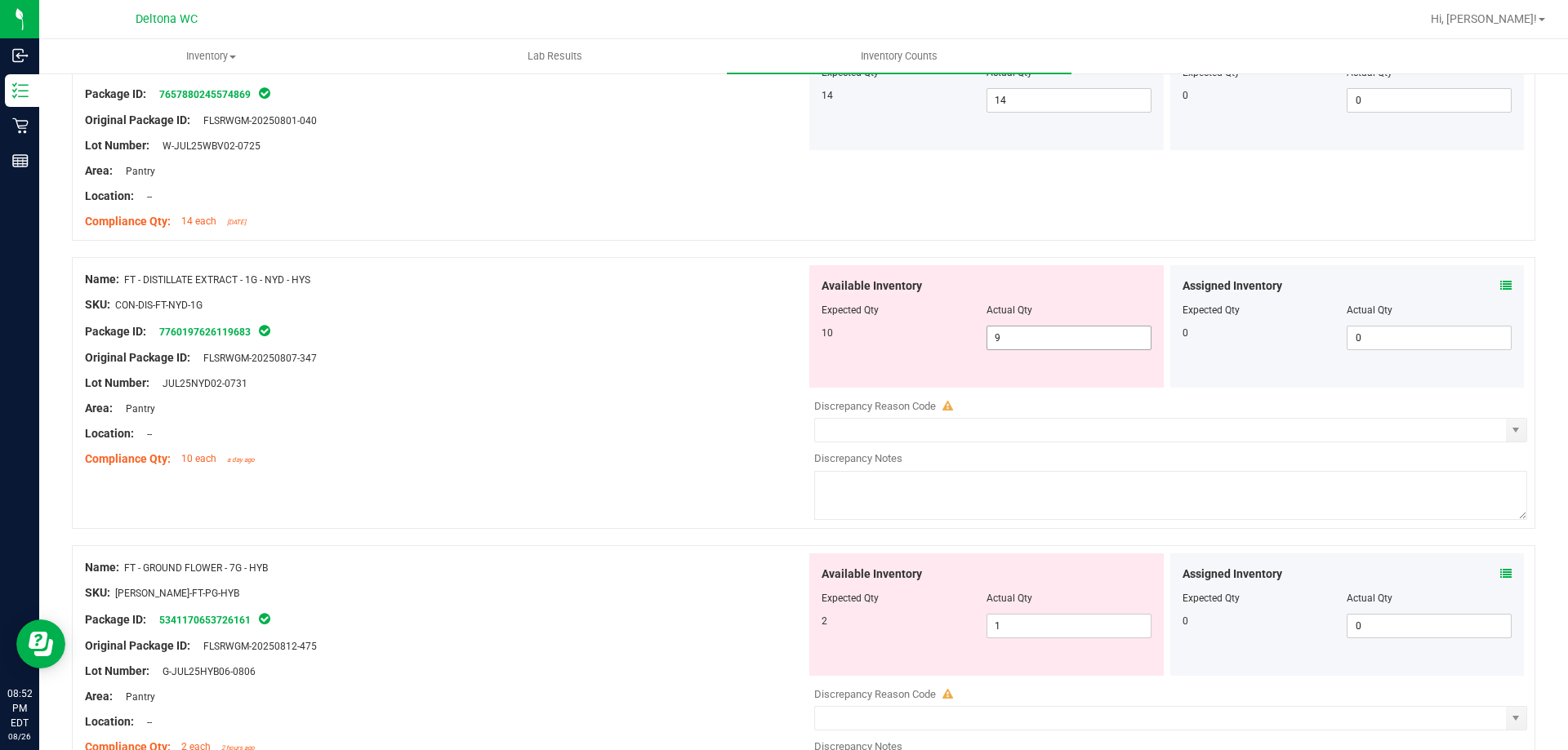
click at [1052, 332] on span "9 9" at bounding box center [1069, 338] width 165 height 24
type input "1"
type input "9"
click at [478, 415] on div "Area: Pantry" at bounding box center [445, 409] width 721 height 17
click at [1500, 576] on icon at bounding box center [1505, 574] width 11 height 11
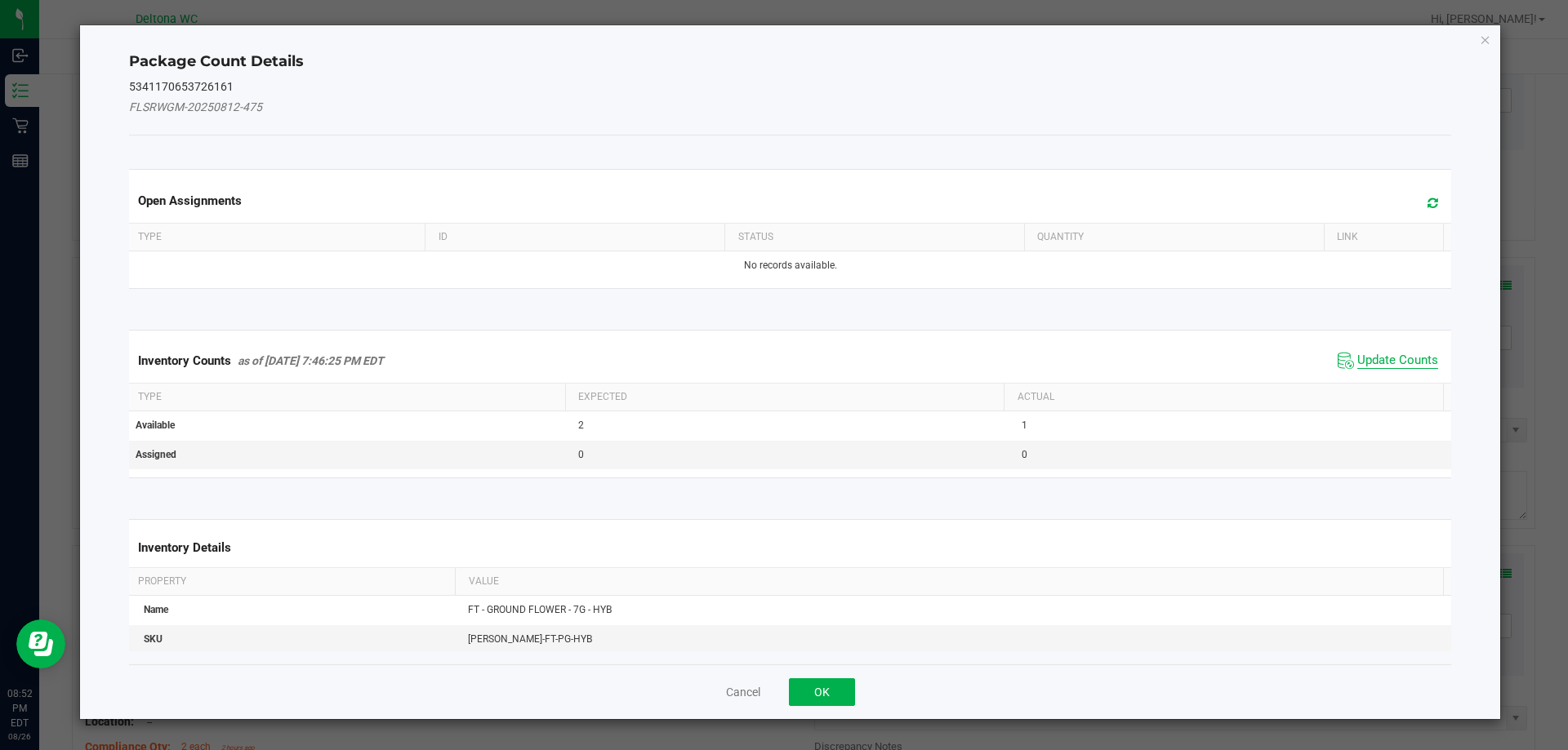
click at [1360, 358] on span "Update Counts" at bounding box center [1397, 360] width 81 height 16
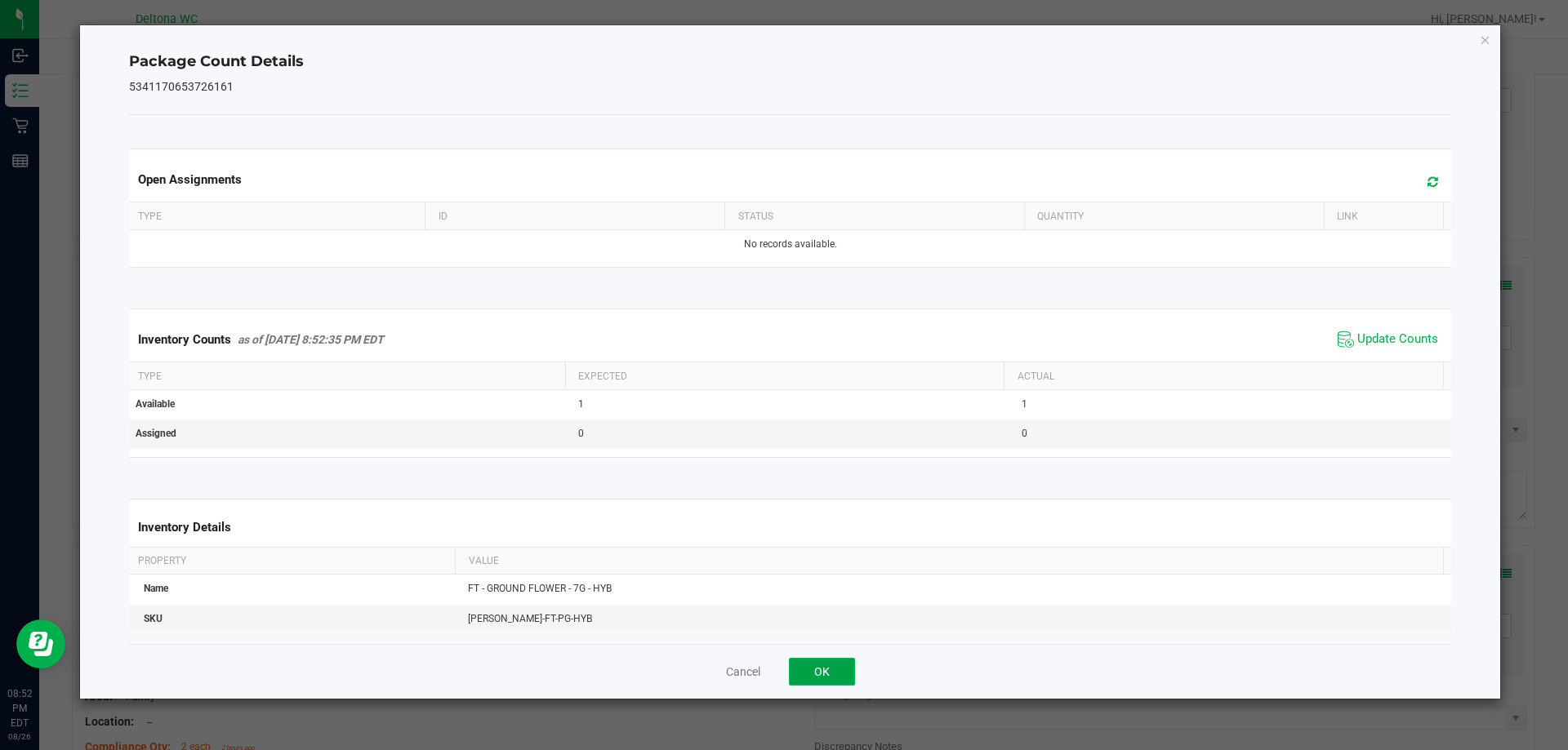
click at [820, 682] on button "OK" at bounding box center [822, 672] width 66 height 28
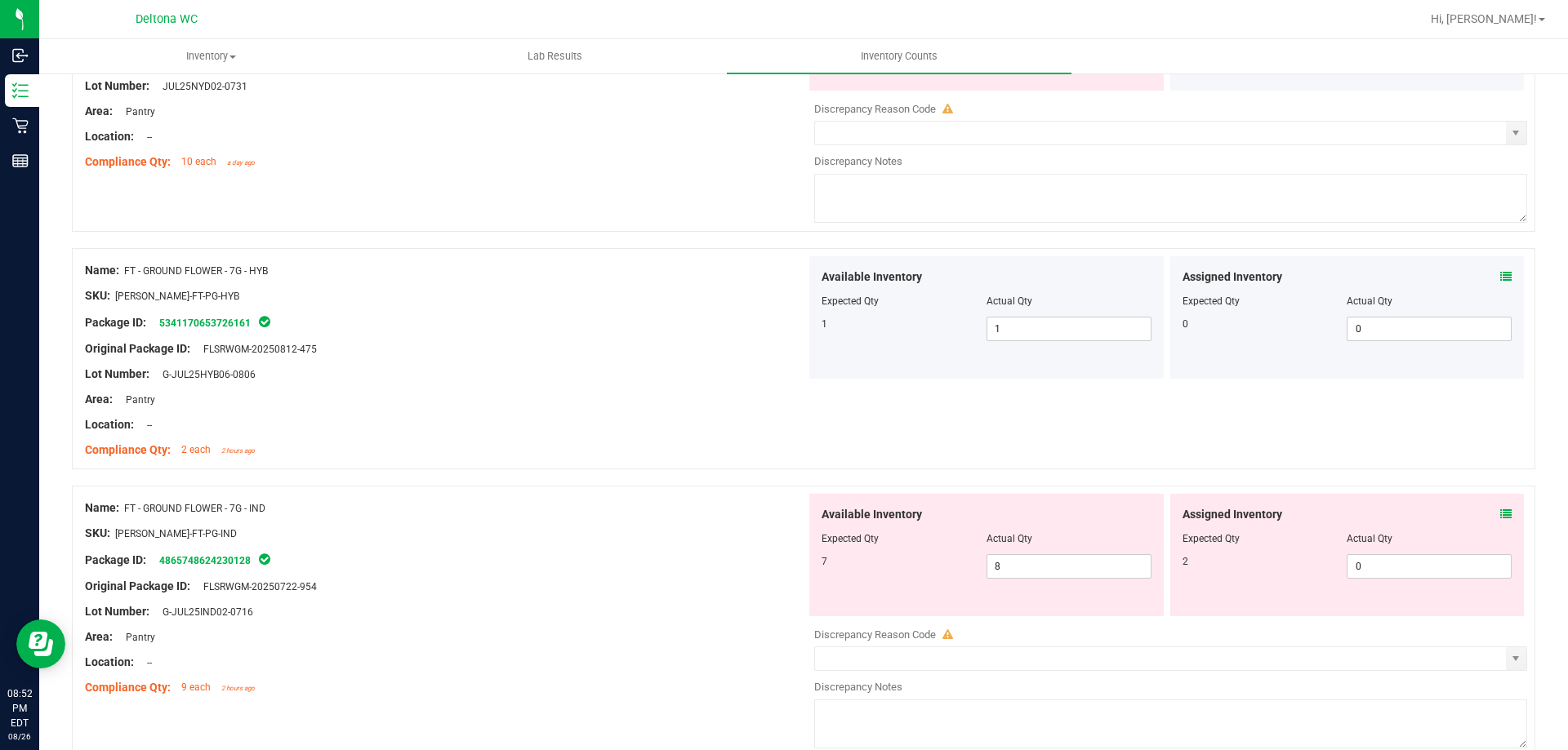
scroll to position [2286, 0]
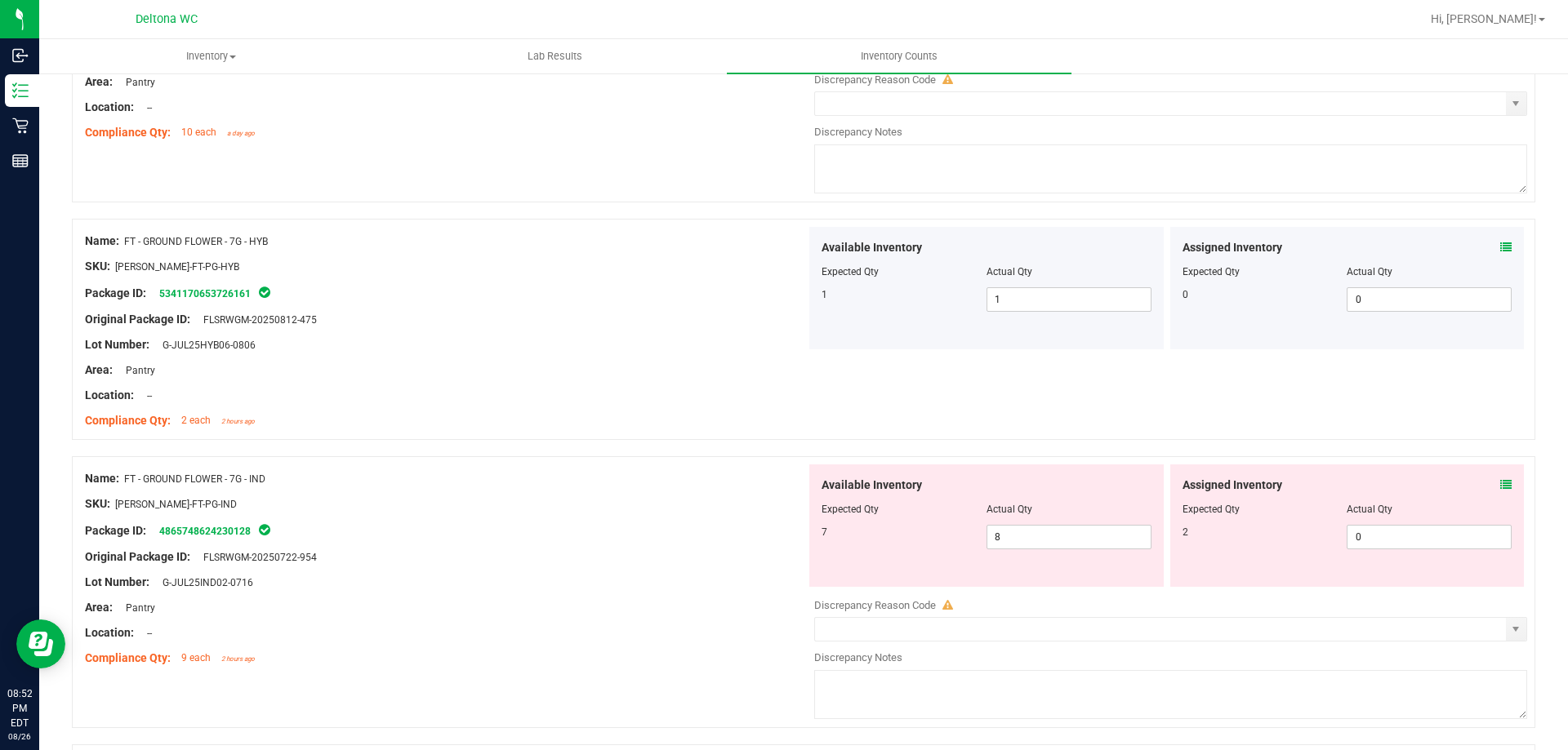
click at [1500, 482] on icon at bounding box center [1505, 484] width 11 height 11
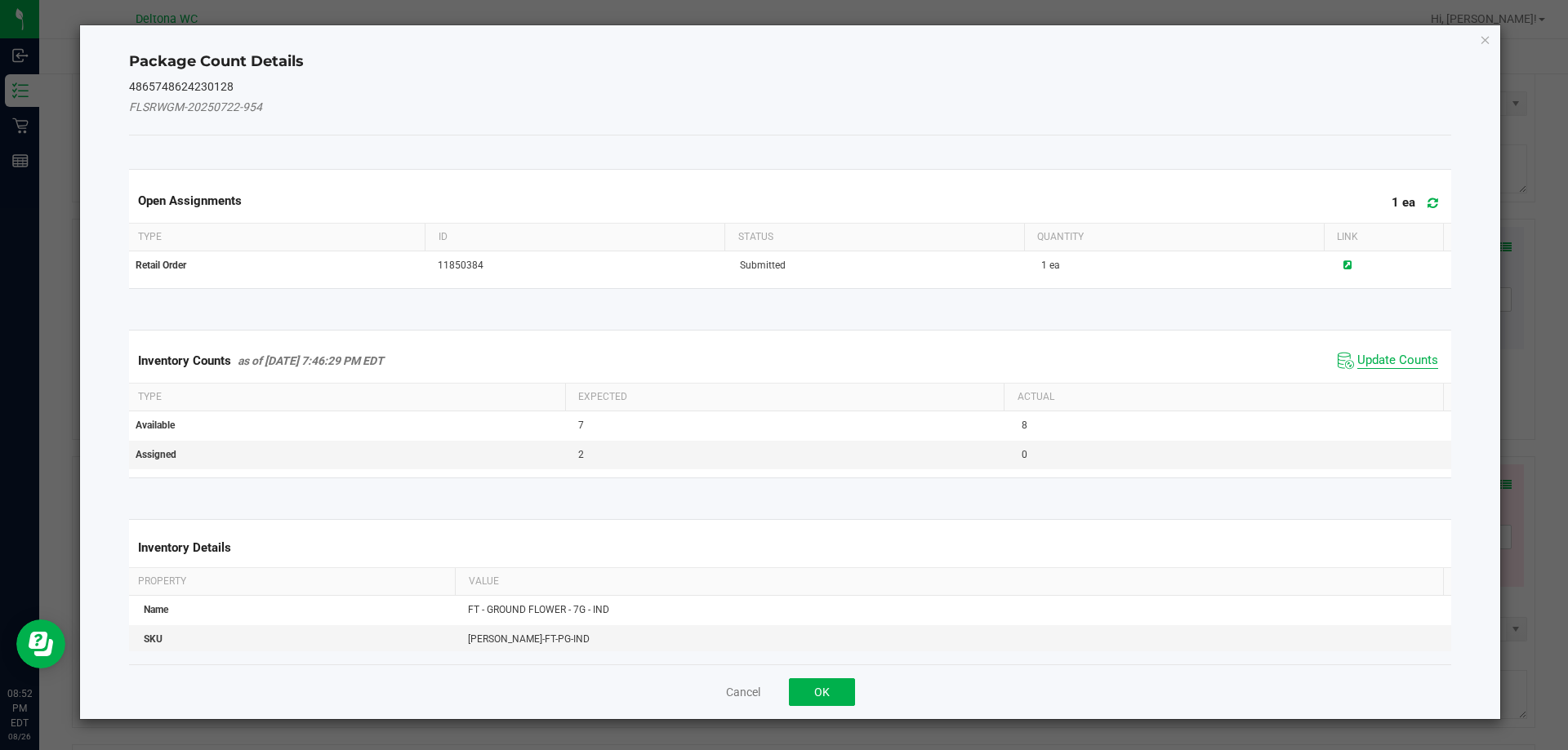
click at [1387, 362] on span "Update Counts" at bounding box center [1397, 360] width 81 height 16
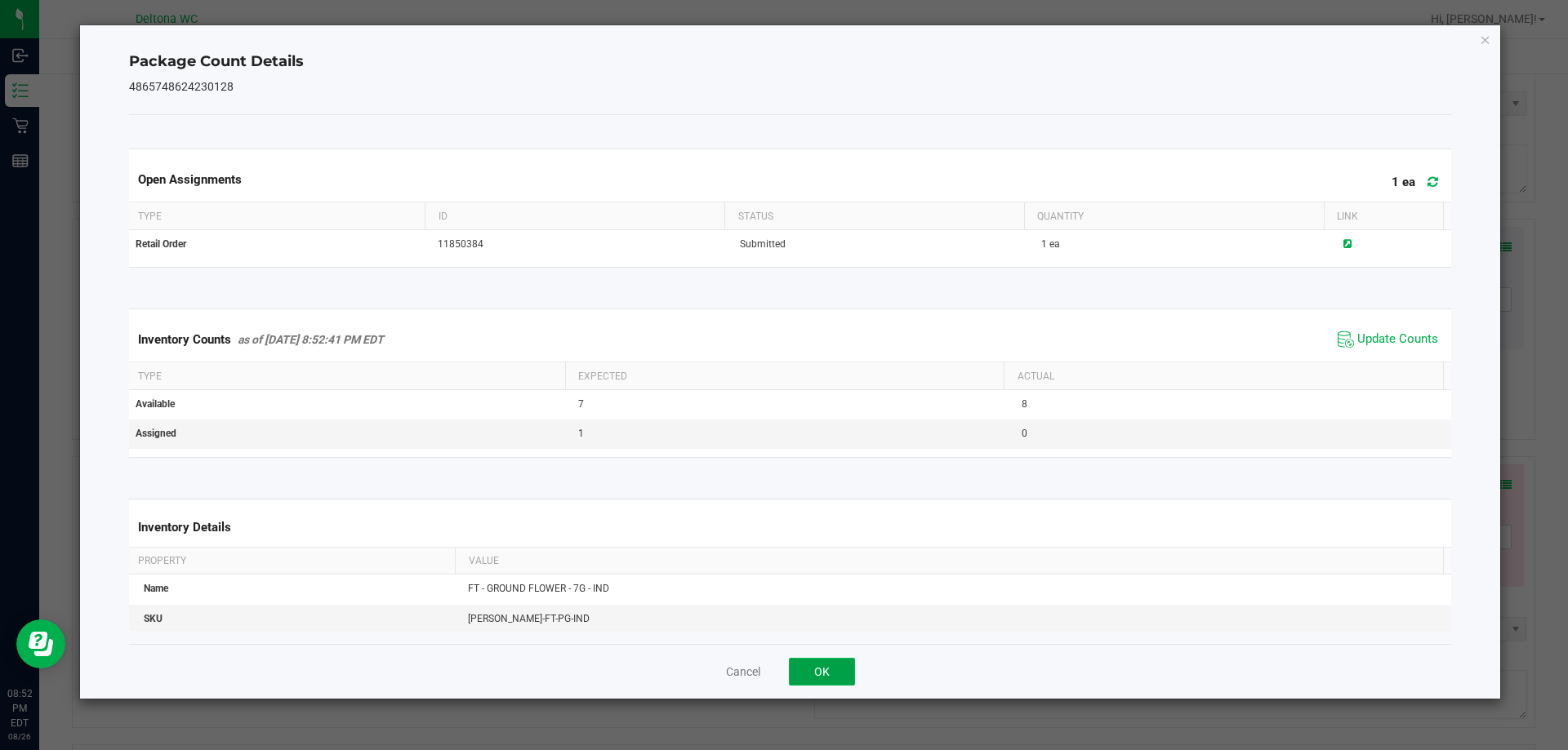
click at [830, 669] on button "OK" at bounding box center [822, 672] width 66 height 28
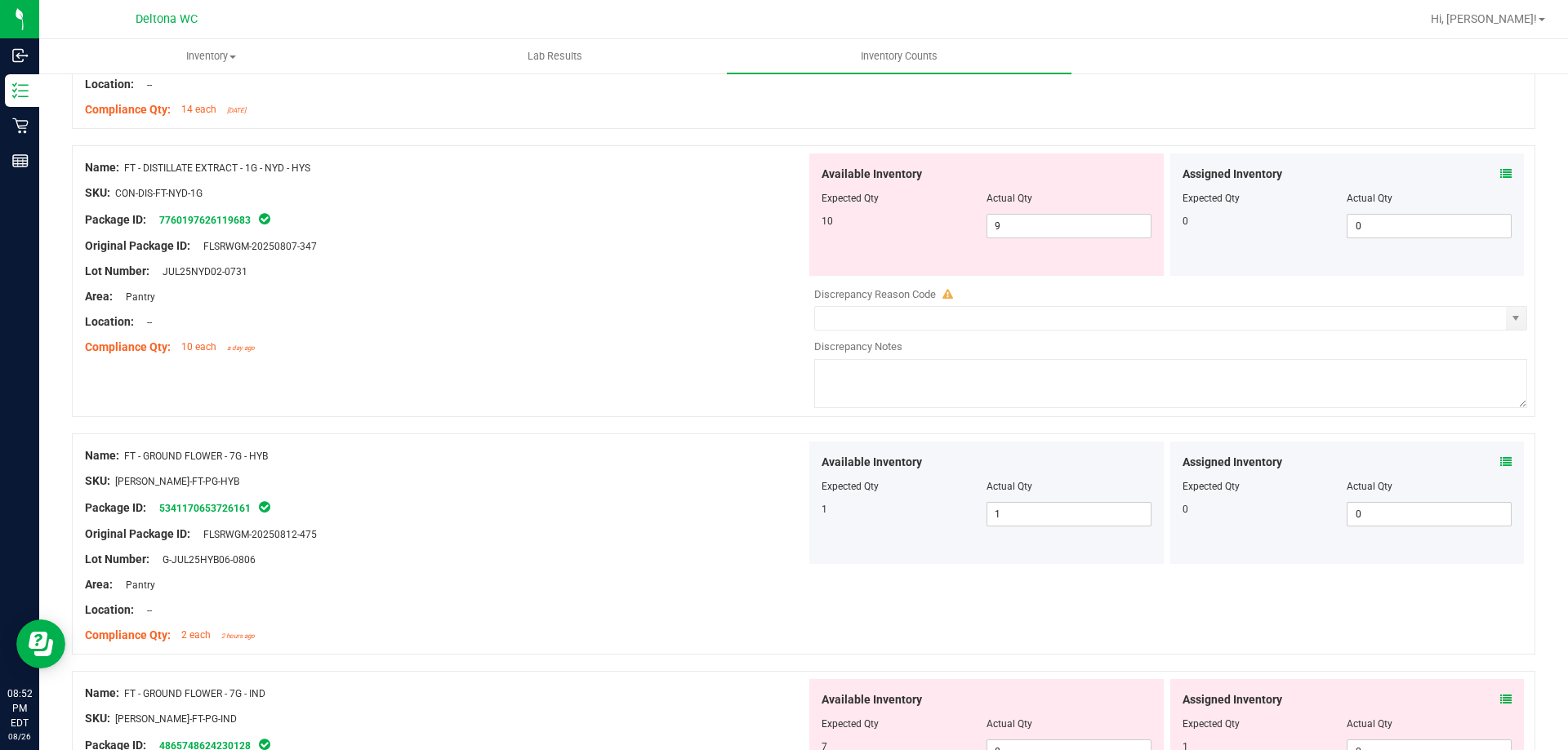
scroll to position [2042, 0]
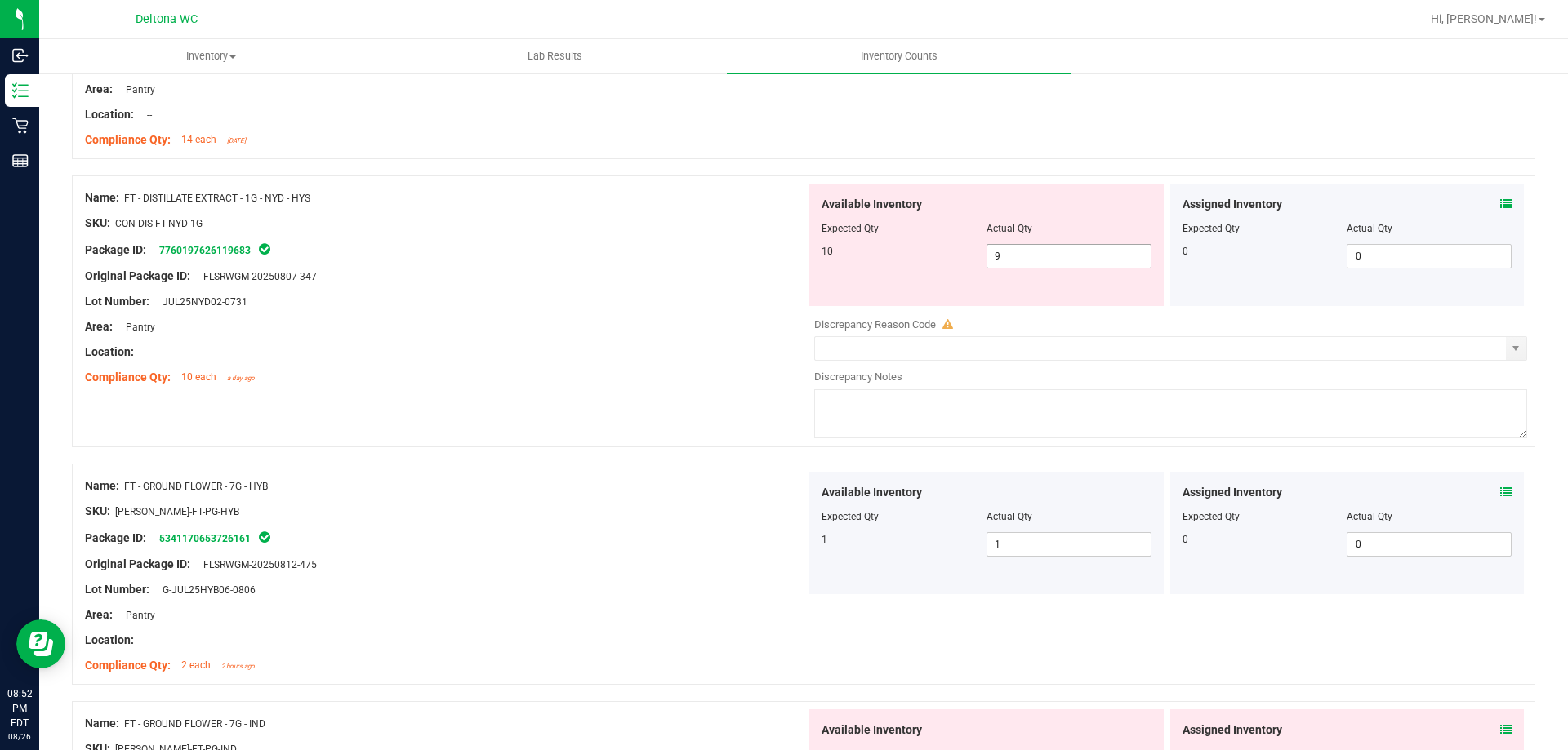
click at [1031, 261] on span "9 9" at bounding box center [1069, 256] width 165 height 24
type input "10"
click at [724, 372] on div "Compliance Qty: 10 each a day ago" at bounding box center [445, 378] width 721 height 17
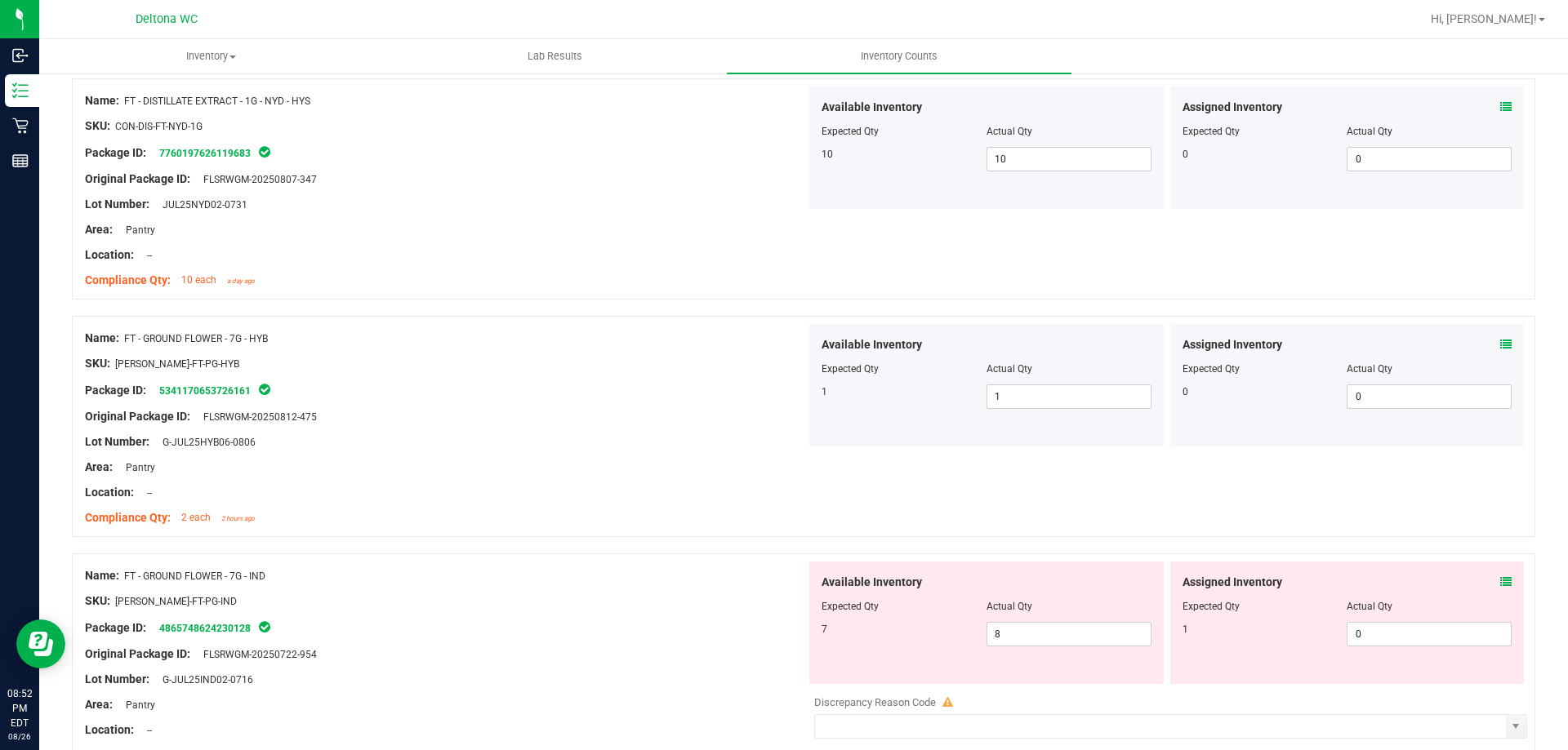
scroll to position [2286, 0]
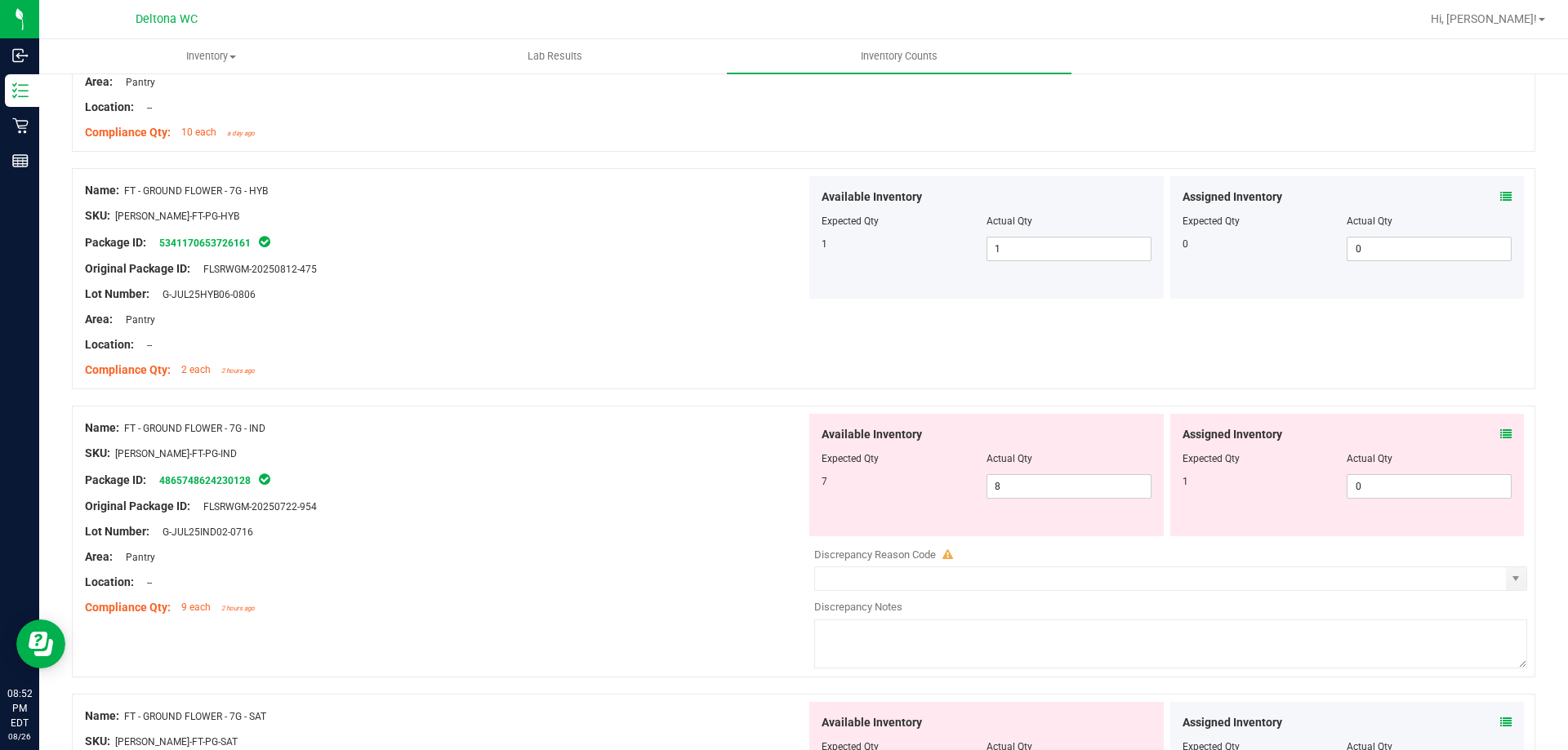
click at [1500, 438] on icon at bounding box center [1505, 434] width 11 height 11
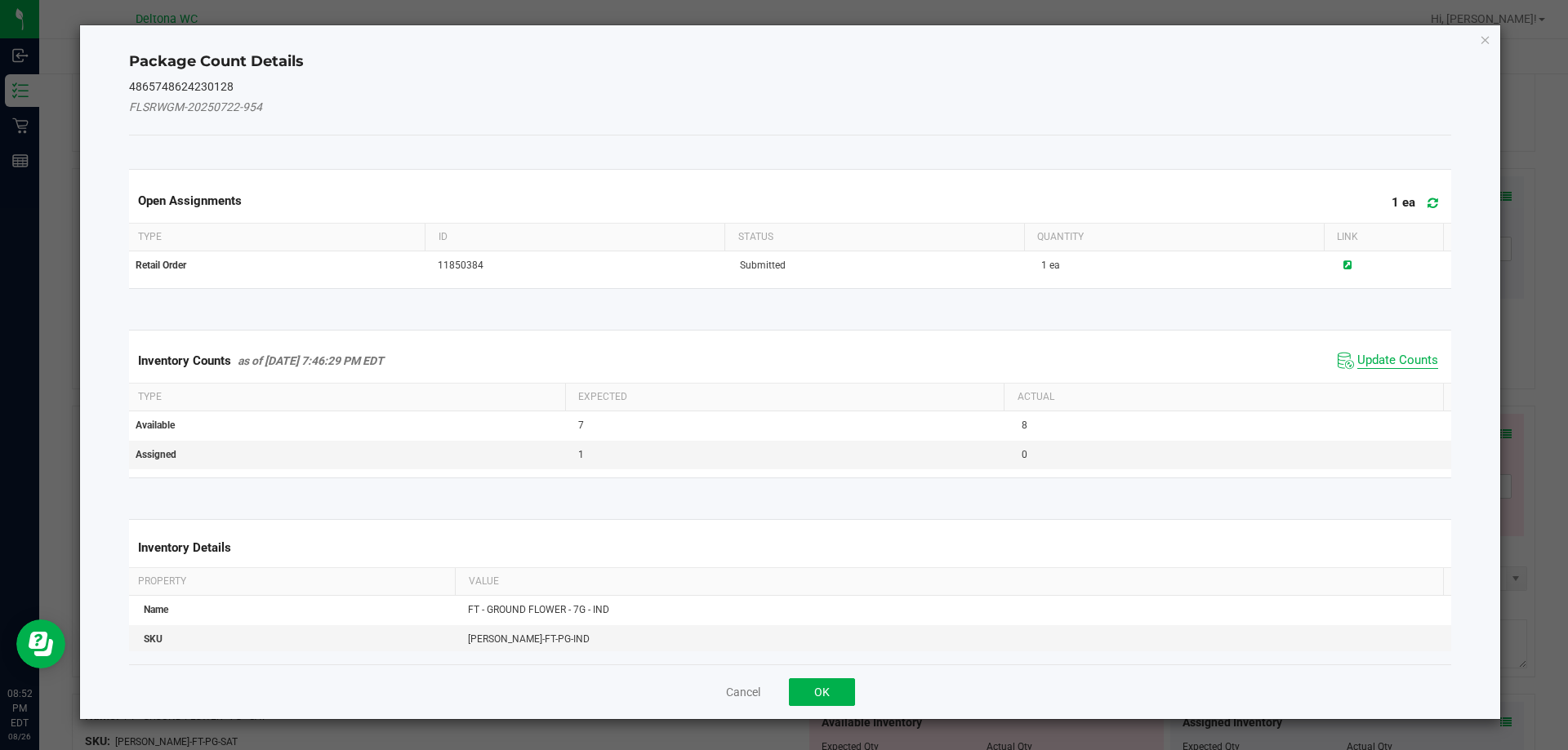
click at [1368, 364] on span "Update Counts" at bounding box center [1397, 360] width 81 height 16
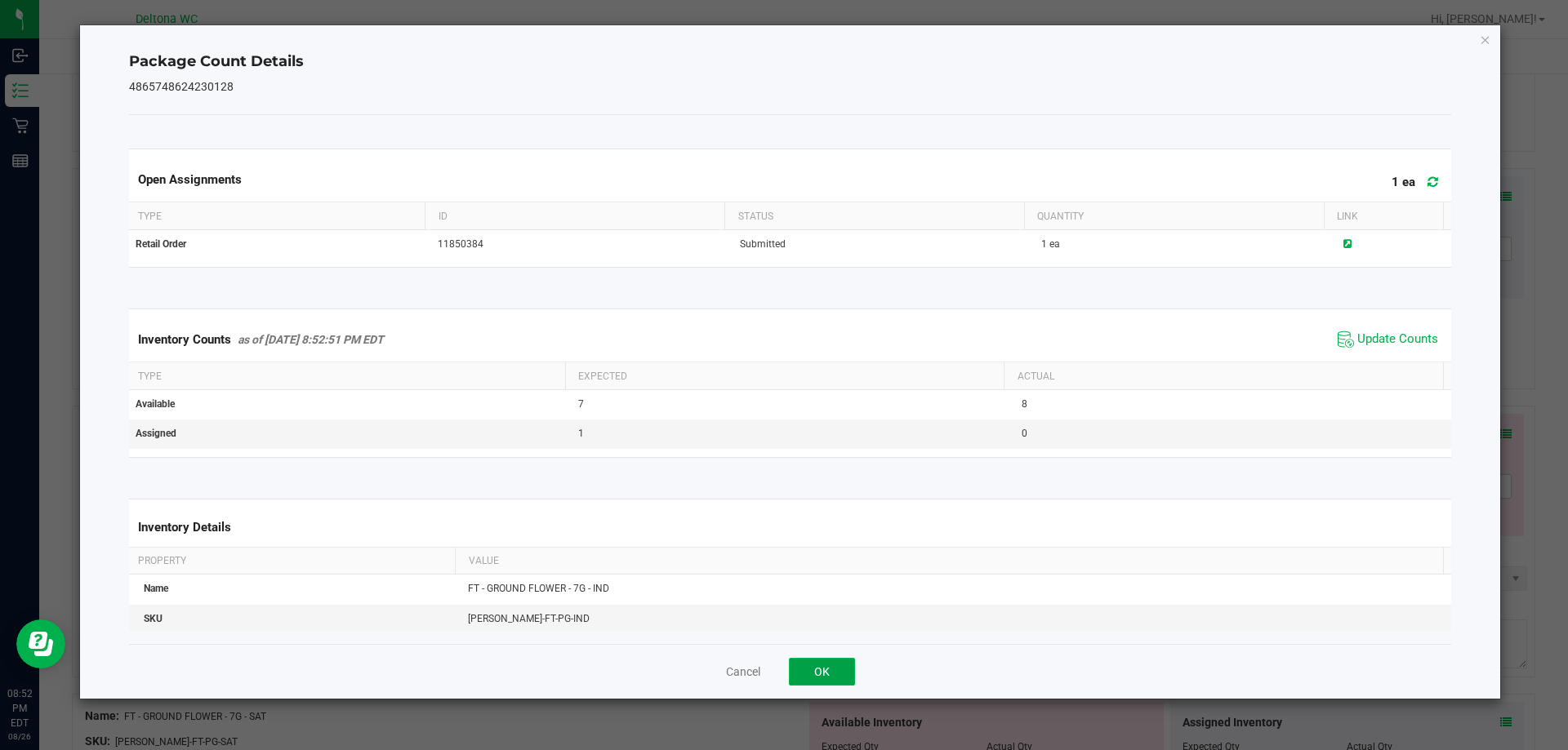
click at [829, 669] on button "OK" at bounding box center [822, 672] width 66 height 28
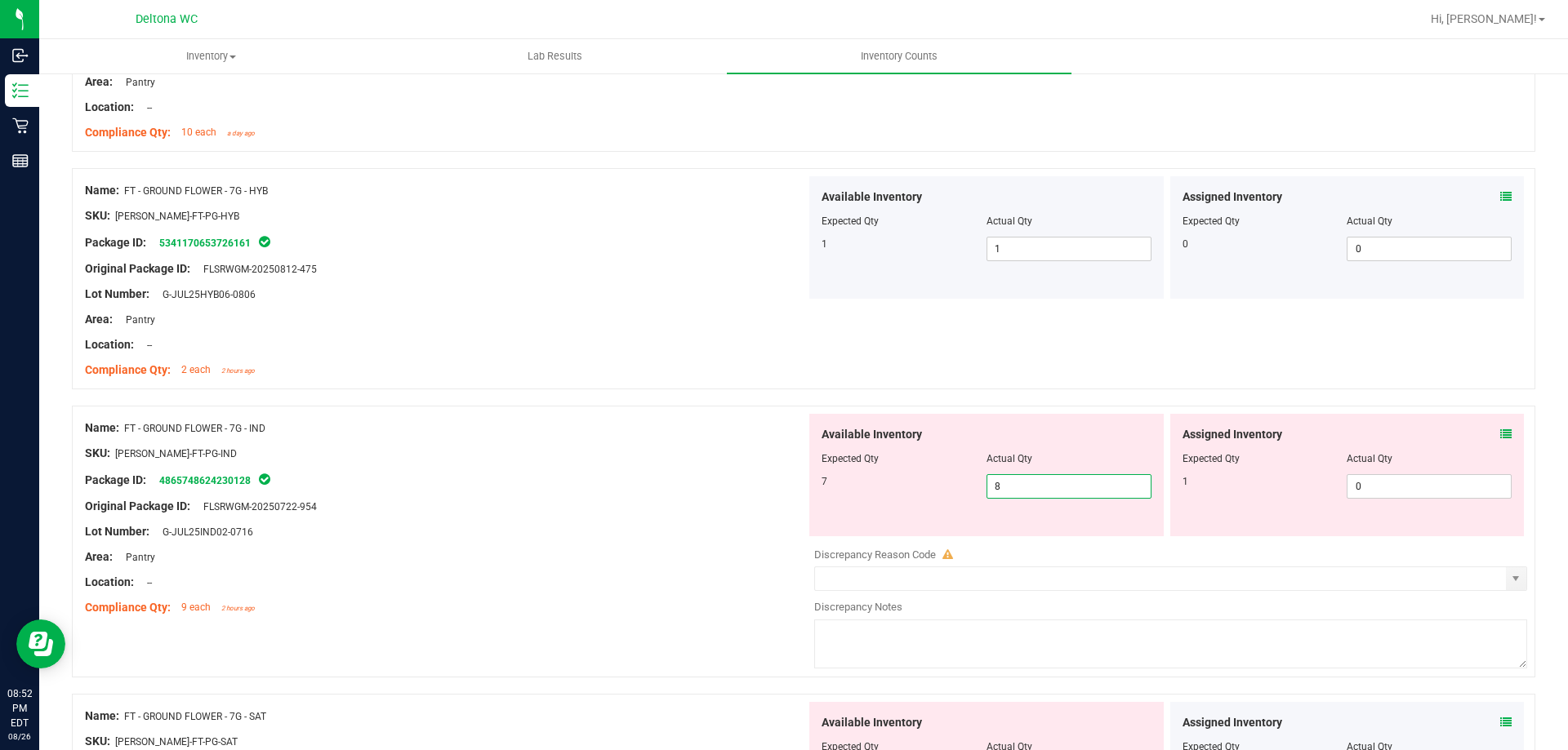
click at [1023, 488] on span "8 8" at bounding box center [1069, 487] width 165 height 24
click at [618, 478] on div "Package ID: 4865748624230128" at bounding box center [445, 480] width 721 height 20
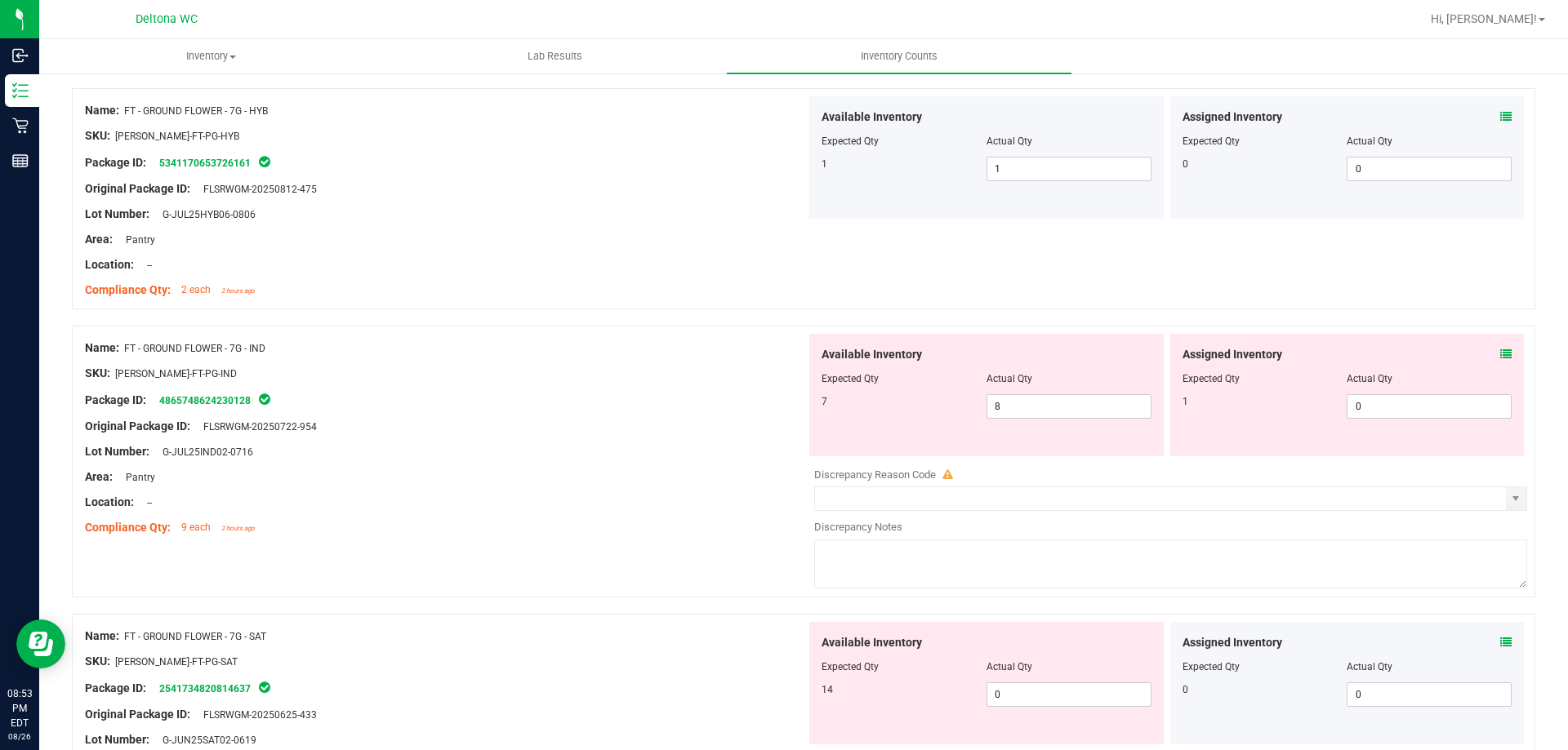
scroll to position [2531, 0]
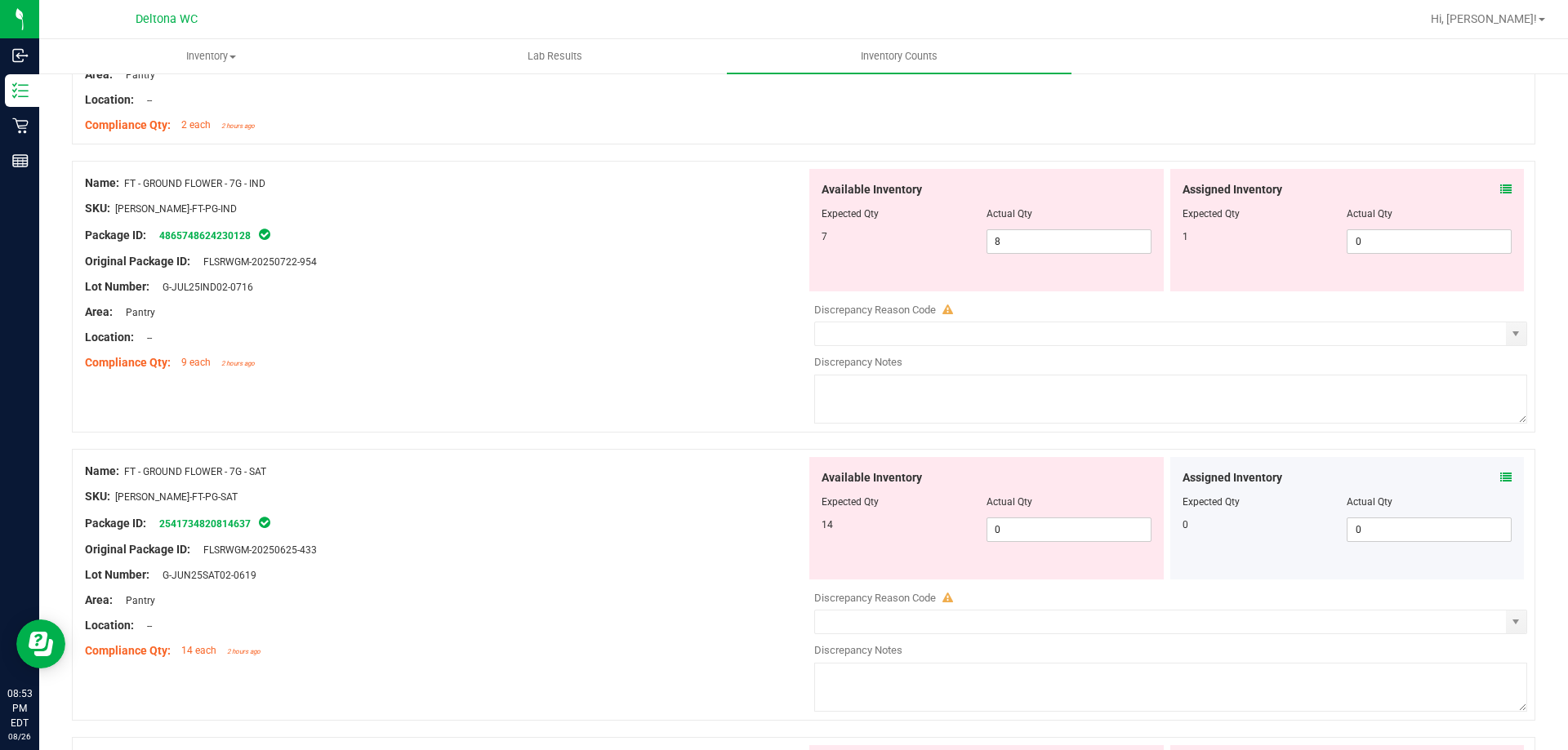
click at [1500, 475] on icon at bounding box center [1505, 477] width 11 height 11
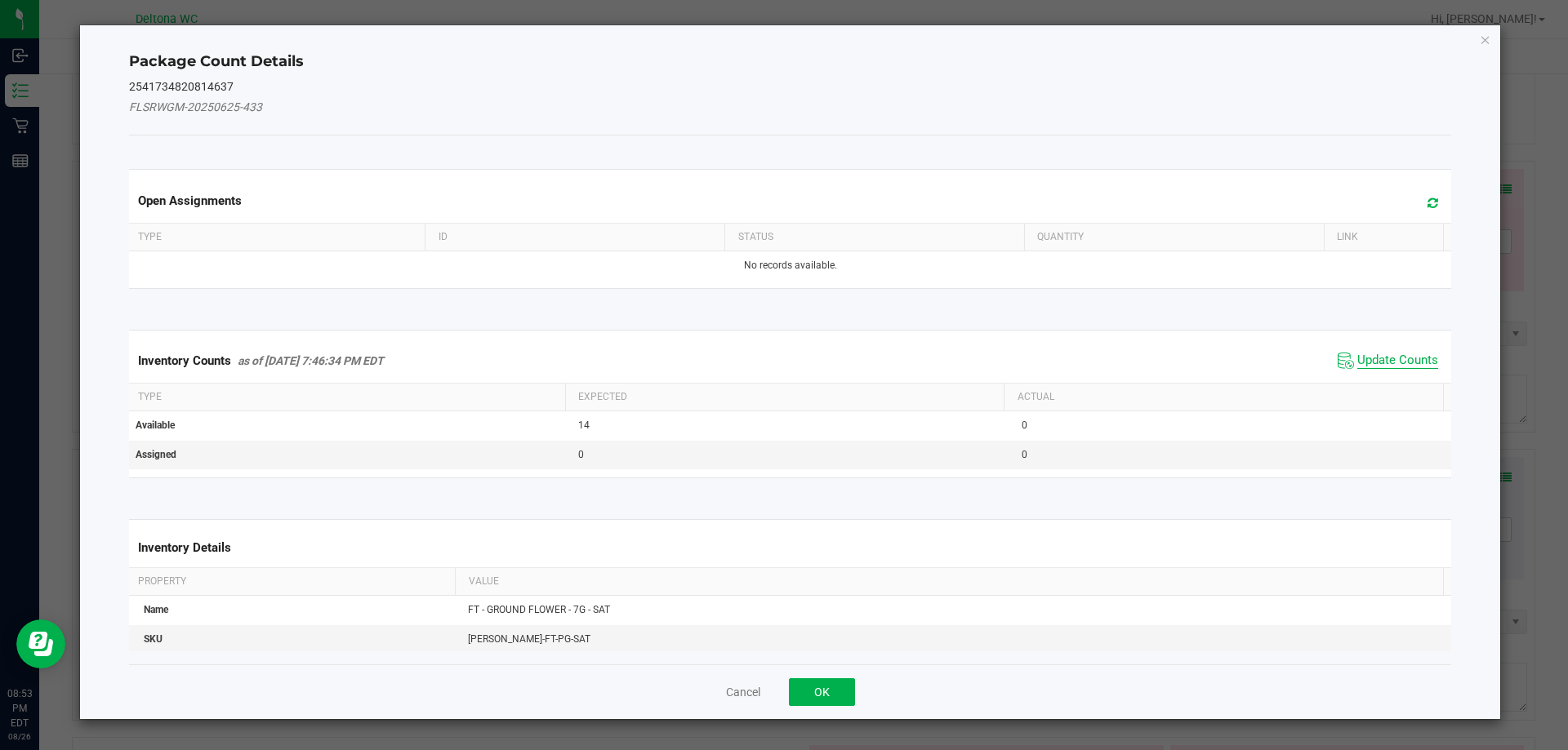
click at [1374, 353] on span "Update Counts" at bounding box center [1397, 360] width 81 height 16
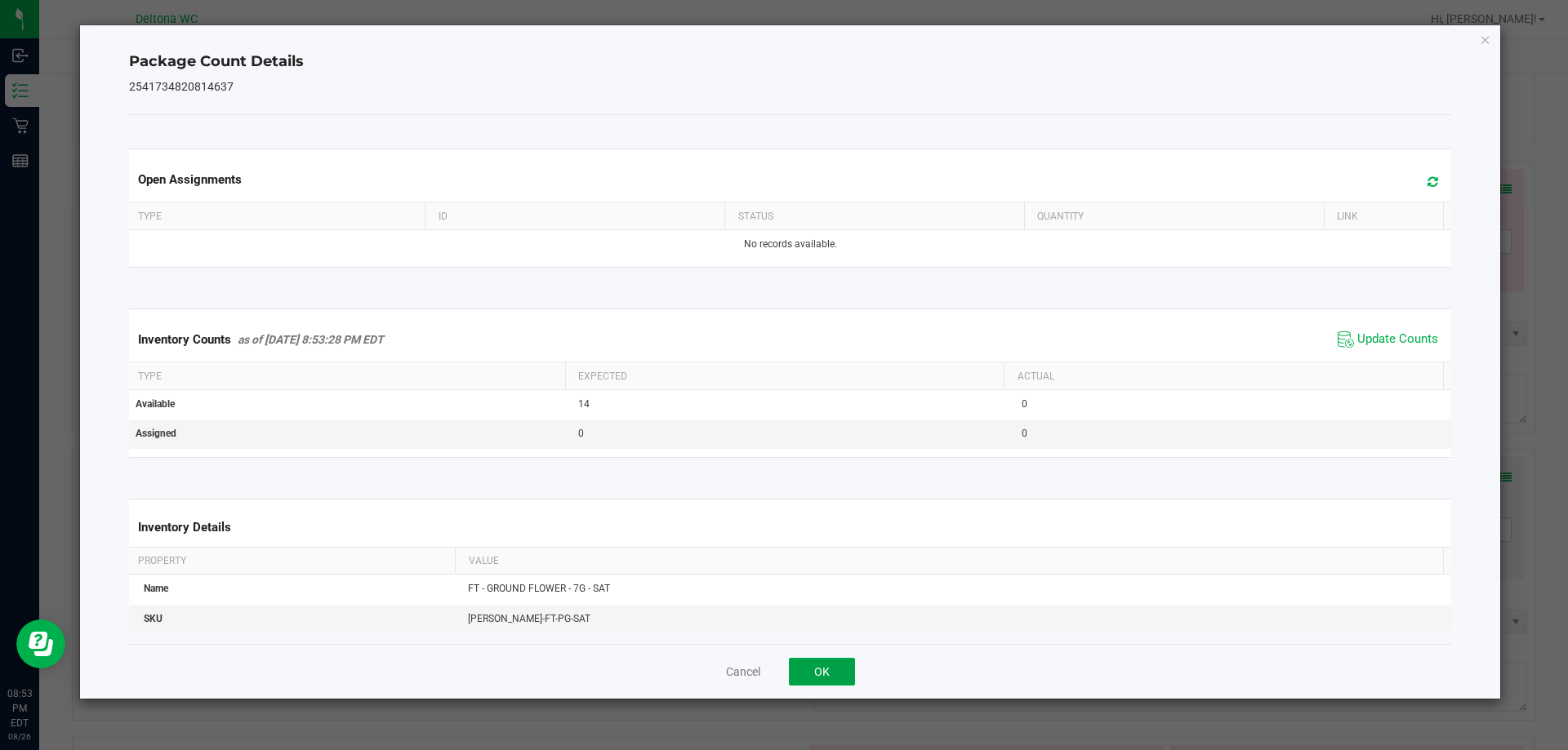
drag, startPoint x: 808, startPoint y: 681, endPoint x: 817, endPoint y: 681, distance: 9.0
click at [817, 681] on button "OK" at bounding box center [822, 672] width 66 height 28
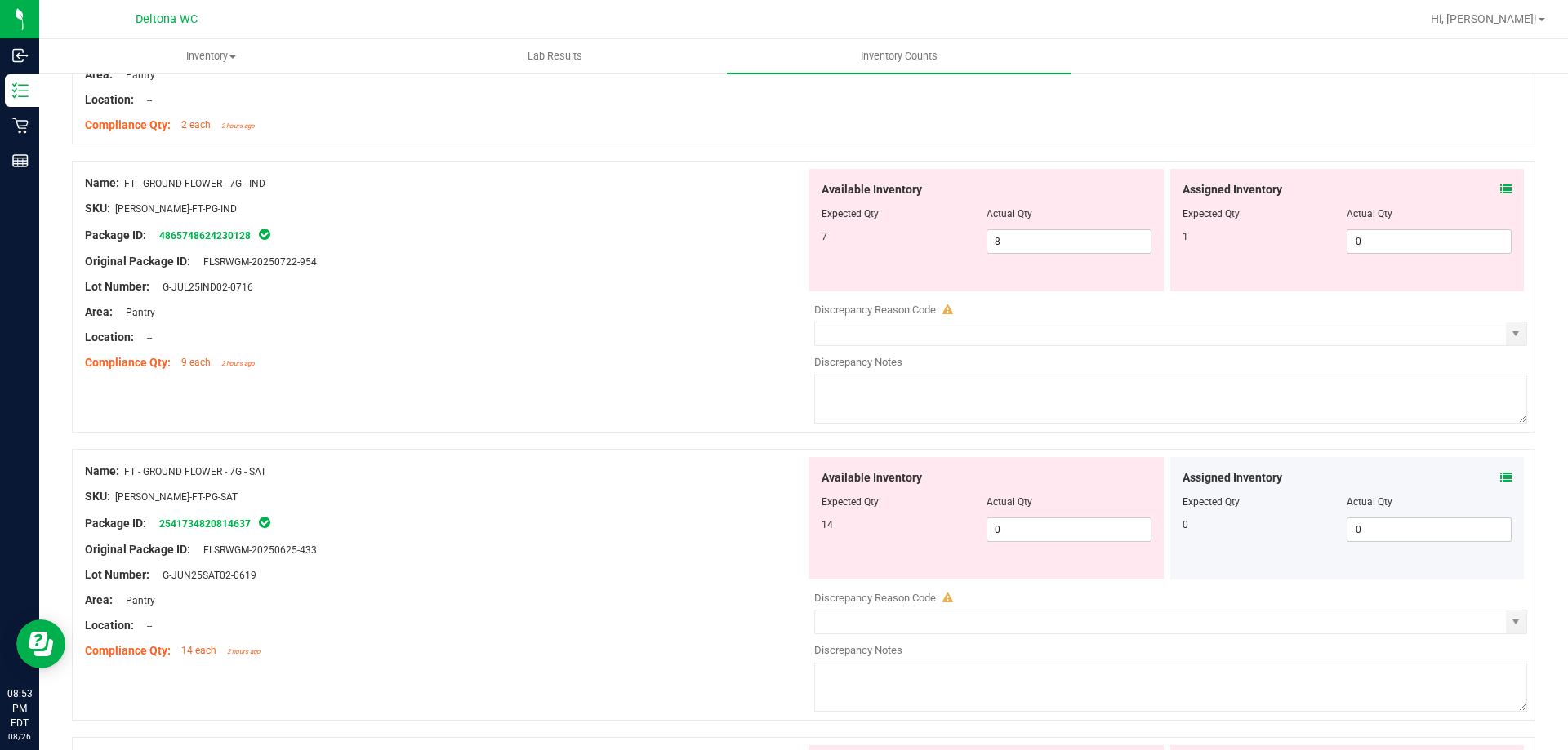
scroll to position [2694, 0]
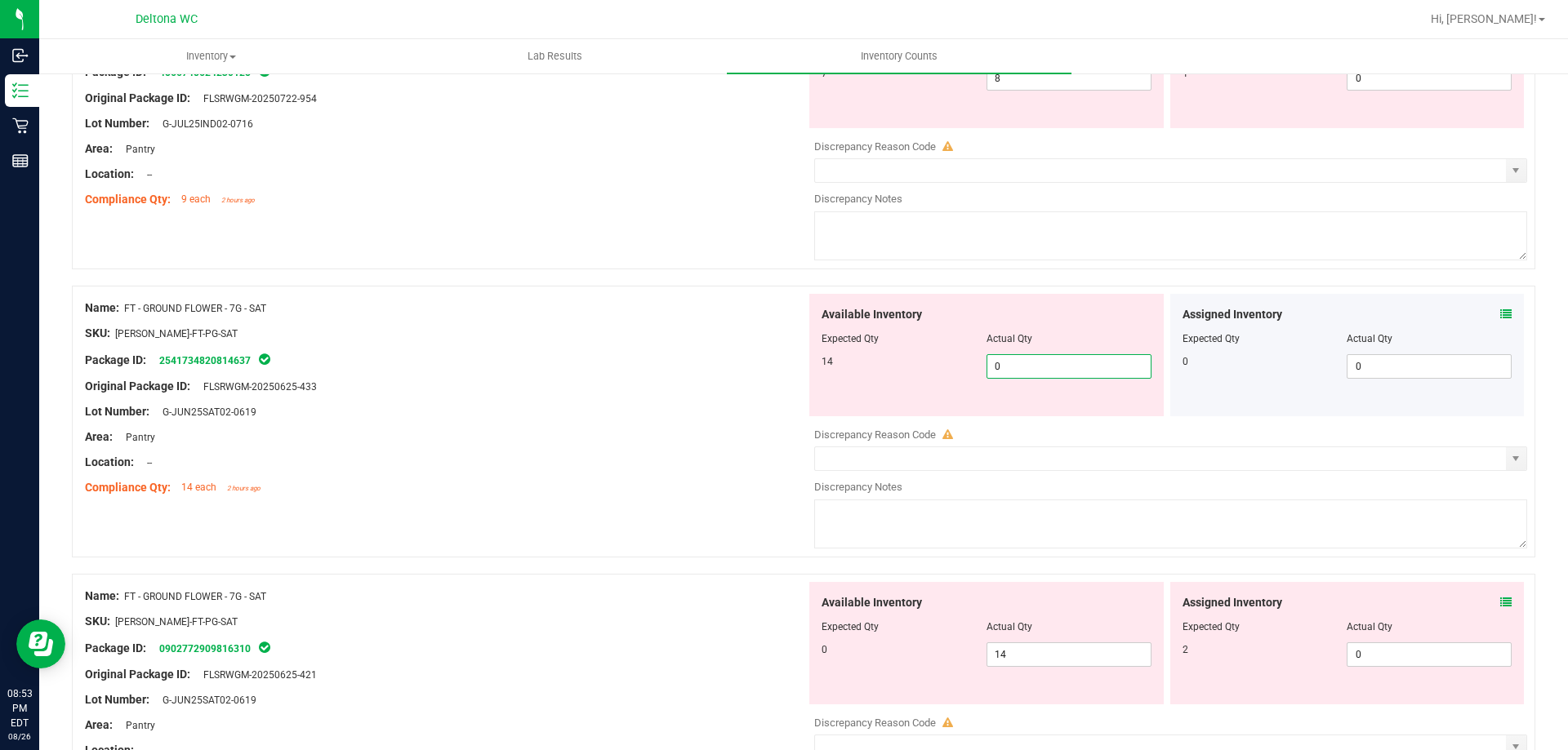
click at [1020, 374] on span "0 0" at bounding box center [1069, 366] width 165 height 24
type input "1"
type input "9"
click at [599, 418] on div "Lot Number: G-JUN25SAT02-0619" at bounding box center [445, 412] width 721 height 17
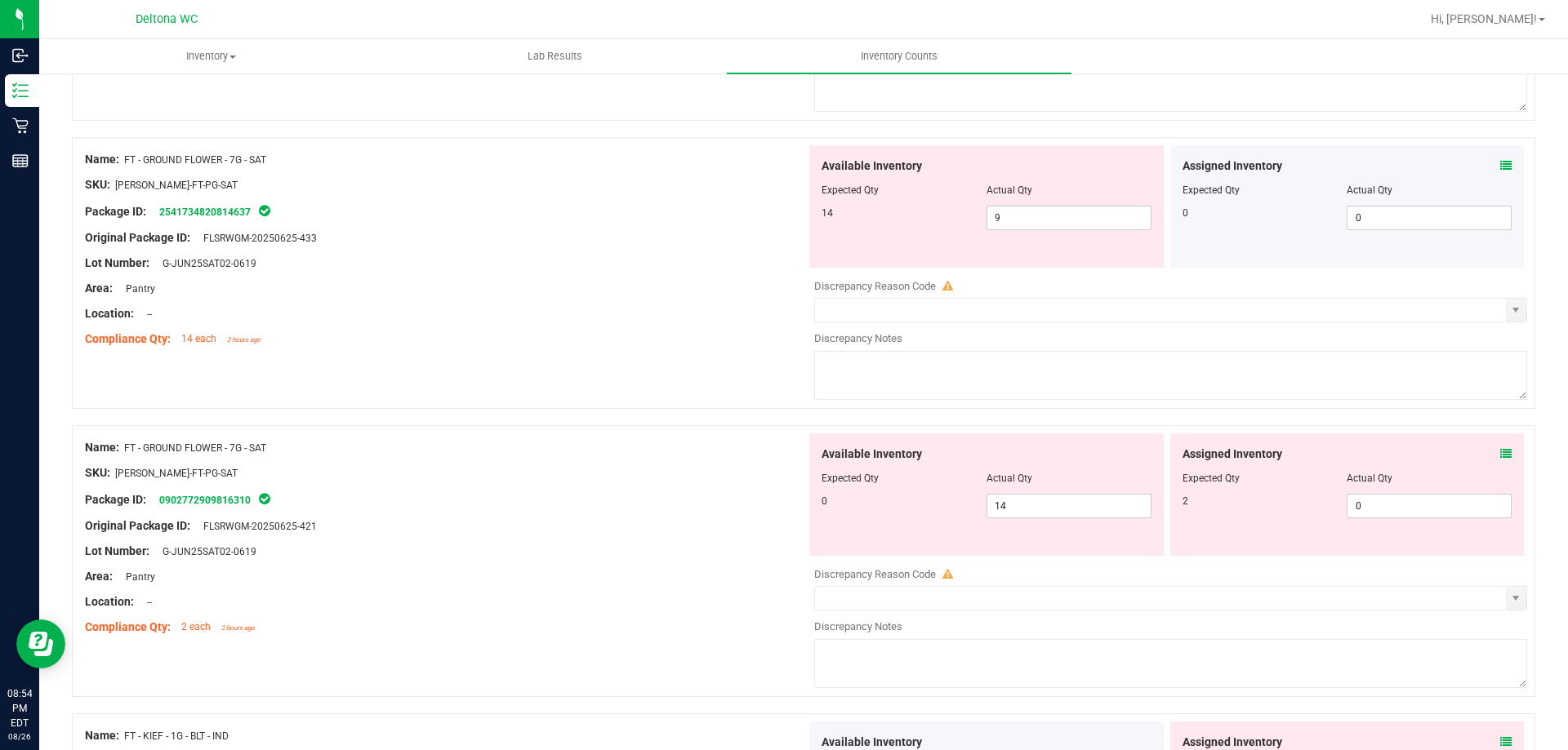
scroll to position [2858, 0]
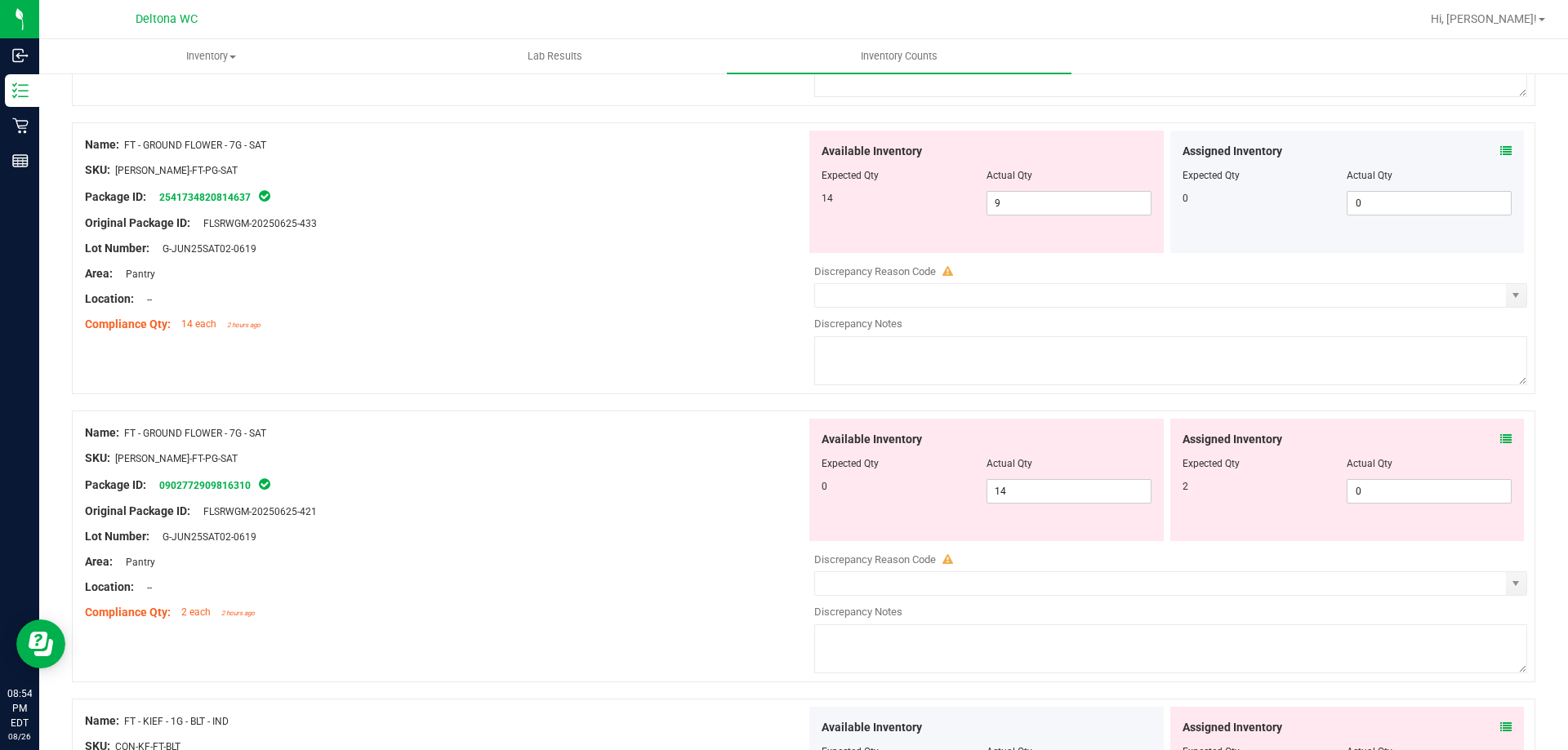
click at [1500, 435] on icon at bounding box center [1505, 438] width 11 height 11
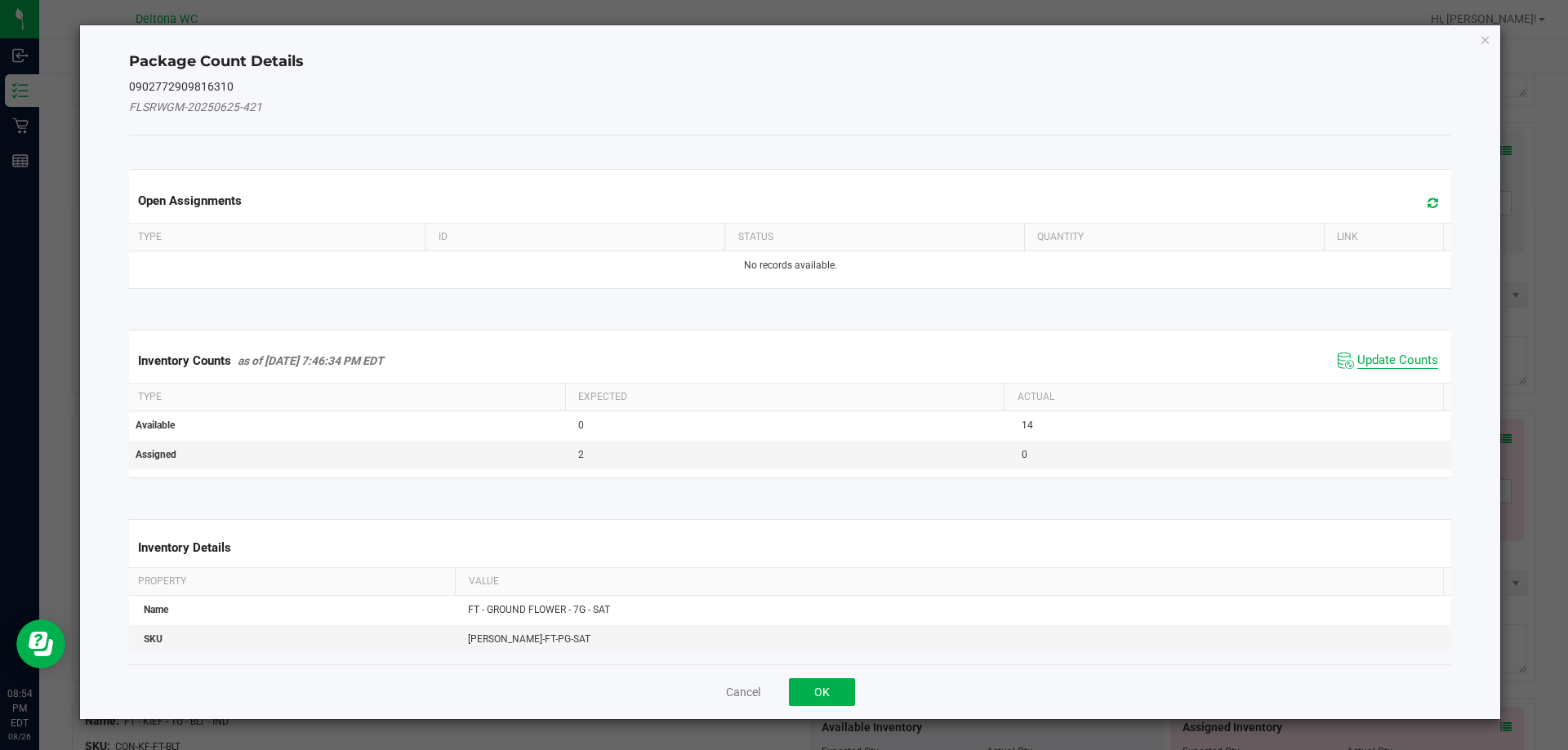
click at [1365, 358] on span "Update Counts" at bounding box center [1397, 360] width 81 height 16
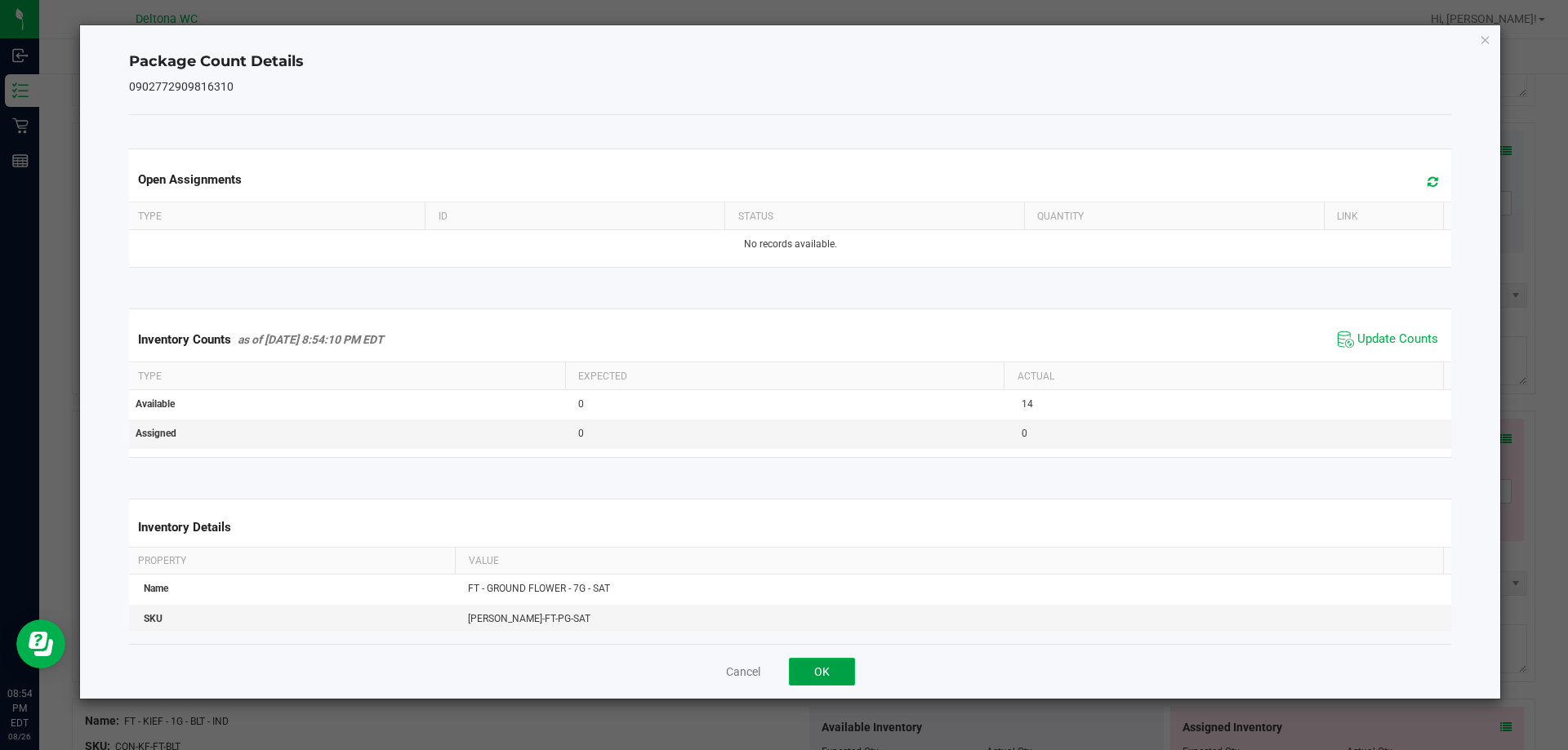
click at [831, 663] on button "OK" at bounding box center [822, 672] width 66 height 28
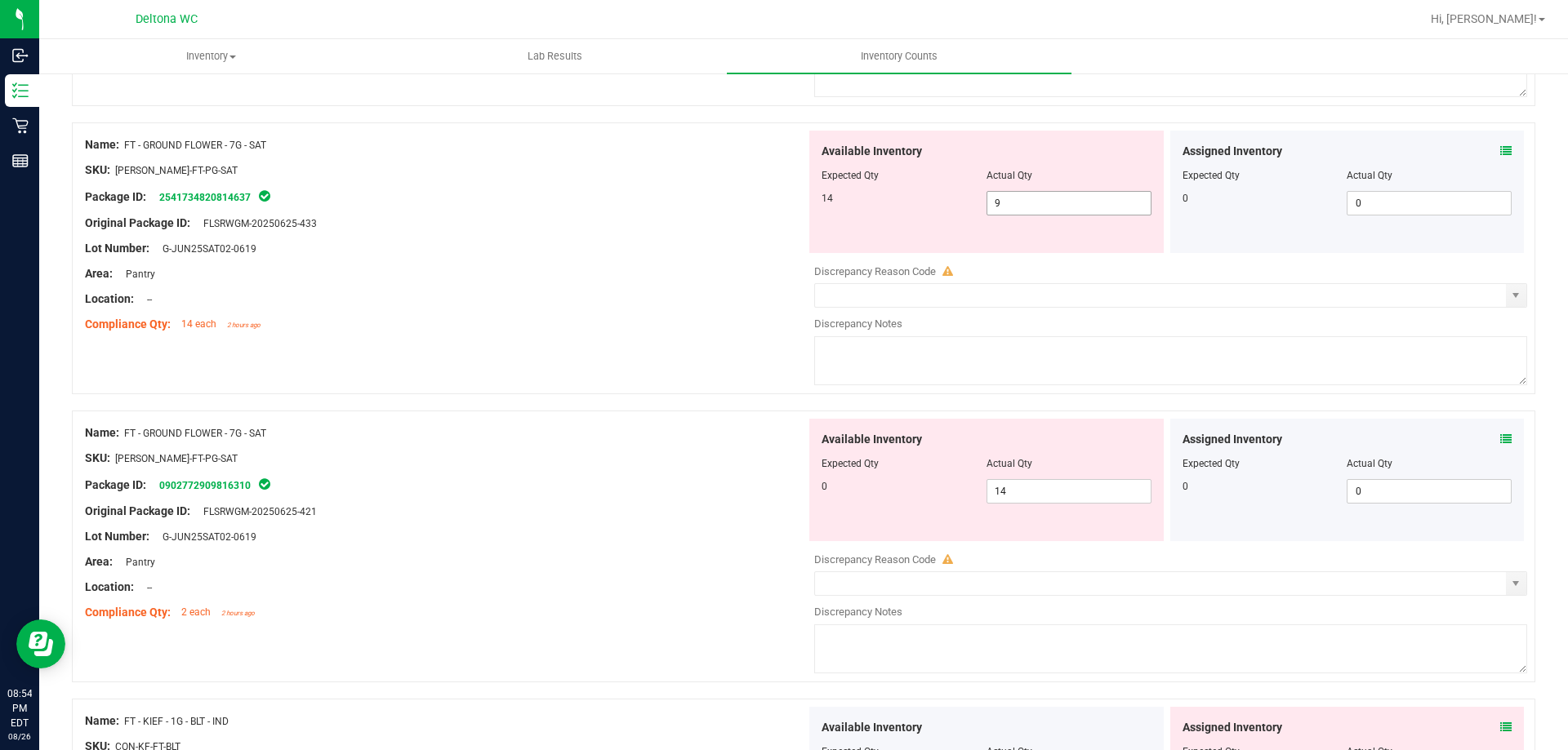
click at [1051, 211] on span "9 9" at bounding box center [1069, 203] width 165 height 24
click at [1026, 489] on span "14 14" at bounding box center [1069, 491] width 165 height 24
type input "1"
type input "0"
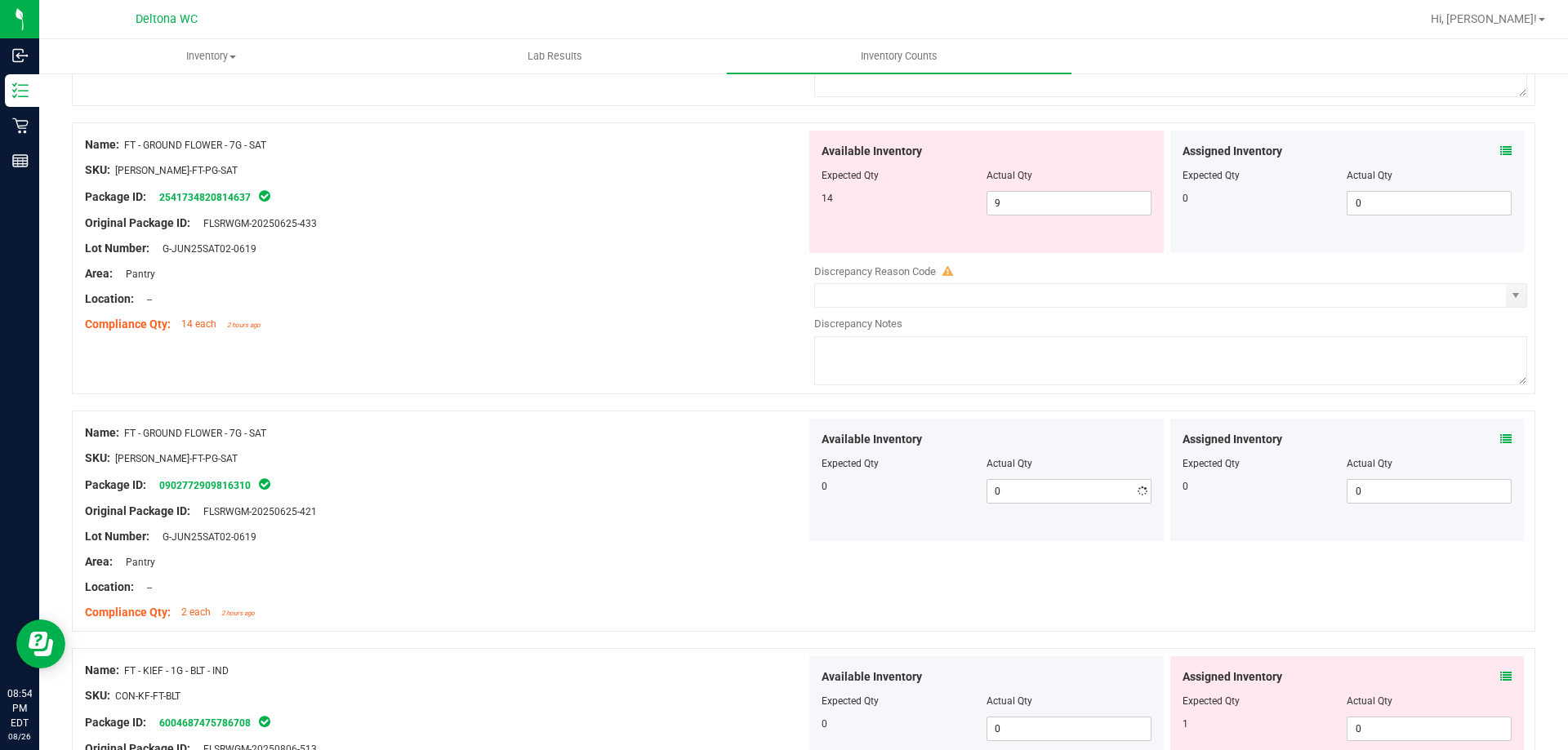
click at [716, 455] on div "SKU: FLO-BUD-FT-PG-SAT" at bounding box center [445, 458] width 721 height 17
click at [194, 138] on div "Name: FT - GROUND FLOWER - 7G - SAT" at bounding box center [445, 145] width 721 height 17
click at [195, 140] on span "FT - GROUND FLOWER - 7G - SAT" at bounding box center [195, 145] width 142 height 11
click at [196, 140] on span "FT - GROUND FLOWER - 7G - SAT" at bounding box center [195, 145] width 142 height 11
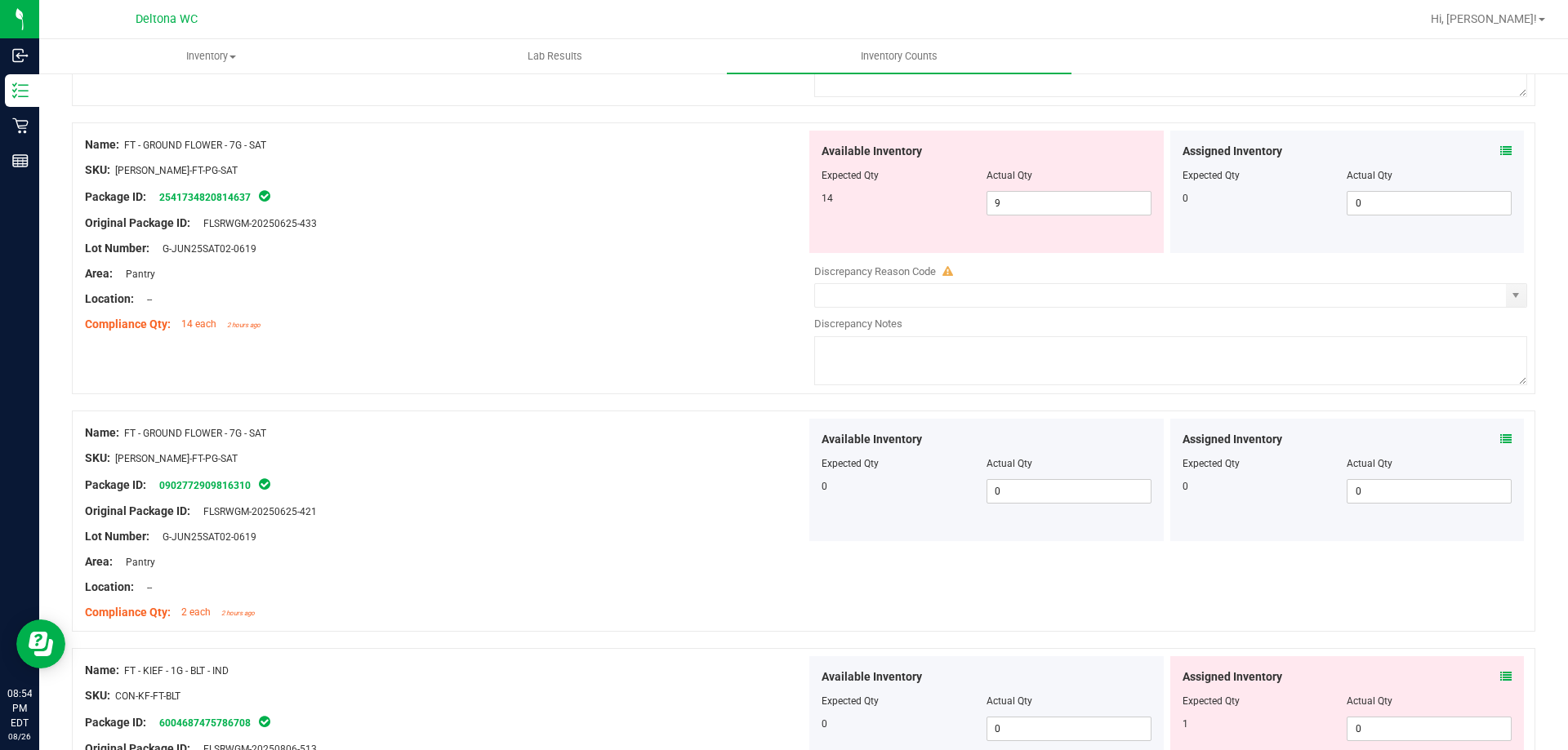
click at [198, 141] on span "FT - GROUND FLOWER - 7G - SAT" at bounding box center [195, 145] width 142 height 11
click at [199, 141] on span "FT - GROUND FLOWER - 7G - SAT" at bounding box center [195, 145] width 142 height 11
drag, startPoint x: 157, startPoint y: 147, endPoint x: 125, endPoint y: 153, distance: 32.6
click at [156, 148] on span "FT - GROUND FLOWER - 7G - SAT" at bounding box center [195, 145] width 142 height 11
click at [123, 150] on div "Name: FT - GROUND FLOWER - 7G - SAT" at bounding box center [445, 145] width 721 height 17
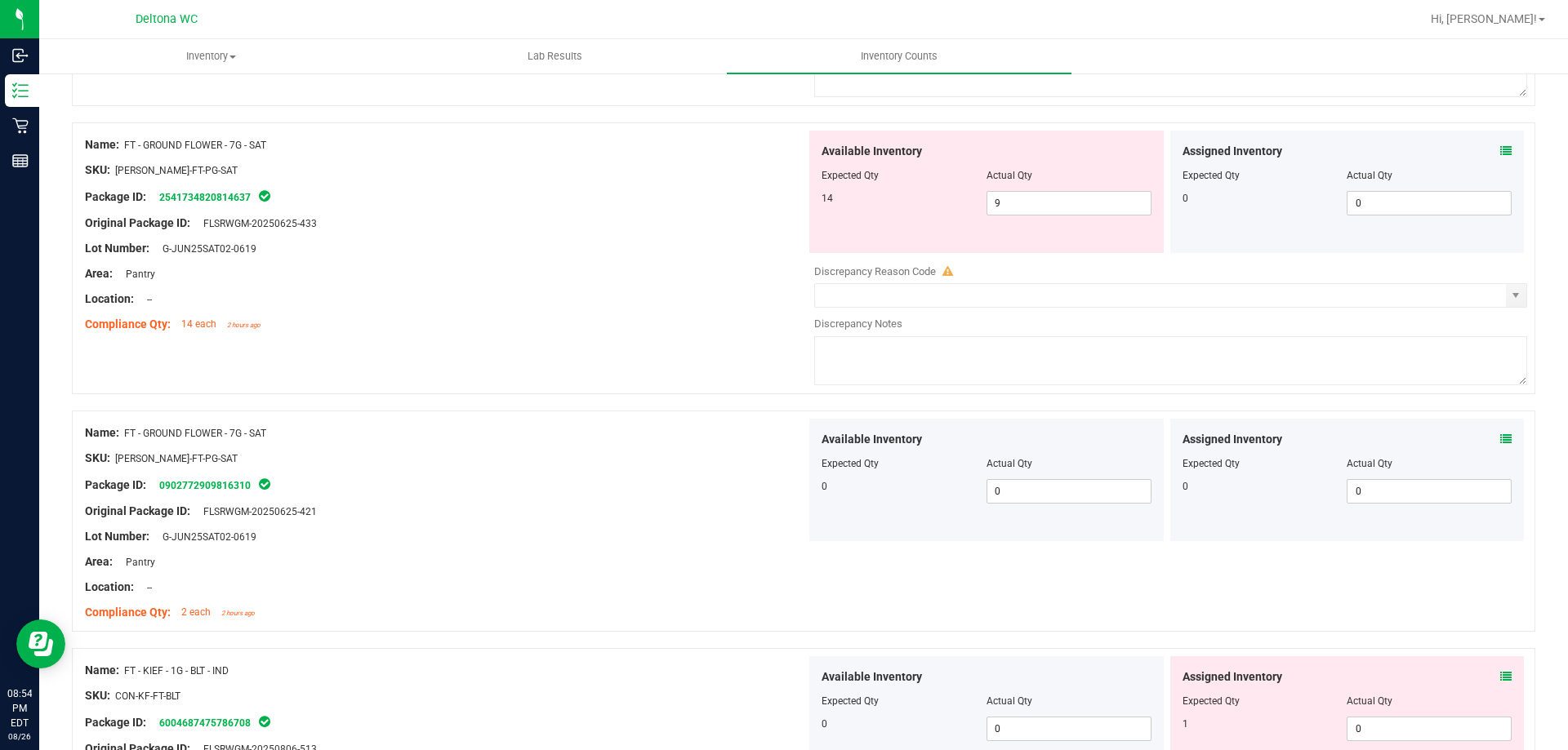
click at [126, 143] on span "FT - GROUND FLOWER - 7G - SAT" at bounding box center [195, 145] width 142 height 11
drag, startPoint x: 126, startPoint y: 143, endPoint x: 265, endPoint y: 131, distance: 139.5
click at [265, 131] on div "Name: FT - GROUND FLOWER - 7G - SAT SKU: FLO-BUD-FT-PG-SAT Package ID: 25417348…" at bounding box center [445, 235] width 721 height 208
click at [1006, 205] on span "9 9" at bounding box center [1069, 203] width 165 height 24
click at [1007, 206] on input "9" at bounding box center [1069, 203] width 163 height 23
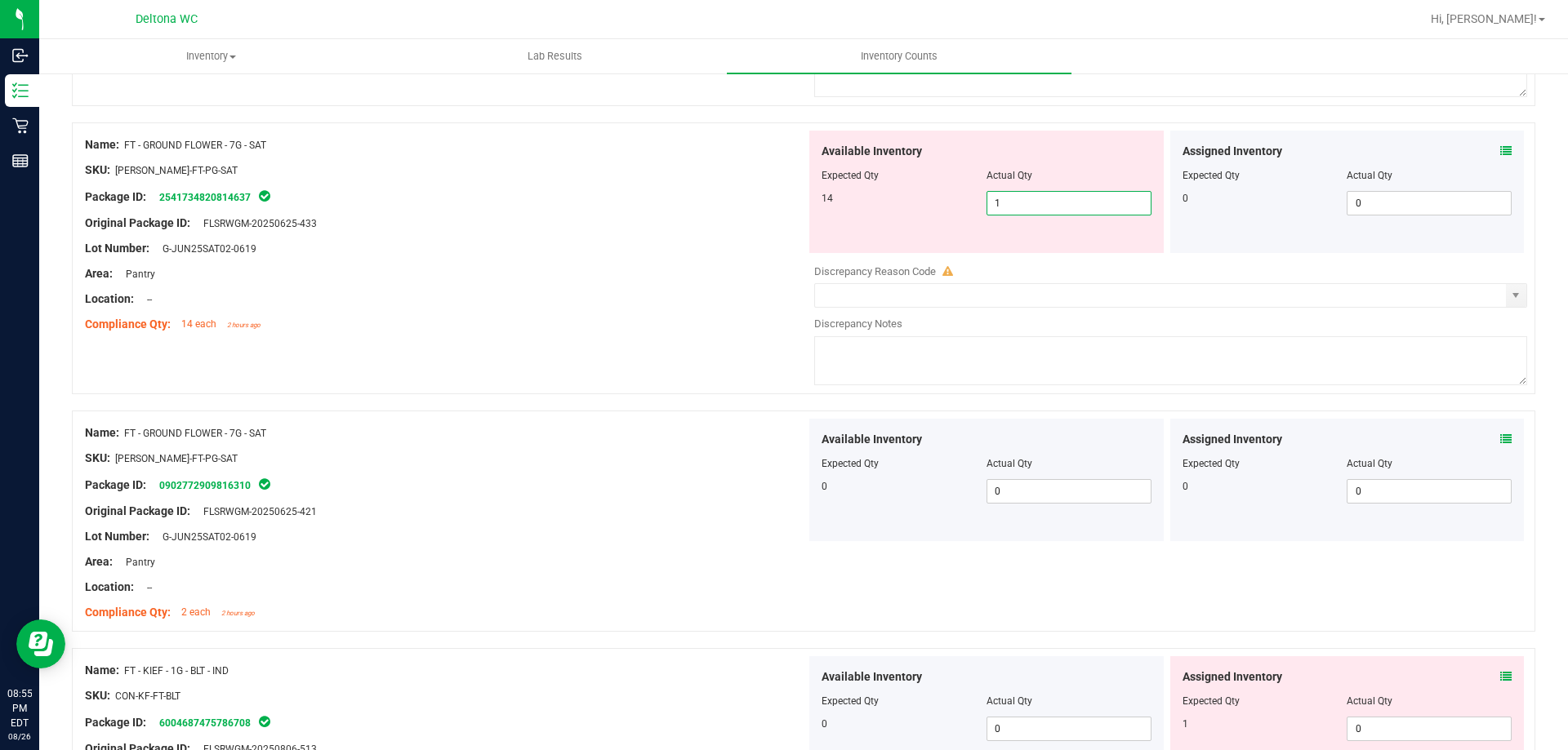
type input "14"
click at [745, 138] on div "Name: FT - GROUND FLOWER - 7G - SAT" at bounding box center [445, 145] width 721 height 17
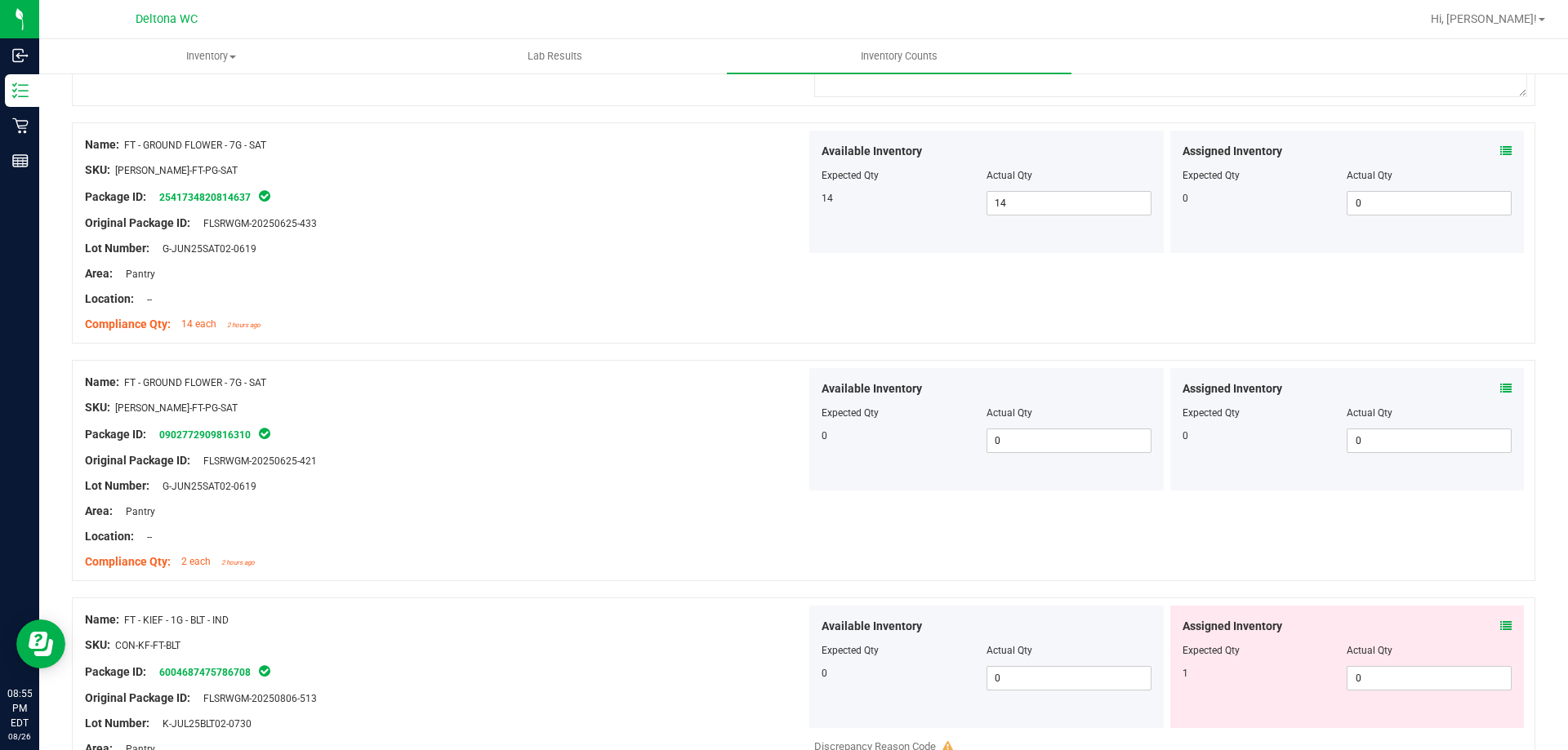
click at [1499, 635] on div at bounding box center [1347, 639] width 330 height 8
click at [1500, 622] on icon at bounding box center [1505, 626] width 11 height 11
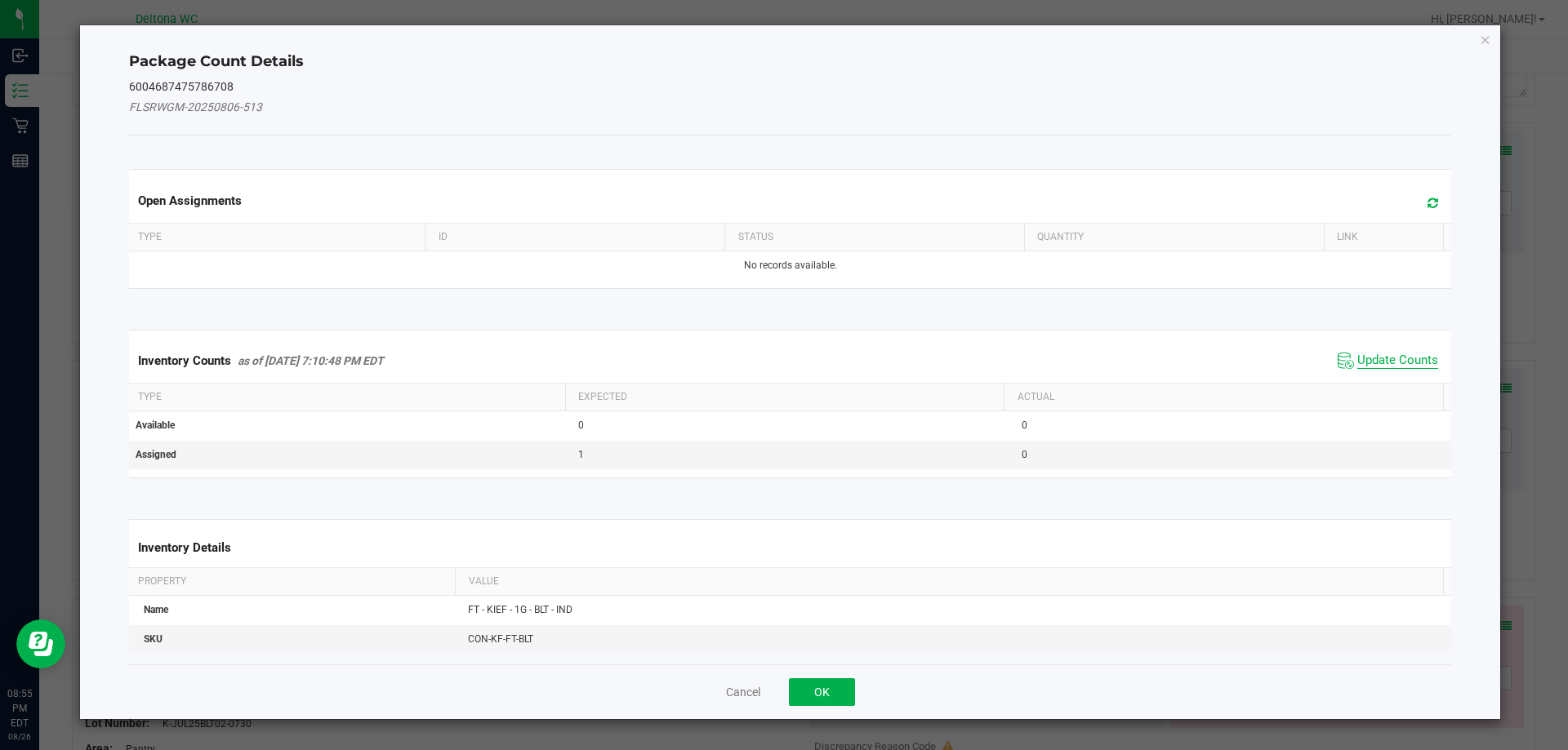
click at [1373, 359] on span "Update Counts" at bounding box center [1397, 360] width 81 height 16
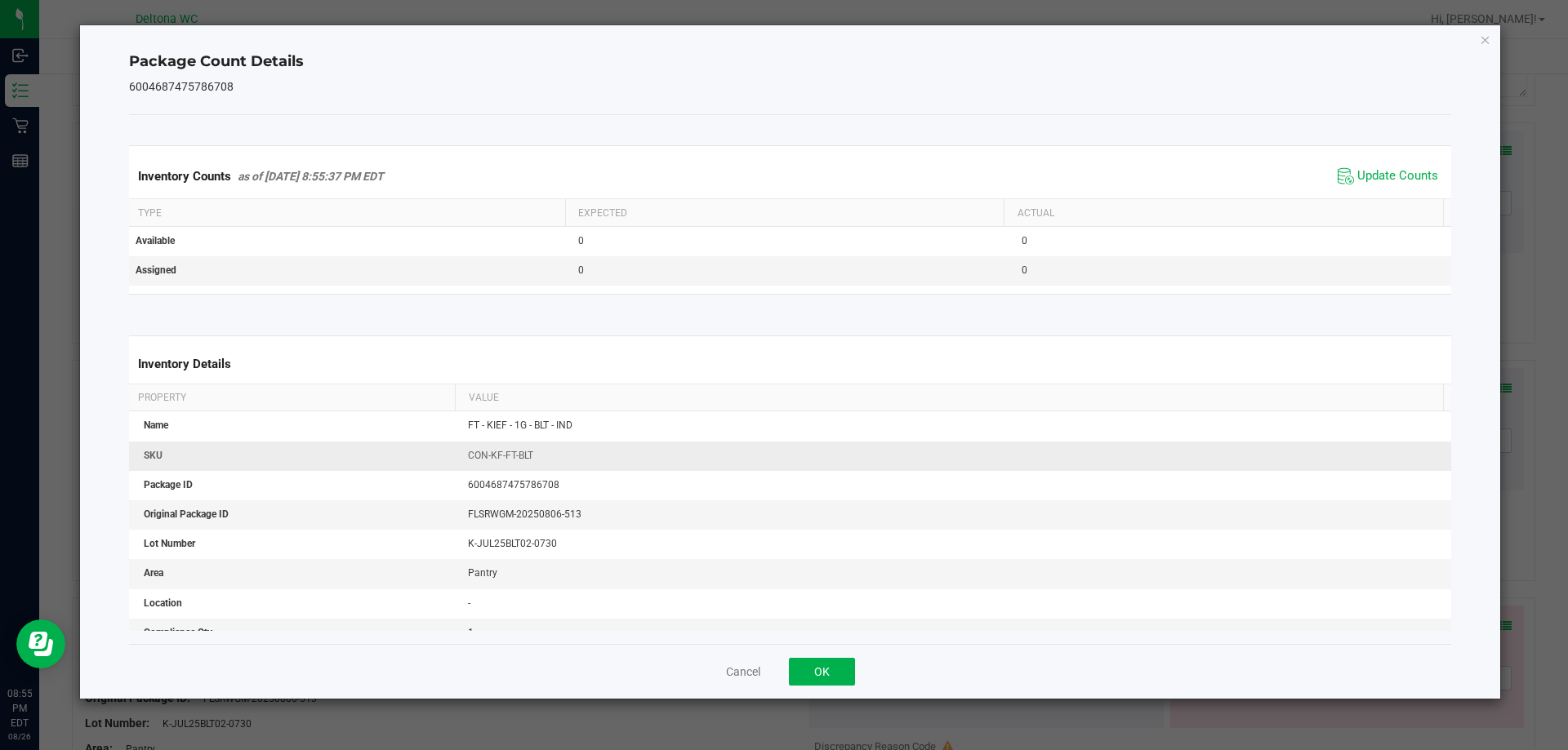
scroll to position [245, 0]
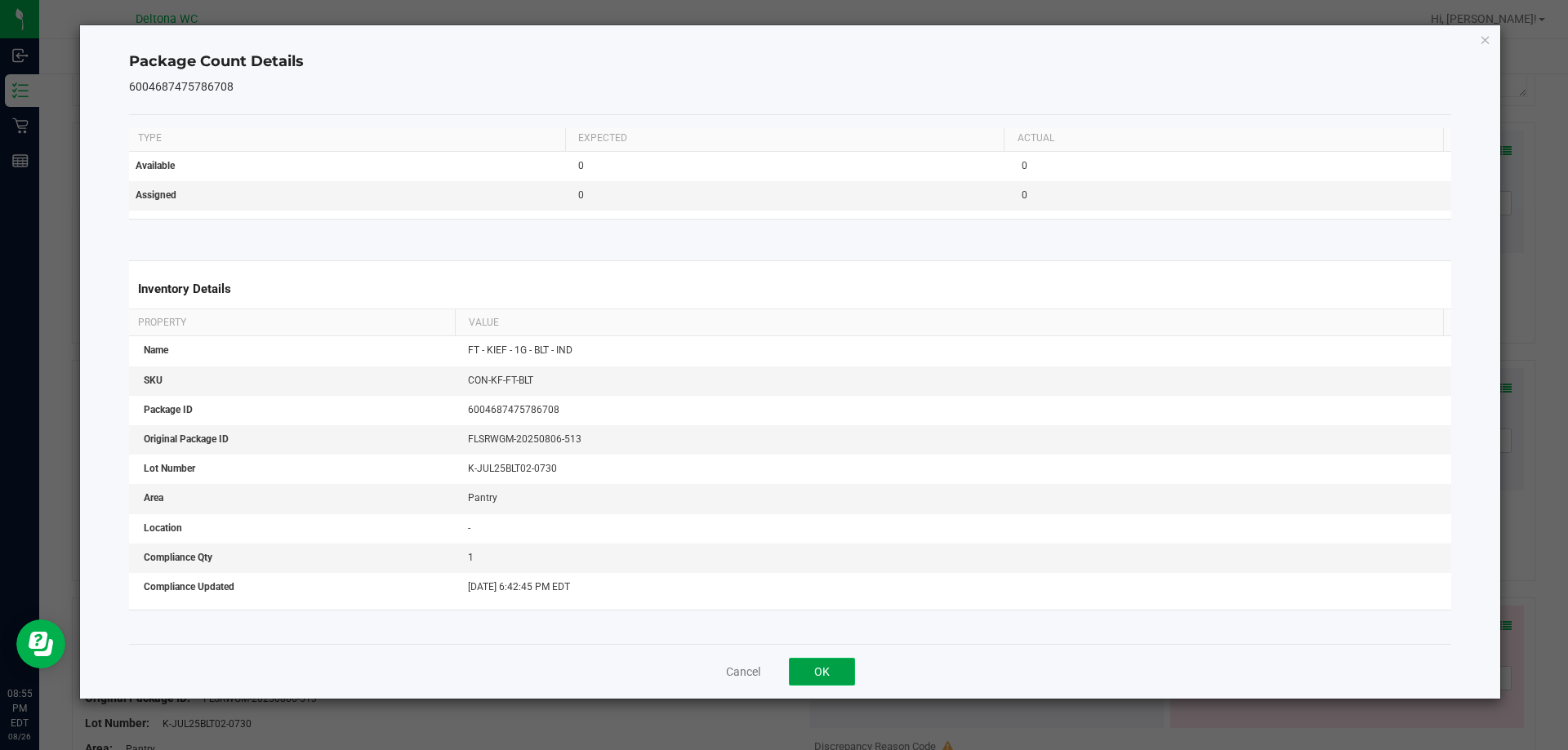
click at [821, 680] on button "OK" at bounding box center [822, 672] width 66 height 28
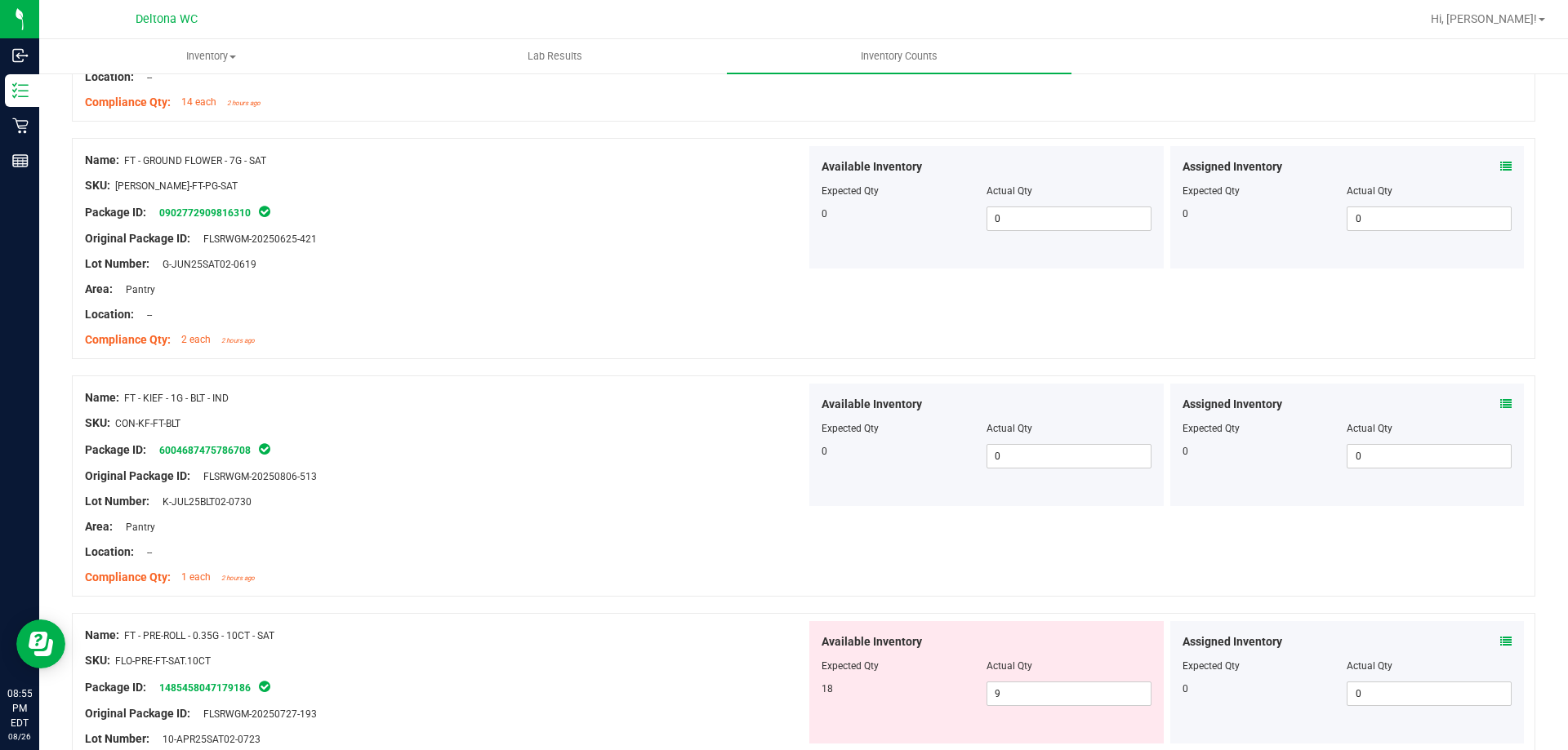
scroll to position [3266, 0]
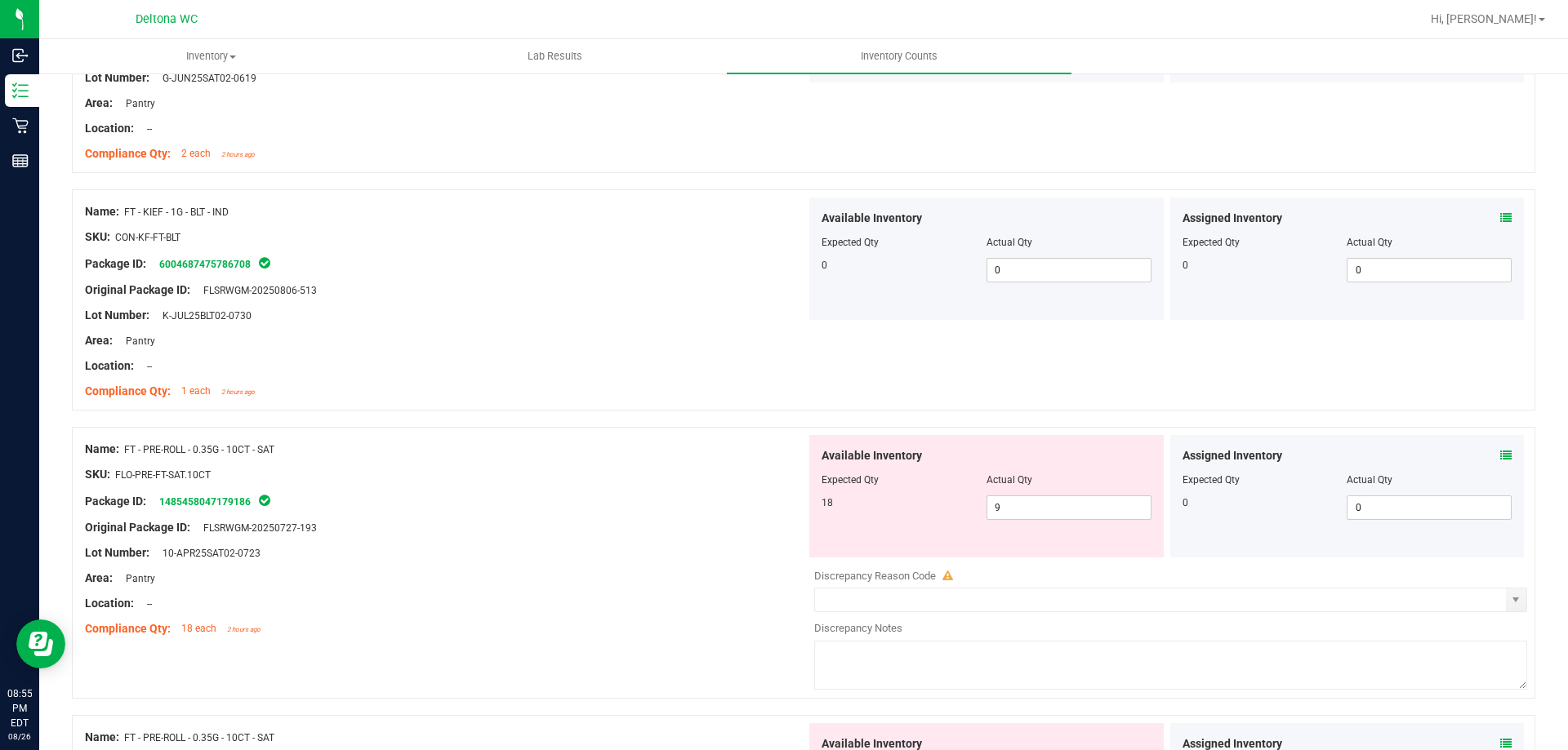
click at [1500, 457] on icon at bounding box center [1505, 455] width 11 height 11
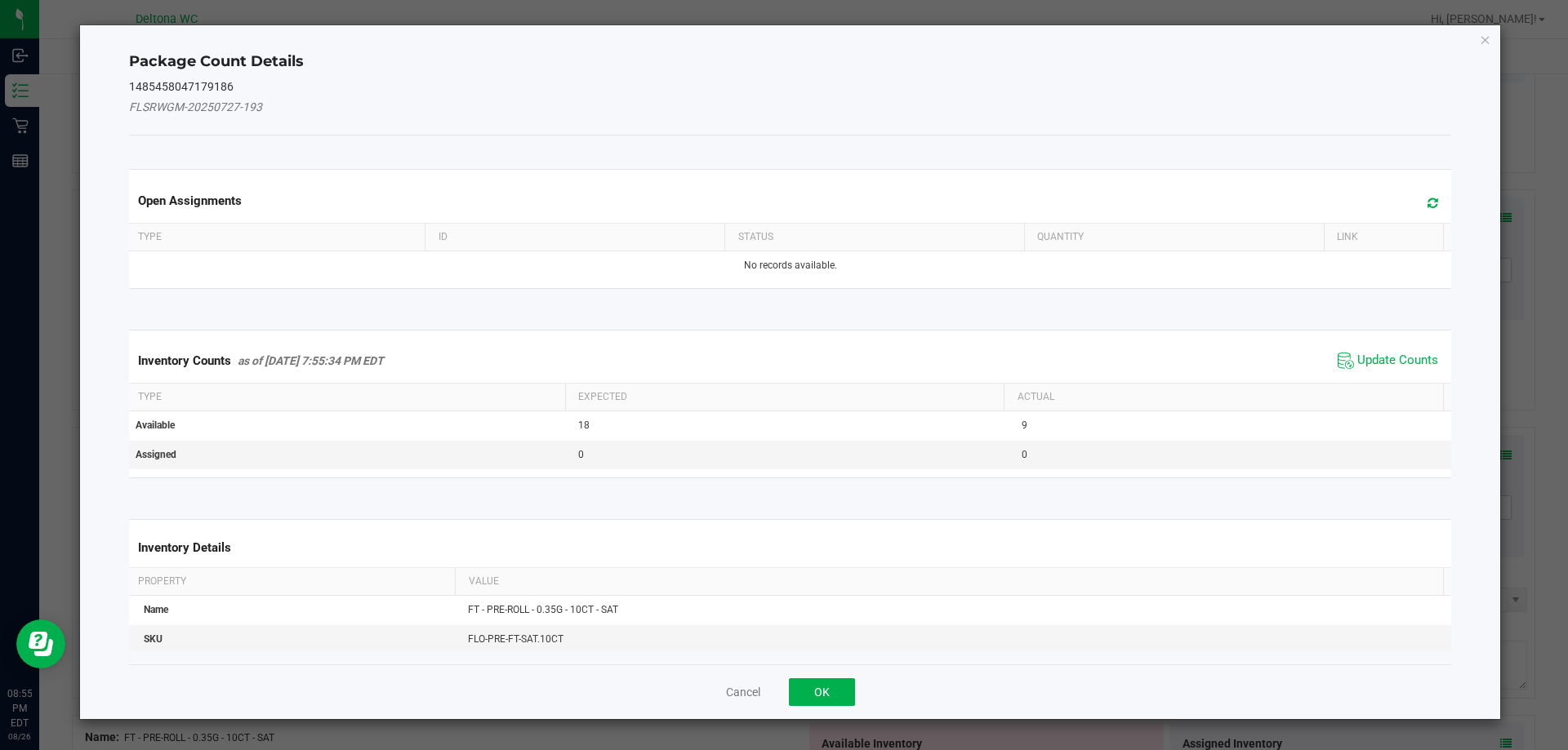
click at [1366, 371] on span "Update Counts" at bounding box center [1387, 361] width 109 height 24
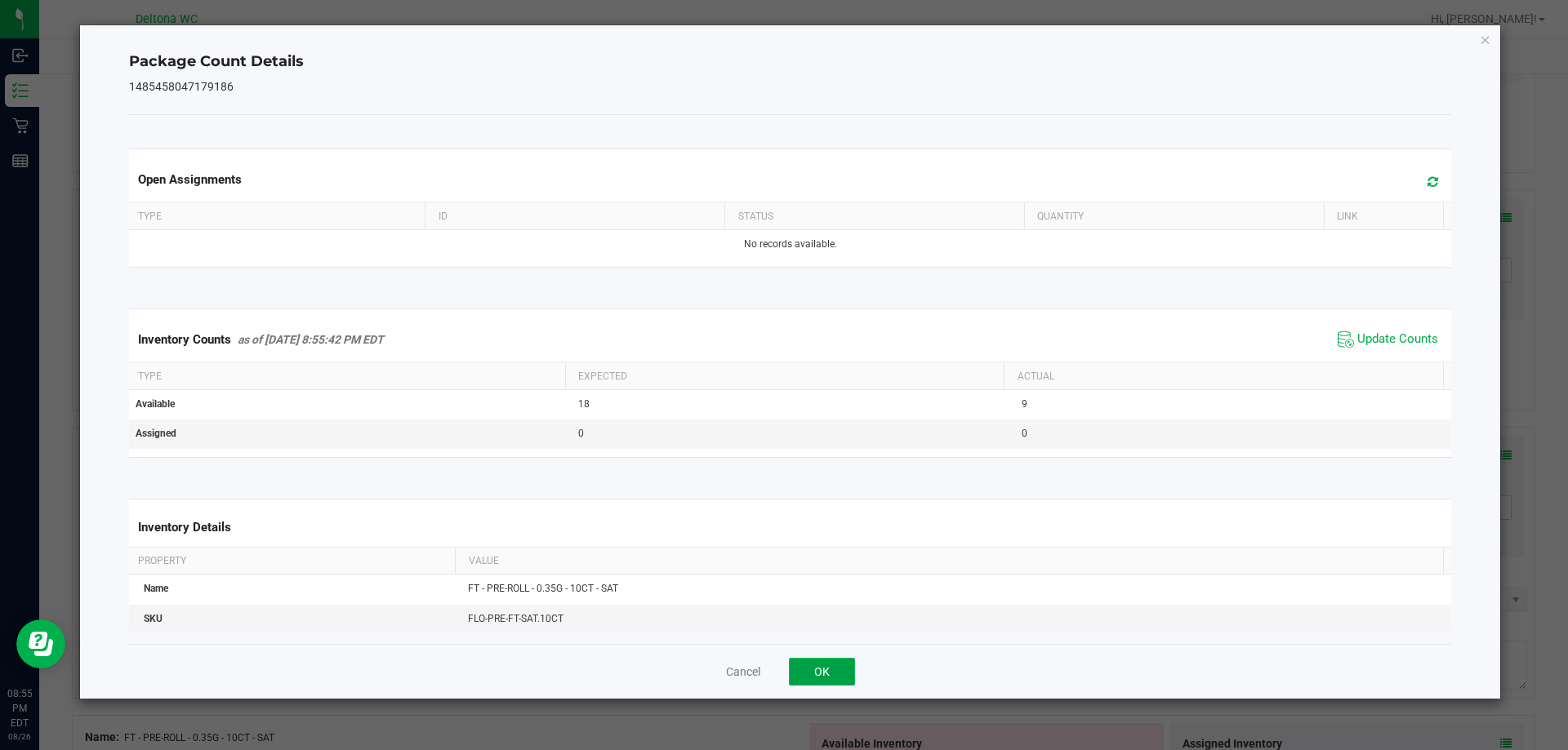
click at [826, 668] on button "OK" at bounding box center [822, 672] width 66 height 28
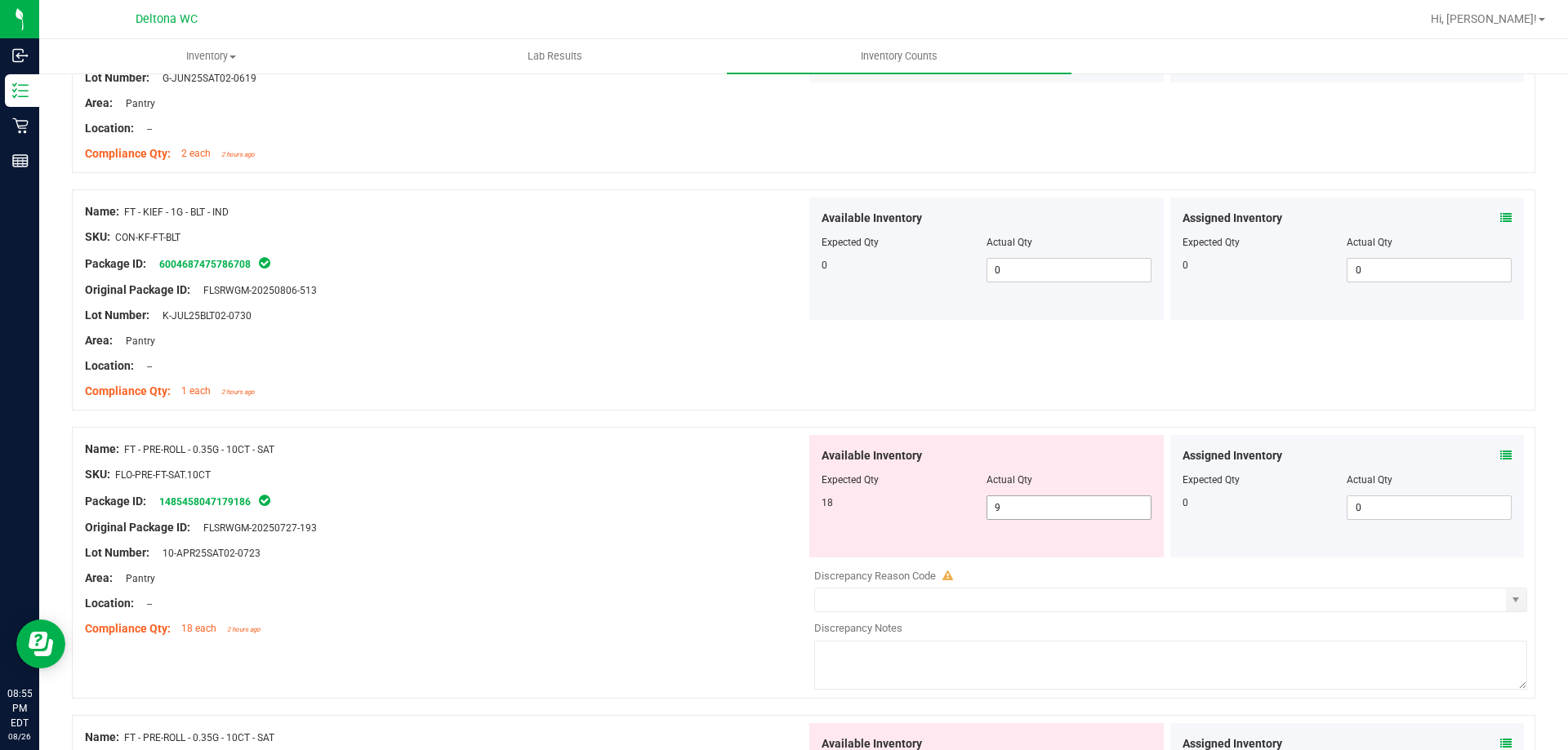
click at [1018, 508] on span "9 9" at bounding box center [1069, 508] width 165 height 24
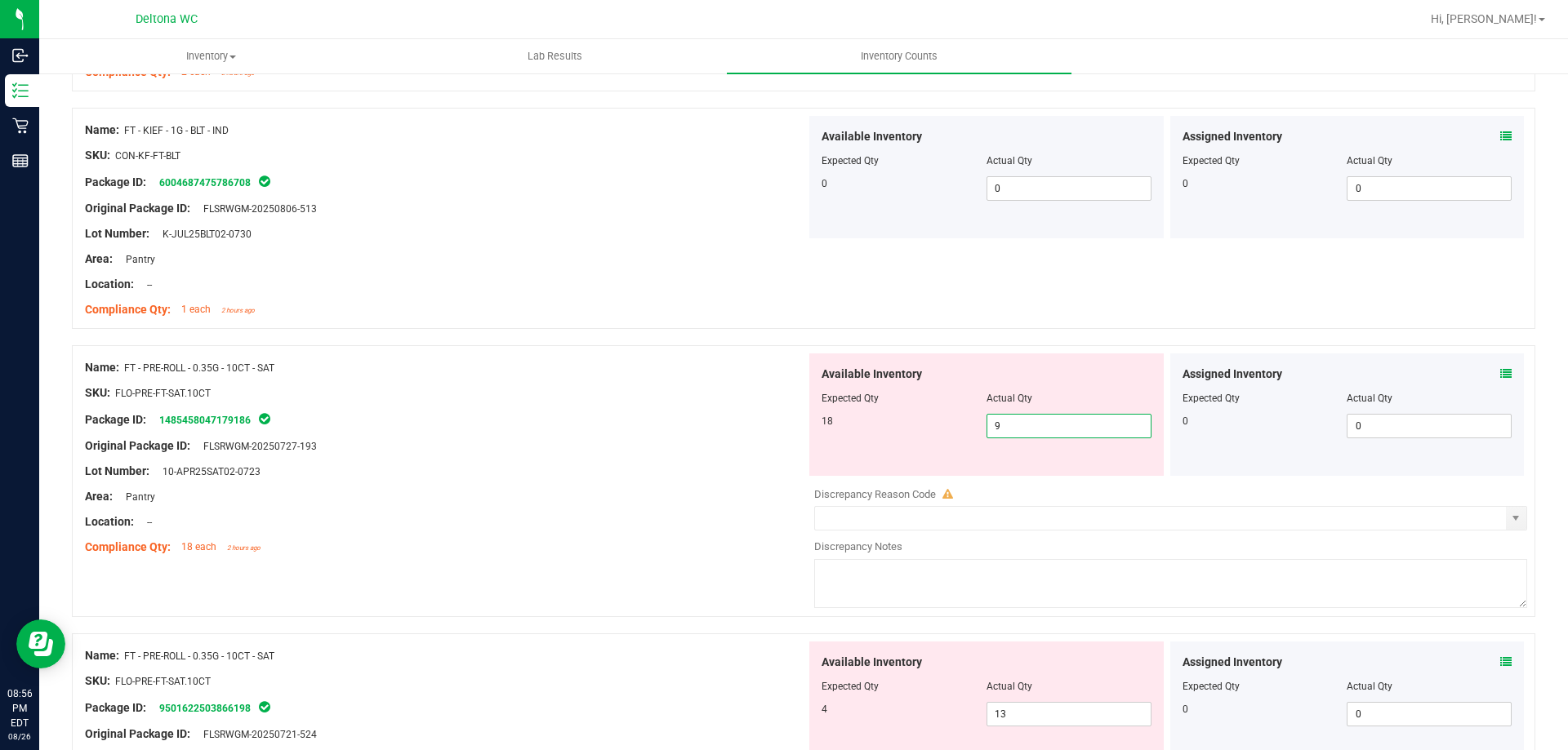
scroll to position [3430, 0]
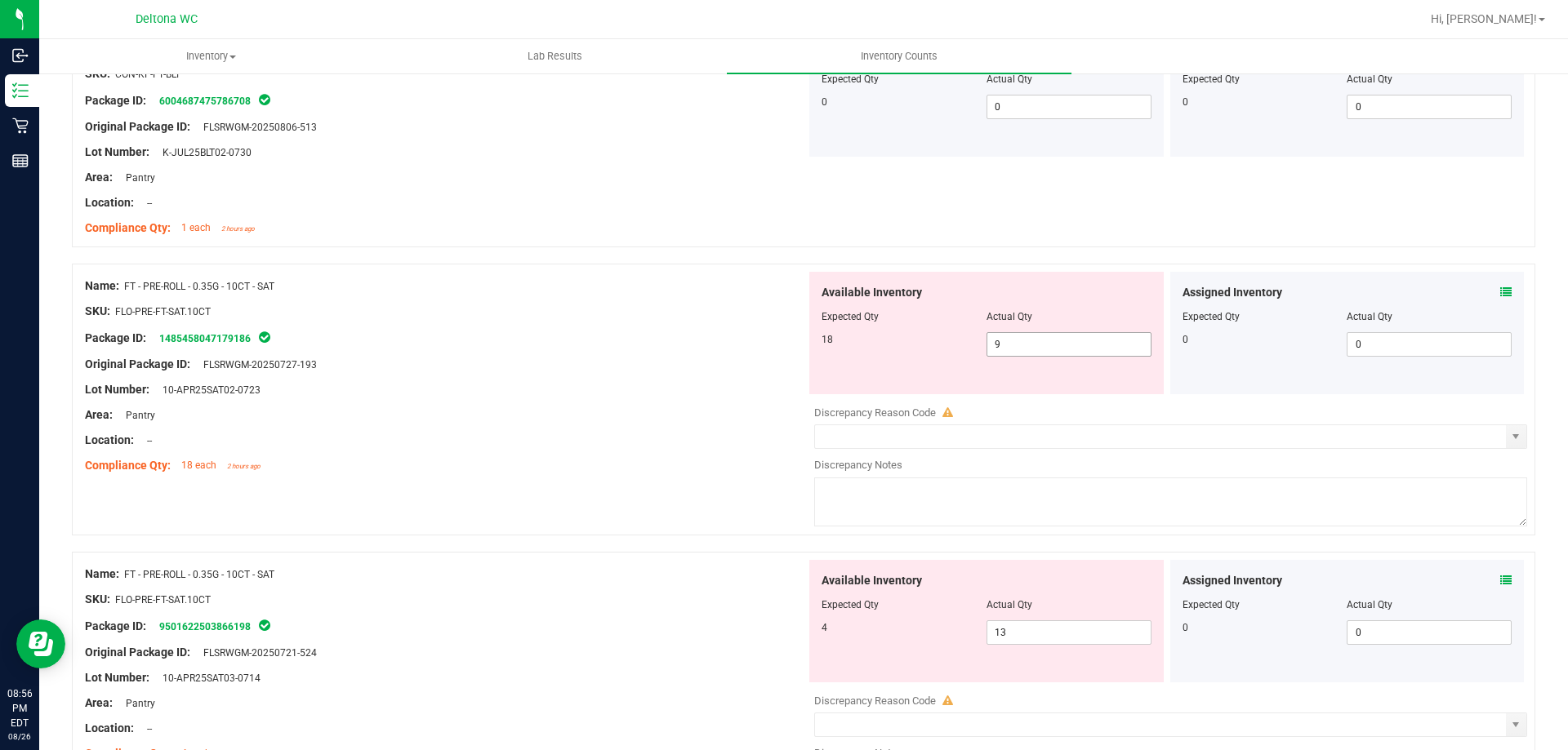
click at [1067, 359] on div "Available Inventory Expected Qty Actual Qty 18 9 9" at bounding box center [986, 332] width 354 height 122
click at [1064, 343] on span "9 9" at bounding box center [1069, 345] width 165 height 24
click at [1063, 342] on input "9" at bounding box center [1069, 345] width 163 height 23
type input "22"
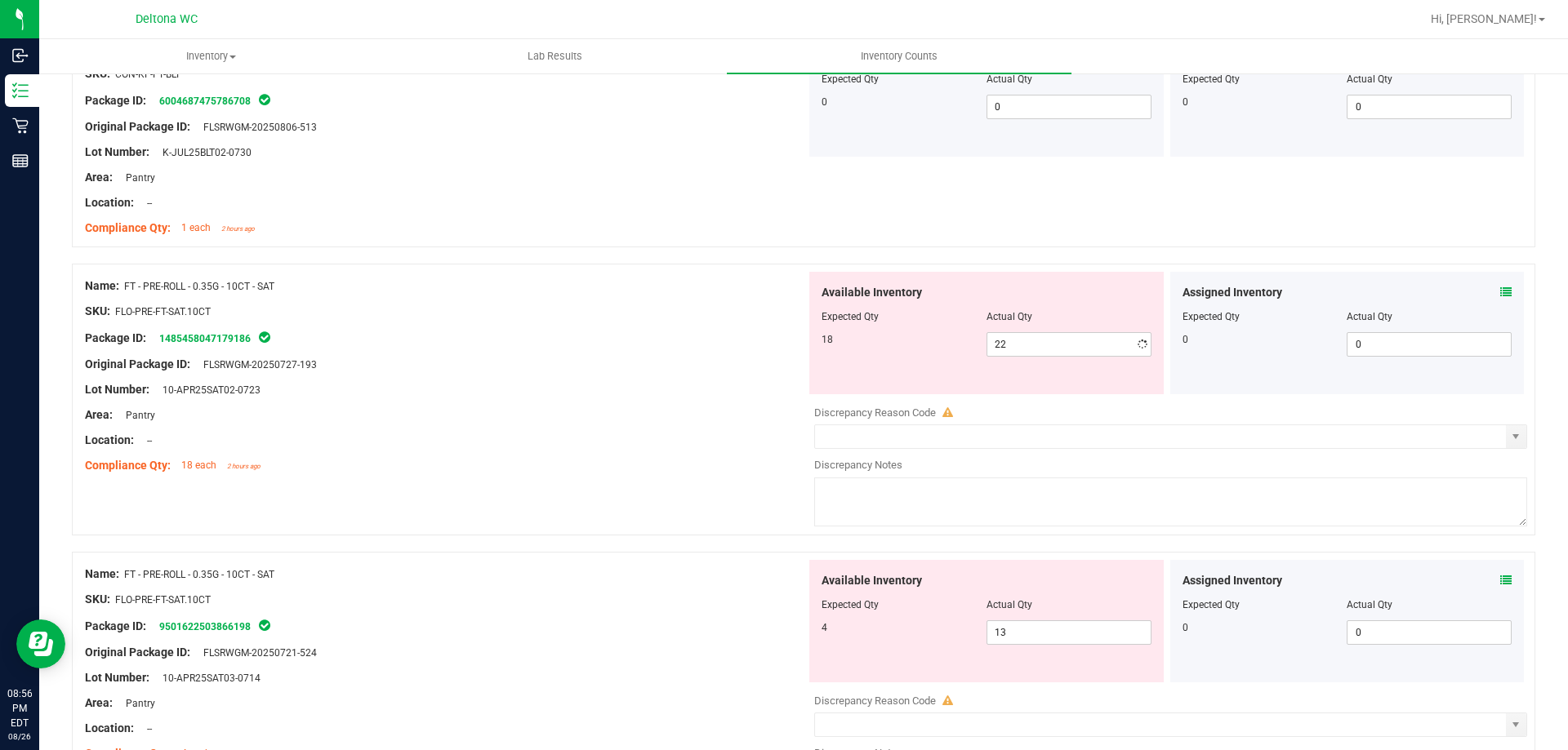
click at [675, 301] on div at bounding box center [445, 299] width 721 height 8
click at [1018, 345] on span "22 22" at bounding box center [1069, 345] width 165 height 24
type input "2"
type input "18"
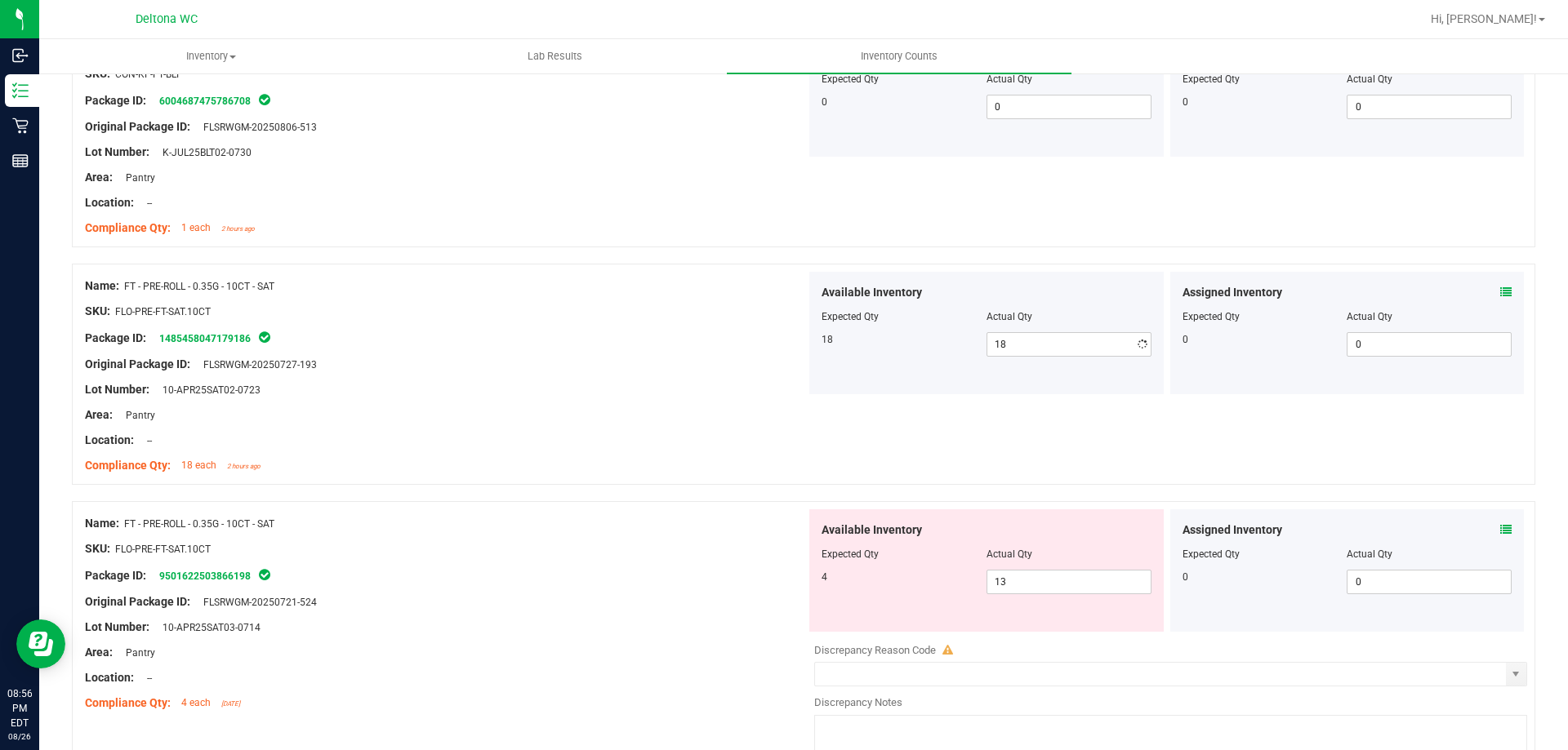
drag, startPoint x: 1044, startPoint y: 648, endPoint x: 1036, endPoint y: 634, distance: 16.1
click at [1041, 643] on div "Available Inventory Expected Qty Actual Qty 4 13 13" at bounding box center [1166, 639] width 721 height 259
click at [1036, 590] on span "13 13" at bounding box center [1069, 582] width 165 height 24
type input "1"
type input "4"
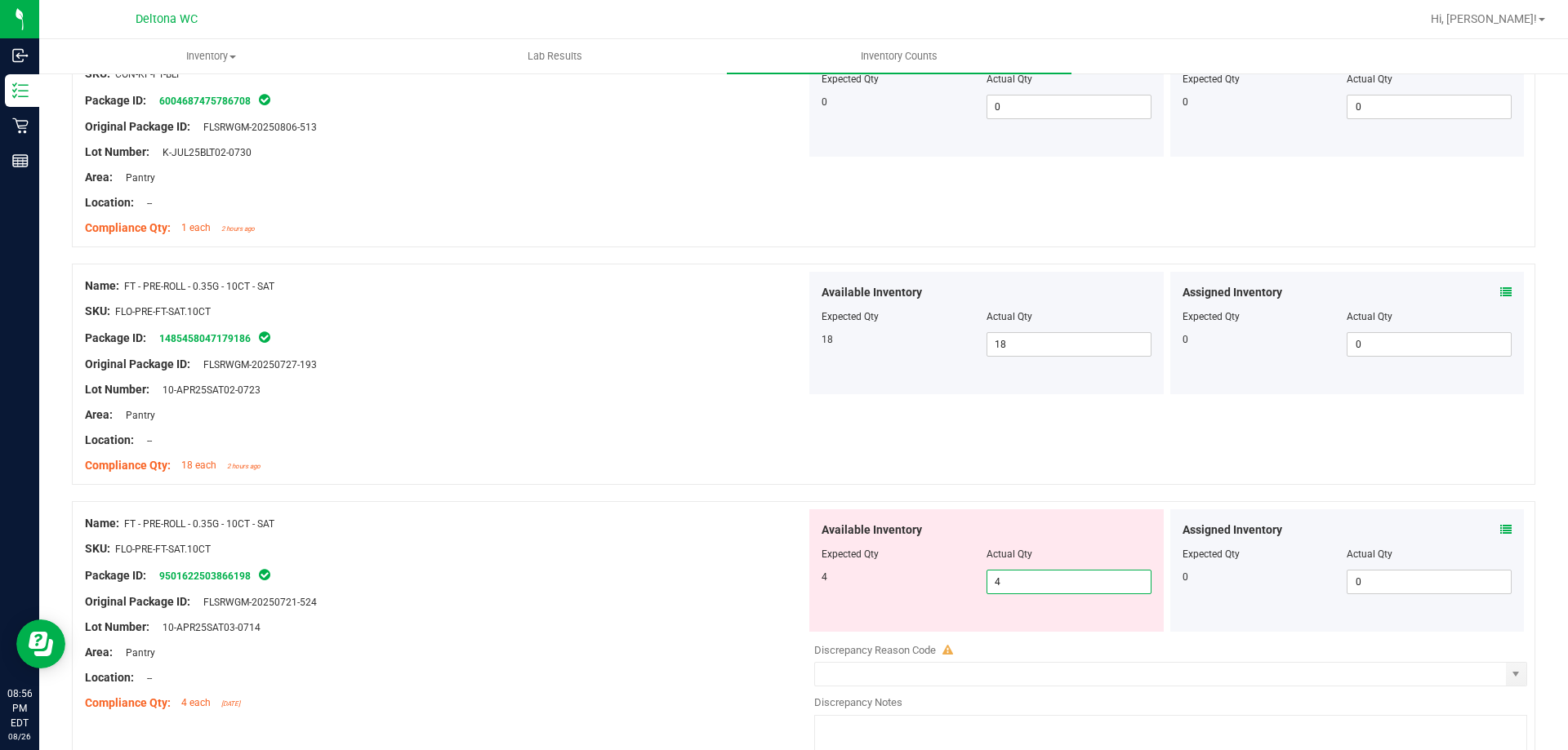
type input "4"
click at [466, 500] on div at bounding box center [804, 493] width 1464 height 16
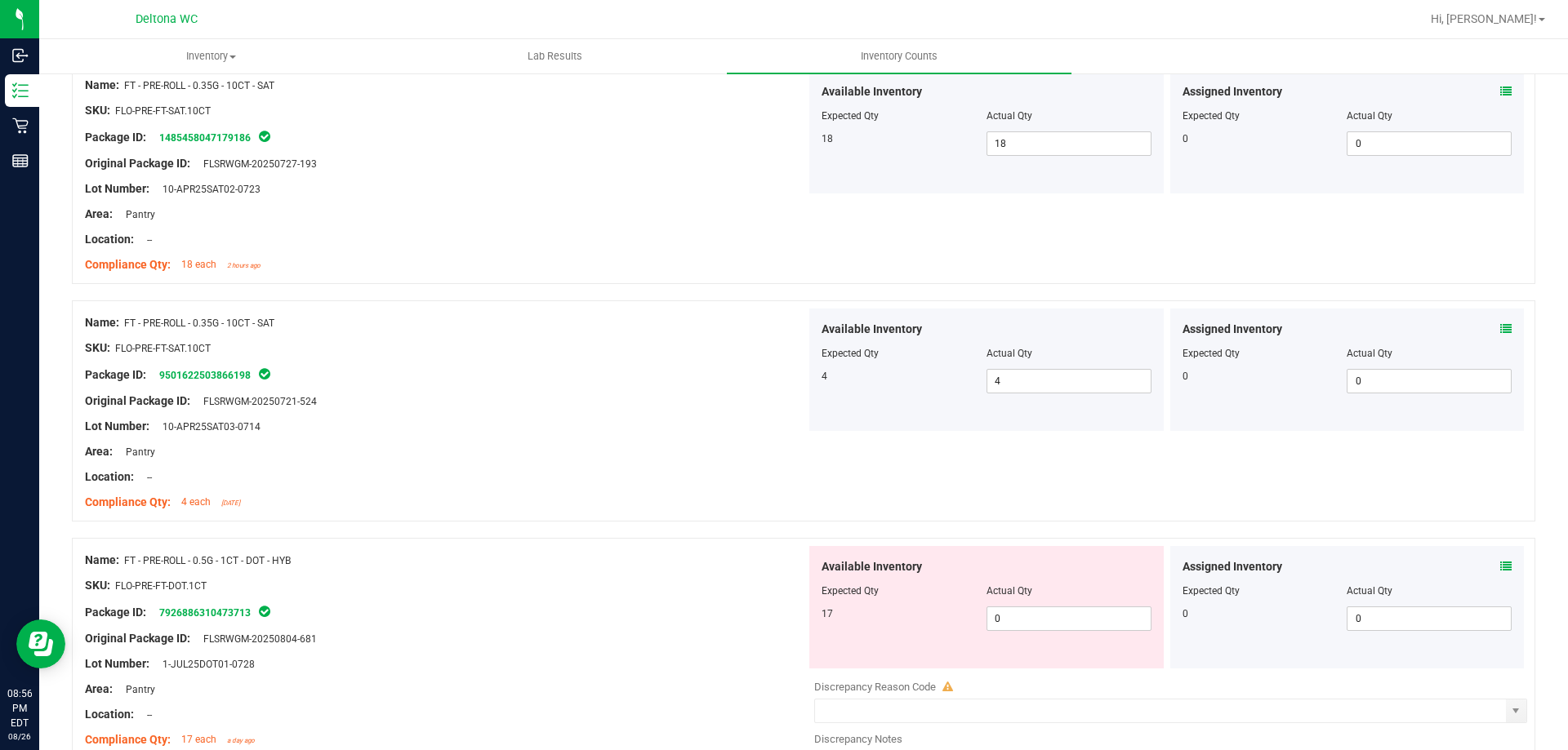
scroll to position [3756, 0]
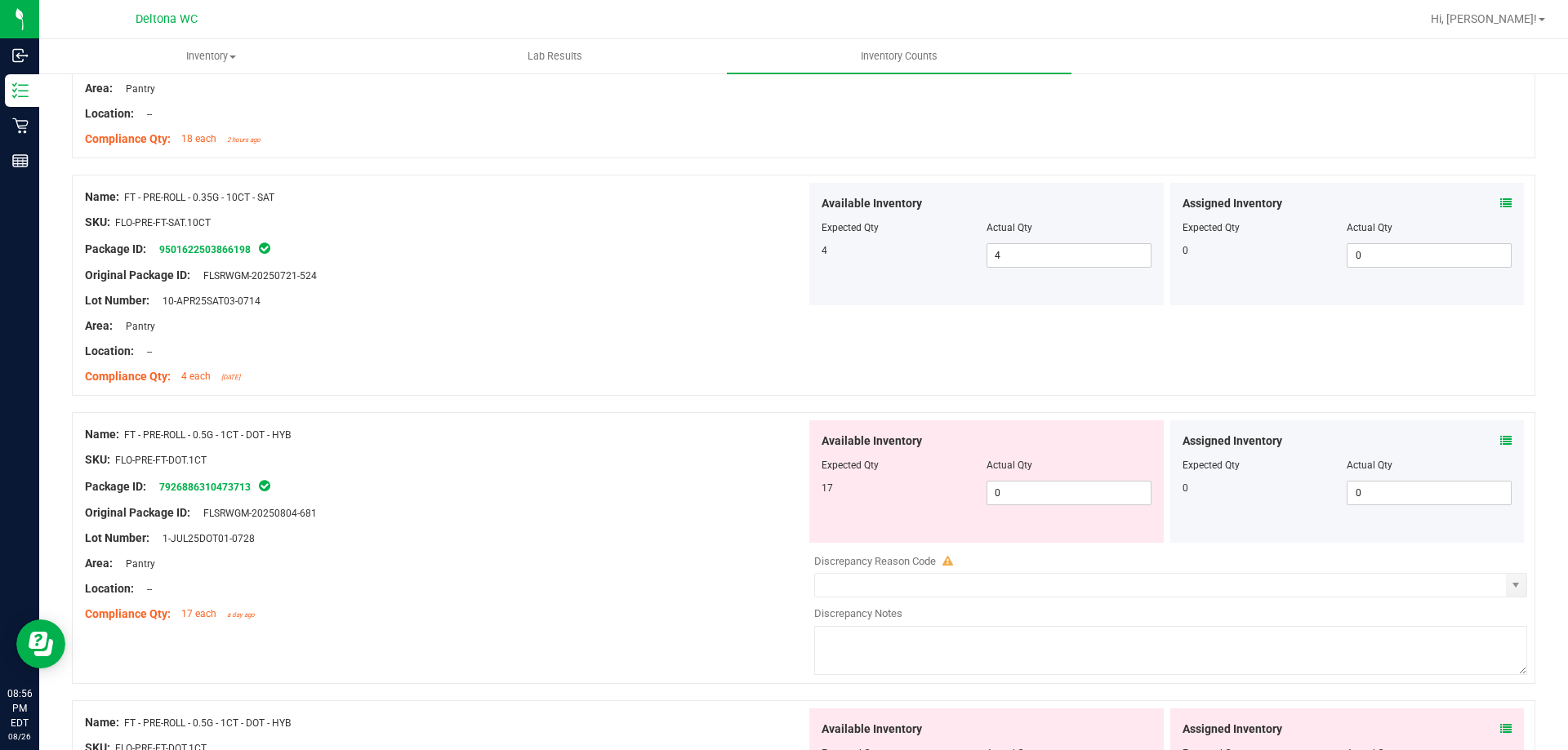
click at [1500, 438] on icon at bounding box center [1505, 440] width 11 height 11
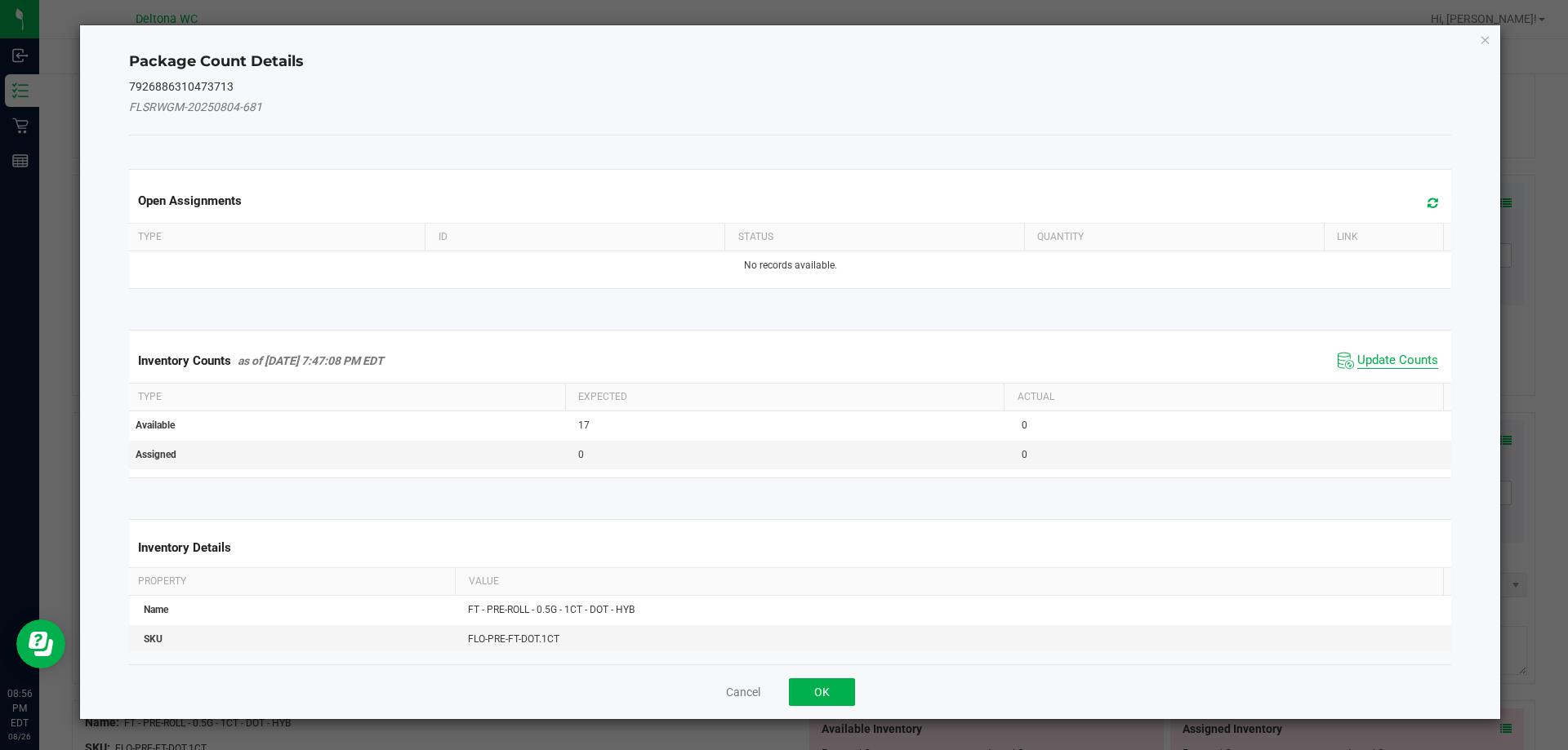
click at [1405, 352] on span "Update Counts" at bounding box center [1397, 360] width 81 height 16
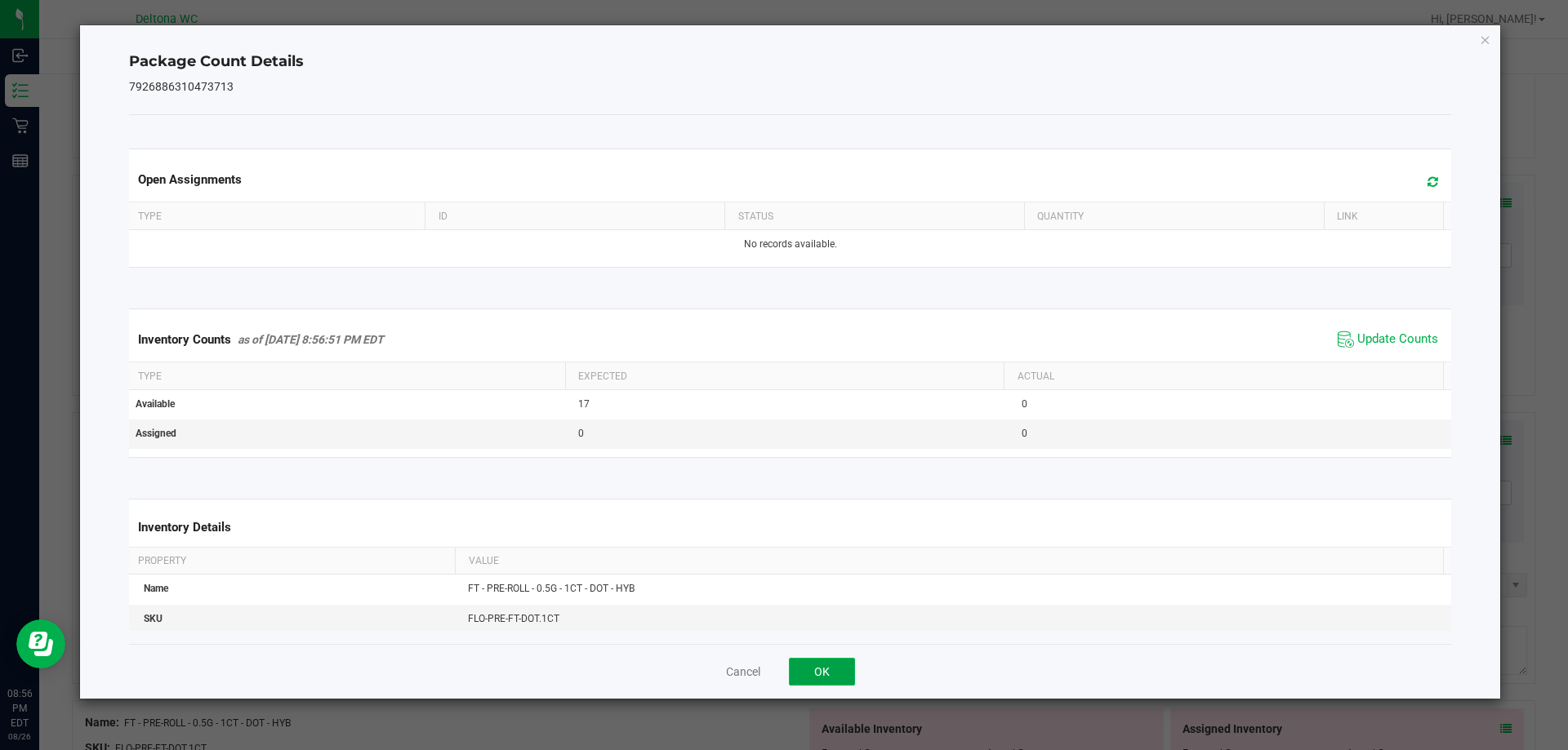
click at [843, 668] on button "OK" at bounding box center [822, 672] width 66 height 28
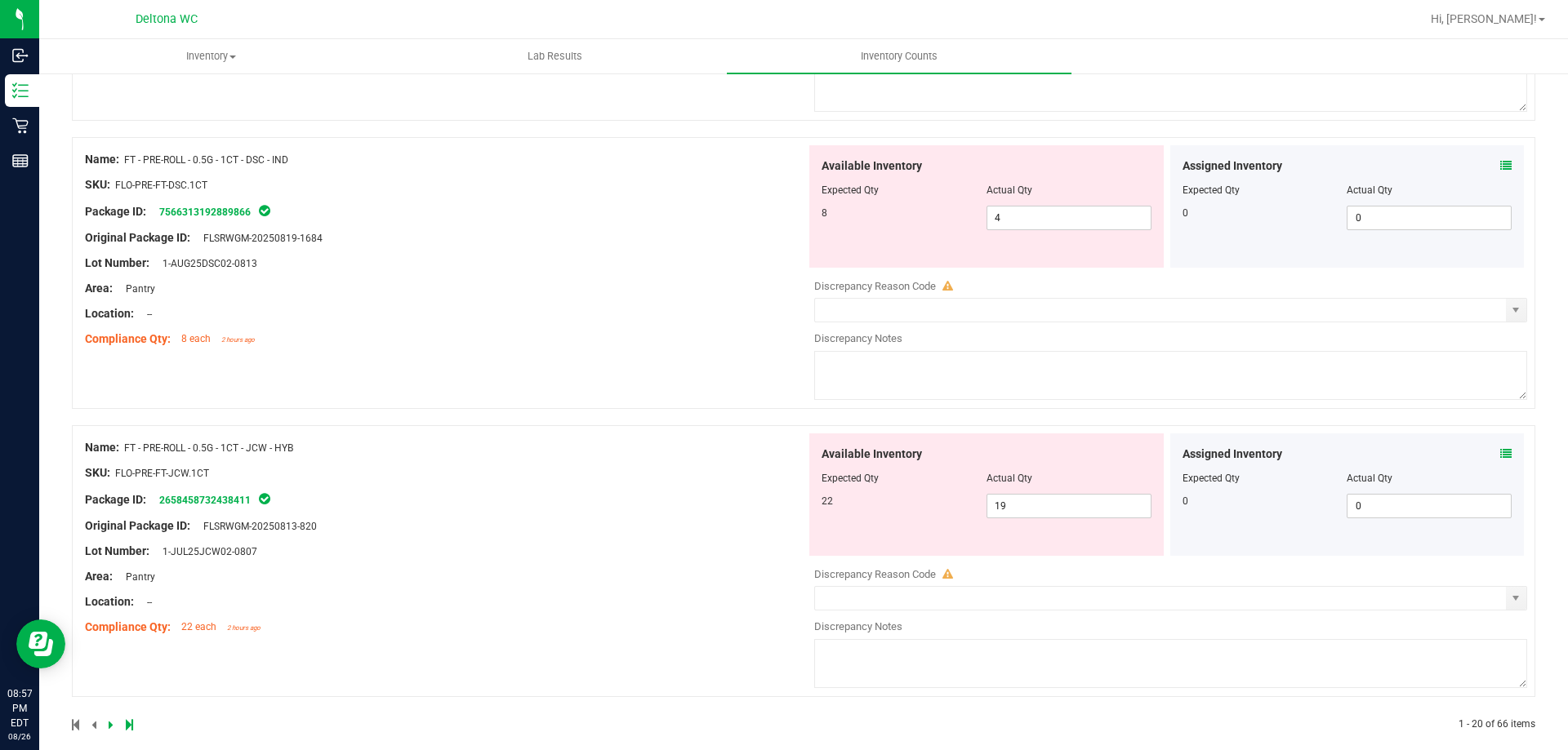
scroll to position [4627, 0]
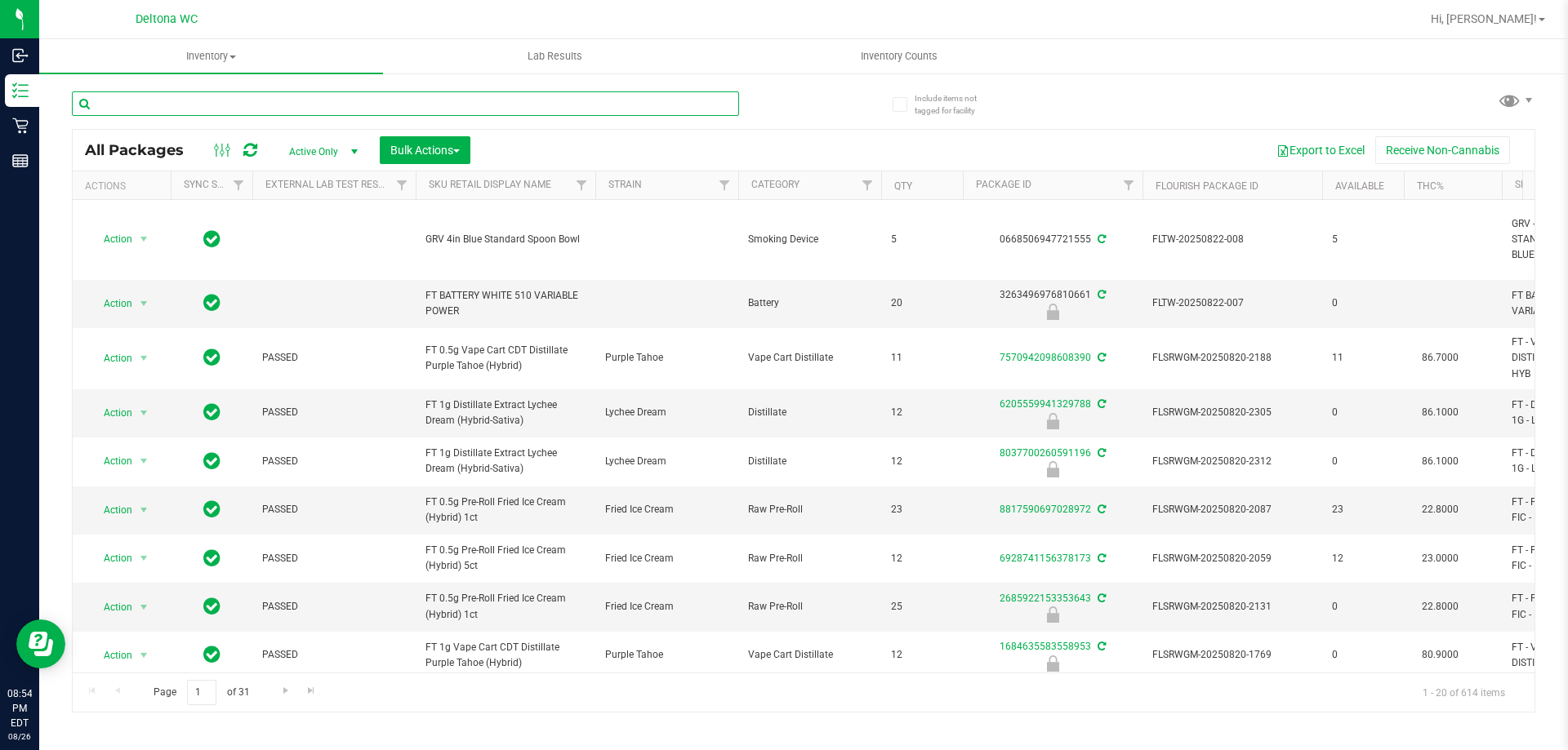
click at [513, 115] on input "text" at bounding box center [405, 103] width 668 height 24
paste input "FT - GROUND FLOWER - 7G - SAT"
type input "FT - GROUND FLOWER - 7G - SAT"
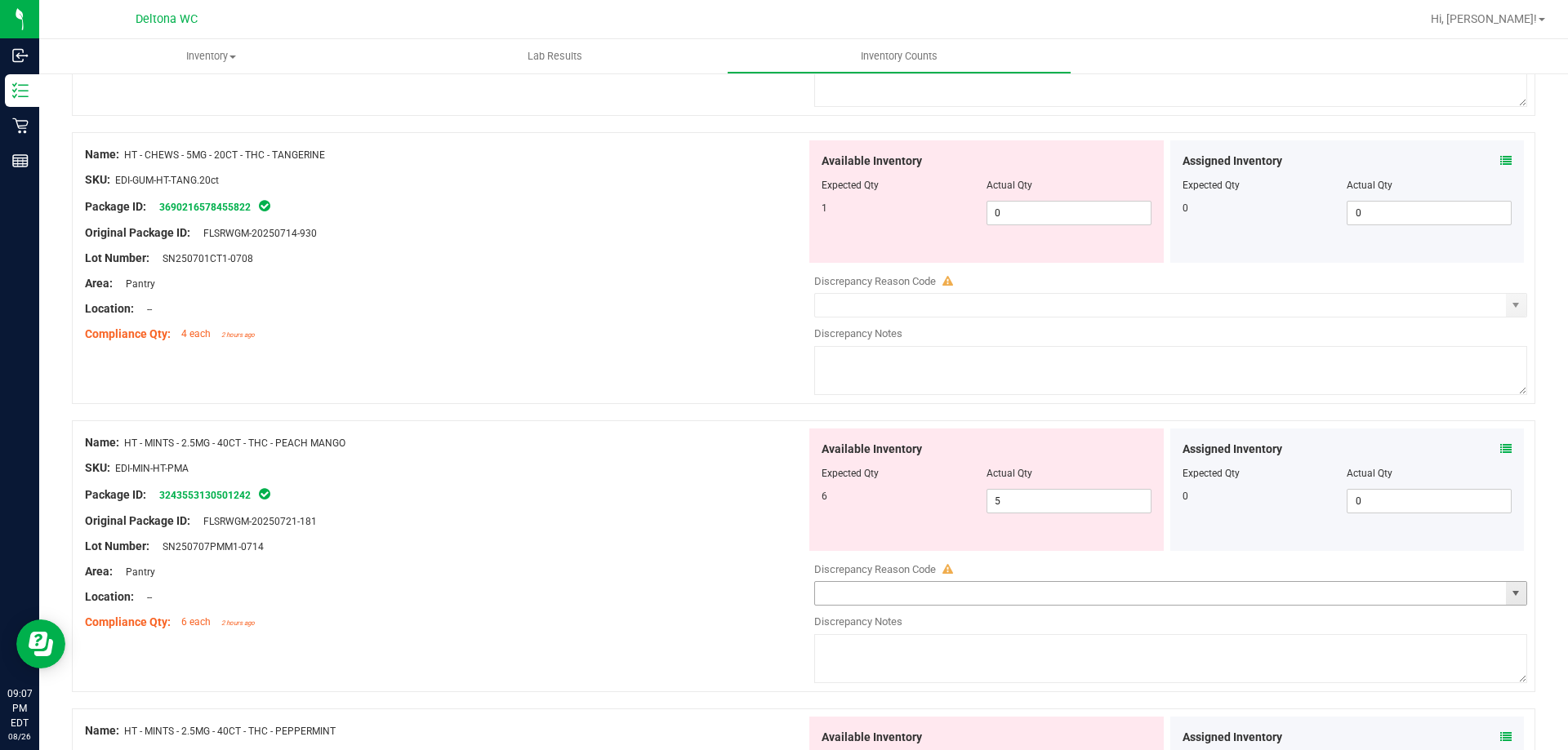
scroll to position [1281, 0]
